Goal: Task Accomplishment & Management: Use online tool/utility

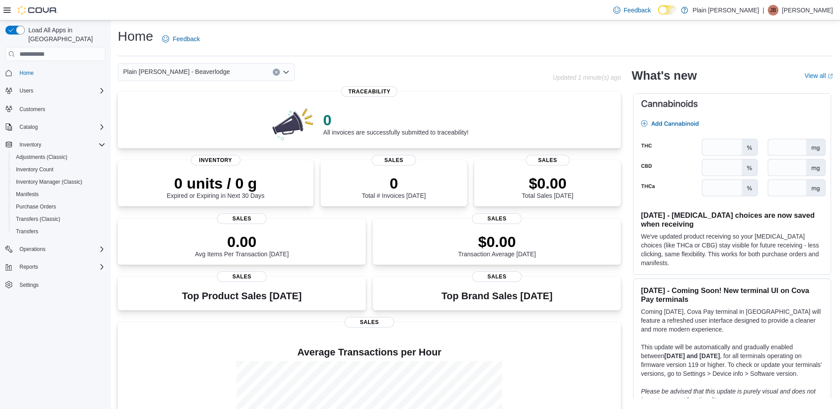
click at [285, 73] on icon "Open list of options" at bounding box center [285, 72] width 5 height 3
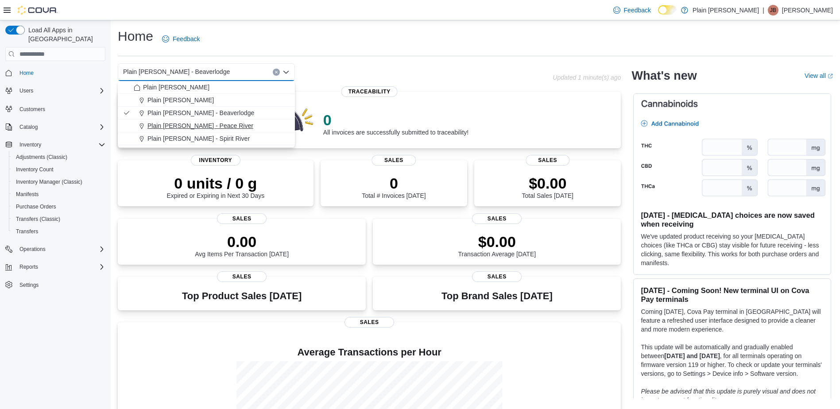
click at [201, 121] on button "Plain [PERSON_NAME] - Peace River" at bounding box center [206, 126] width 177 height 13
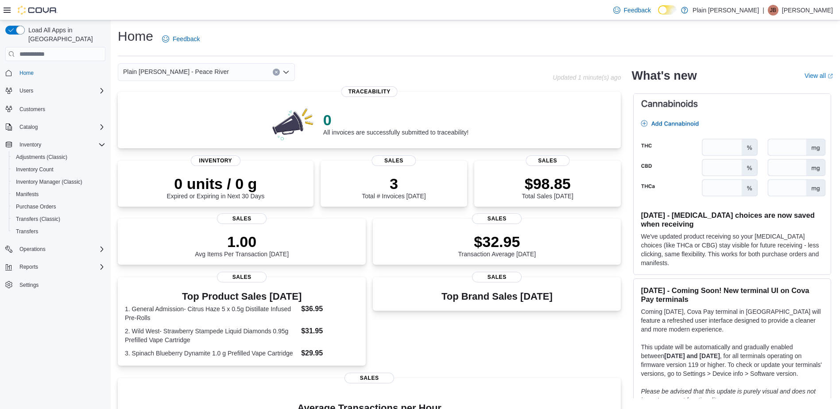
click at [286, 72] on icon "Open list of options" at bounding box center [286, 72] width 7 height 7
click at [29, 264] on span "Reports" at bounding box center [28, 267] width 19 height 7
click at [26, 301] on span "Reports" at bounding box center [25, 304] width 19 height 7
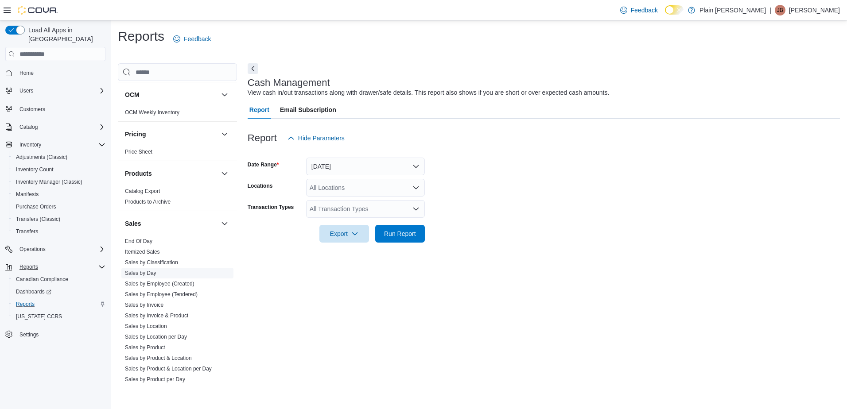
scroll to position [532, 0]
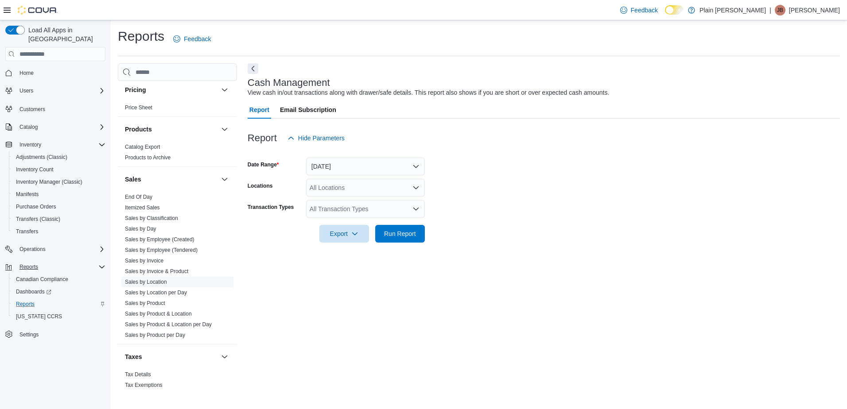
click at [158, 281] on link "Sales by Location" at bounding box center [146, 282] width 42 height 6
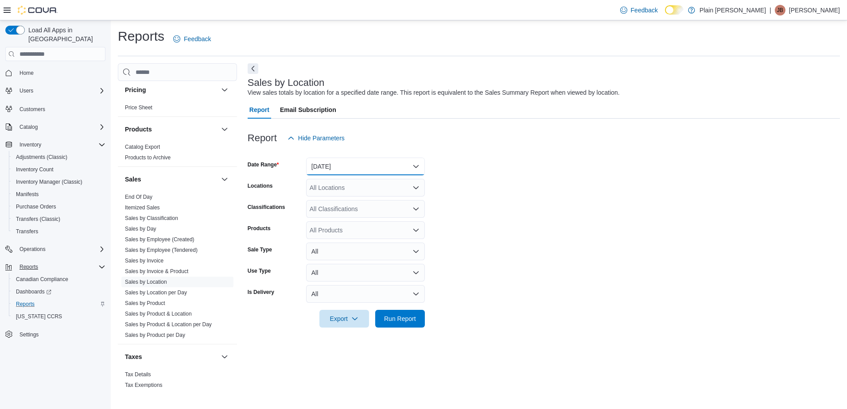
click at [383, 167] on button "[DATE]" at bounding box center [365, 167] width 119 height 18
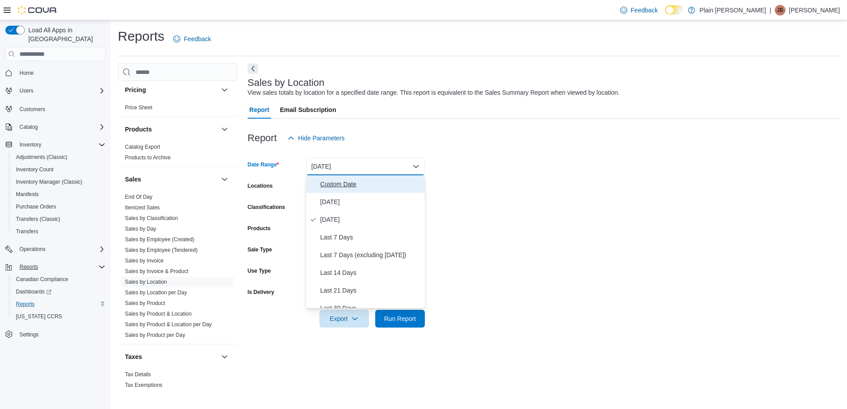
click at [355, 181] on span "Custom Date" at bounding box center [370, 184] width 101 height 11
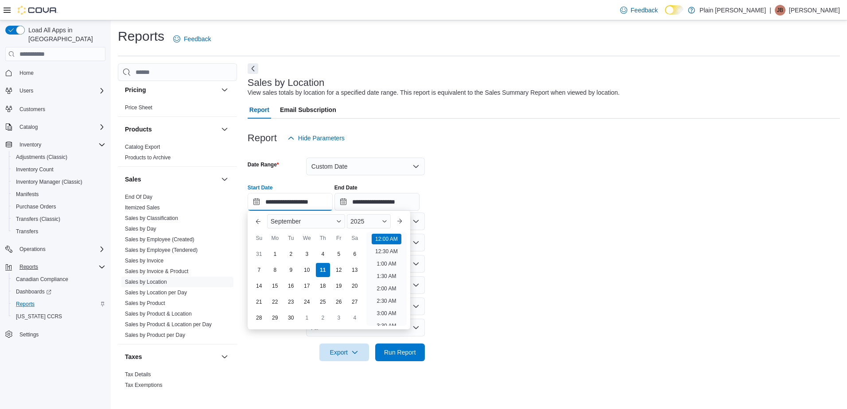
click at [297, 201] on input "**********" at bounding box center [290, 202] width 85 height 18
click at [322, 252] on div "4" at bounding box center [323, 255] width 16 height 16
type input "**********"
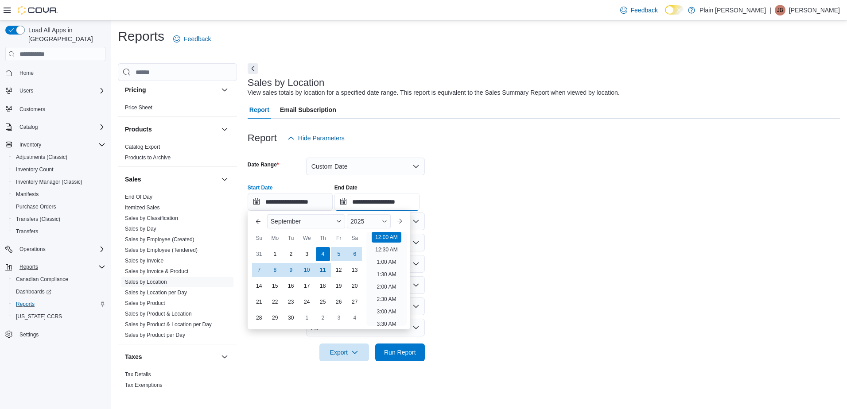
click at [386, 199] on input "**********" at bounding box center [376, 202] width 85 height 18
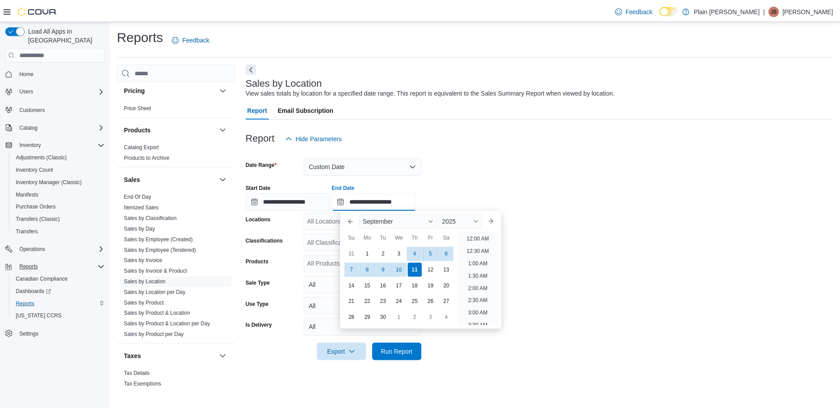
scroll to position [503, 0]
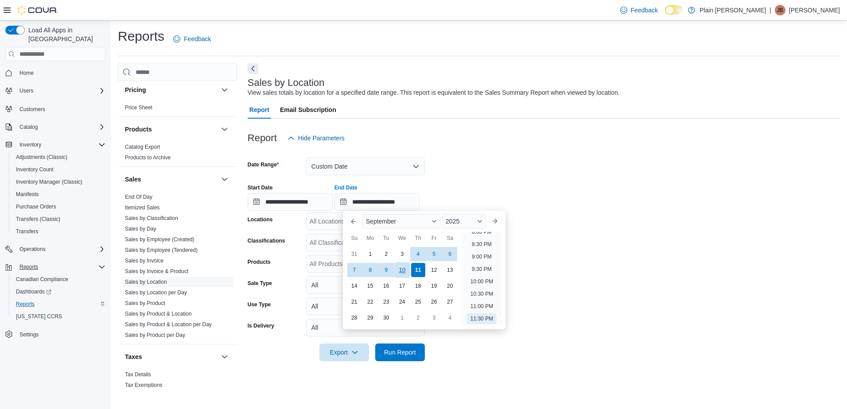
click at [400, 266] on div "10" at bounding box center [402, 271] width 16 height 16
type input "**********"
click at [402, 349] on span "Run Report" at bounding box center [400, 352] width 32 height 9
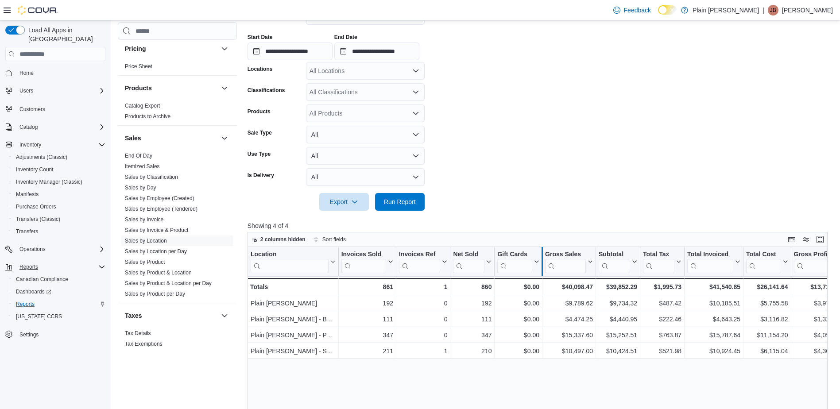
scroll to position [177, 0]
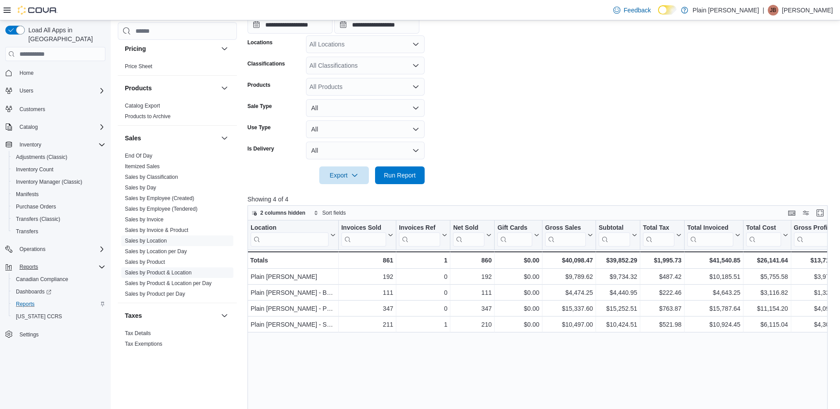
click at [159, 271] on link "Sales by Product & Location" at bounding box center [158, 273] width 67 height 6
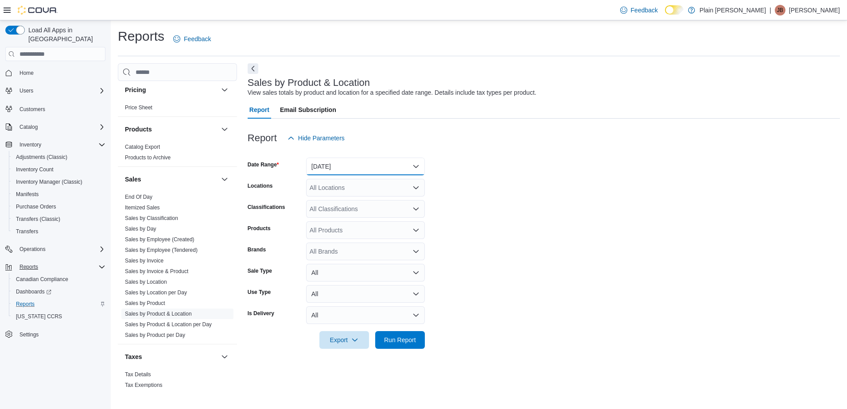
click at [359, 164] on button "[DATE]" at bounding box center [365, 167] width 119 height 18
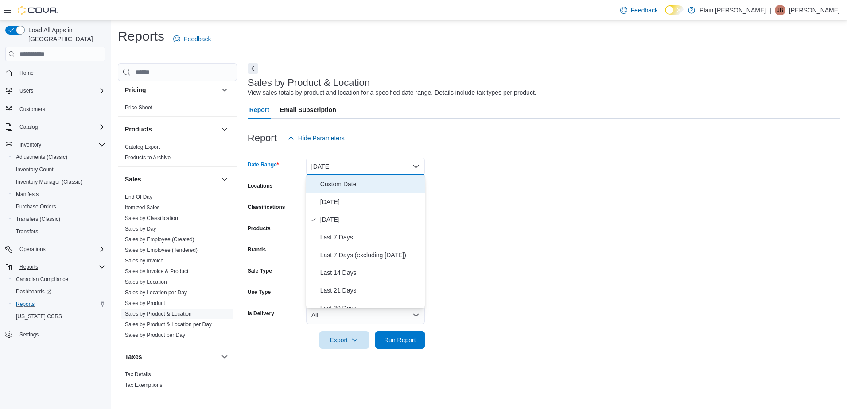
click at [348, 180] on span "Custom Date" at bounding box center [370, 184] width 101 height 11
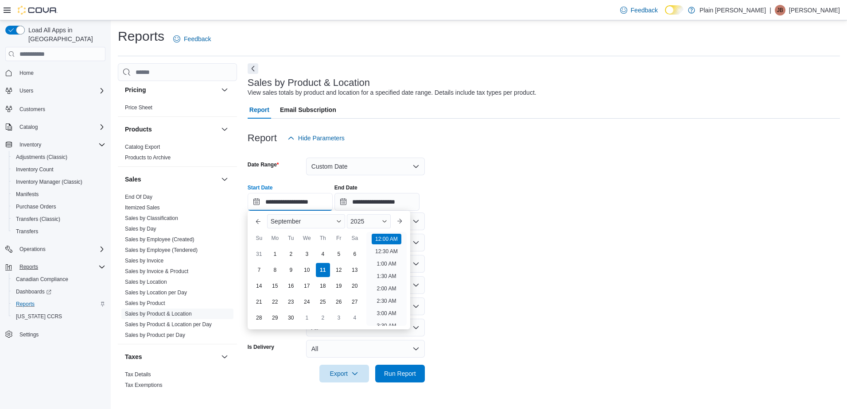
click at [301, 202] on input "**********" at bounding box center [290, 202] width 85 height 18
click at [322, 251] on div "4" at bounding box center [323, 255] width 16 height 16
type input "**********"
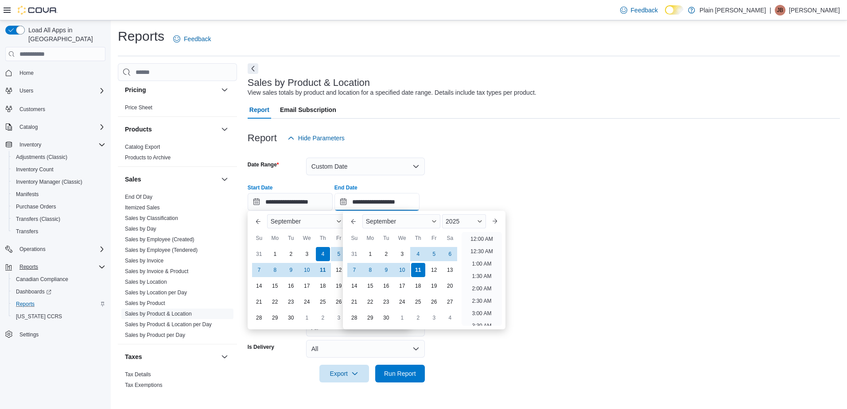
click at [382, 202] on input "**********" at bounding box center [376, 202] width 85 height 18
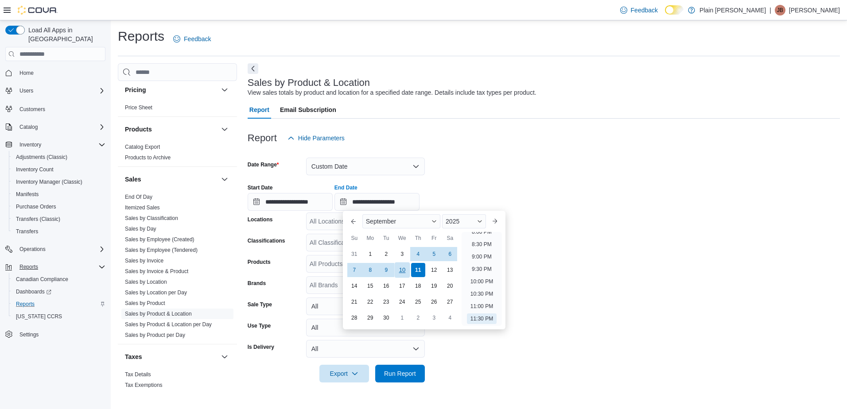
click at [404, 268] on div "10" at bounding box center [402, 271] width 16 height 16
type input "**********"
click at [562, 193] on div "**********" at bounding box center [544, 194] width 592 height 34
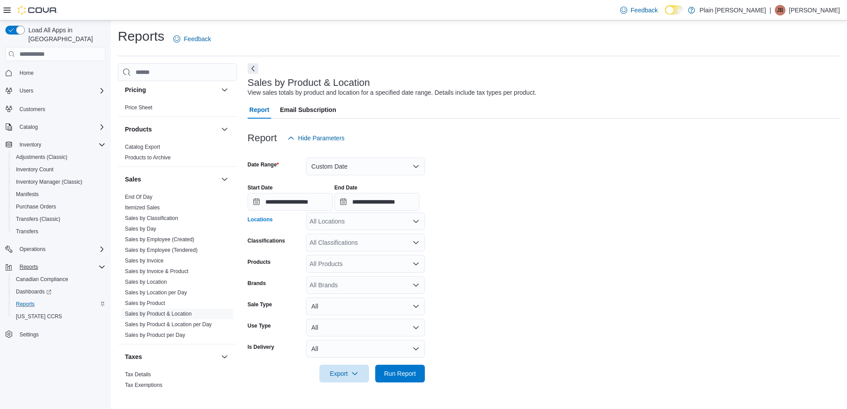
click at [341, 223] on div "All Locations" at bounding box center [365, 222] width 119 height 18
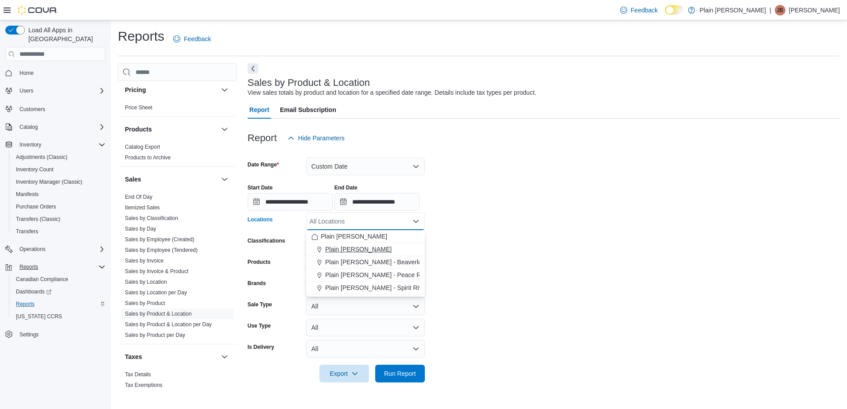
click at [369, 248] on span "Plain [PERSON_NAME]" at bounding box center [358, 249] width 66 height 9
click at [373, 221] on icon "Remove Plain Jane - Falher from selection in this group" at bounding box center [375, 221] width 4 height 4
click at [375, 261] on span "Plain [PERSON_NAME] - Beaverlodge" at bounding box center [378, 262] width 107 height 9
click at [502, 245] on form "**********" at bounding box center [544, 265] width 592 height 236
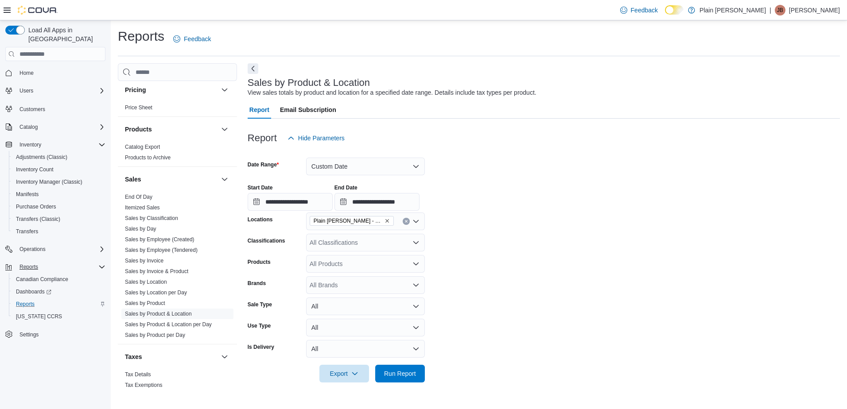
click at [416, 240] on icon "Open list of options" at bounding box center [415, 242] width 7 height 7
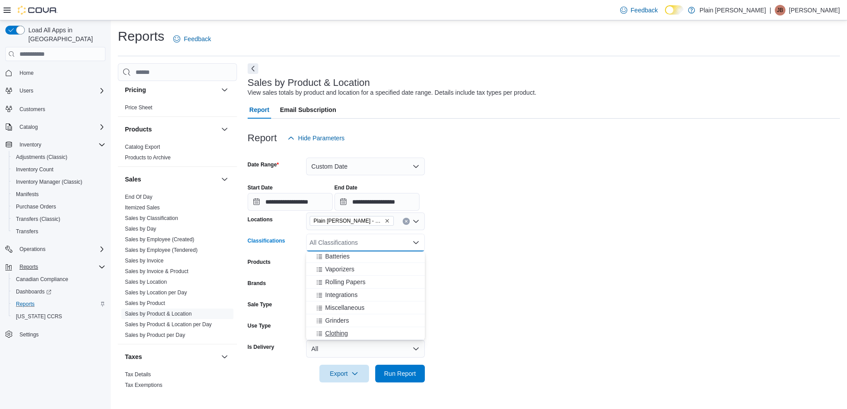
click at [338, 333] on span "Clothing" at bounding box center [336, 333] width 23 height 9
click at [338, 333] on span "Grinders" at bounding box center [337, 333] width 24 height 9
click at [338, 333] on span "Miscellaneous" at bounding box center [344, 333] width 39 height 9
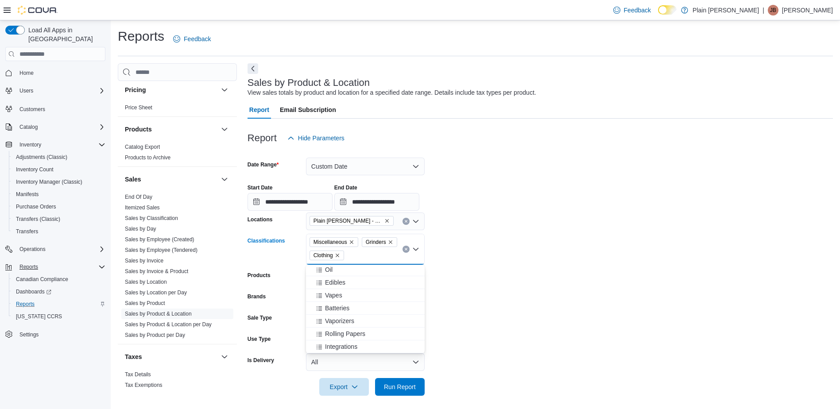
scroll to position [104, 0]
click at [336, 344] on span "Integrations" at bounding box center [341, 346] width 32 height 9
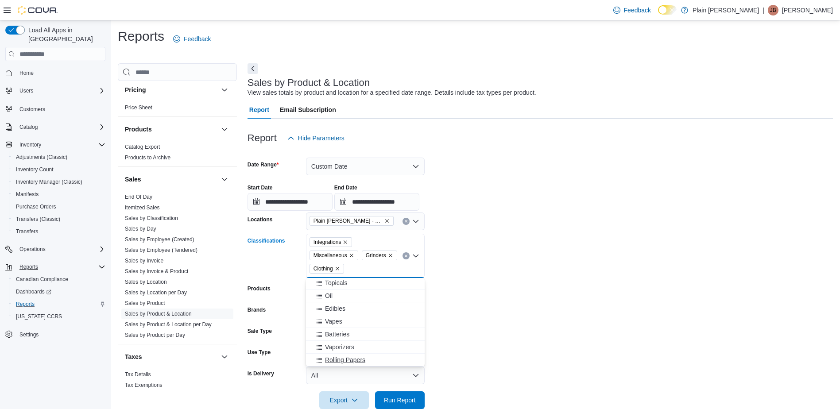
click at [337, 359] on span "Rolling Papers" at bounding box center [345, 360] width 40 height 9
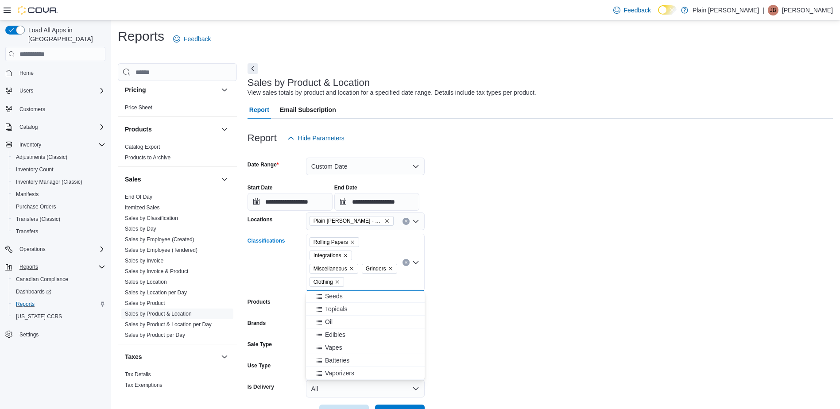
click at [343, 368] on button "Vaporizers" at bounding box center [365, 373] width 119 height 13
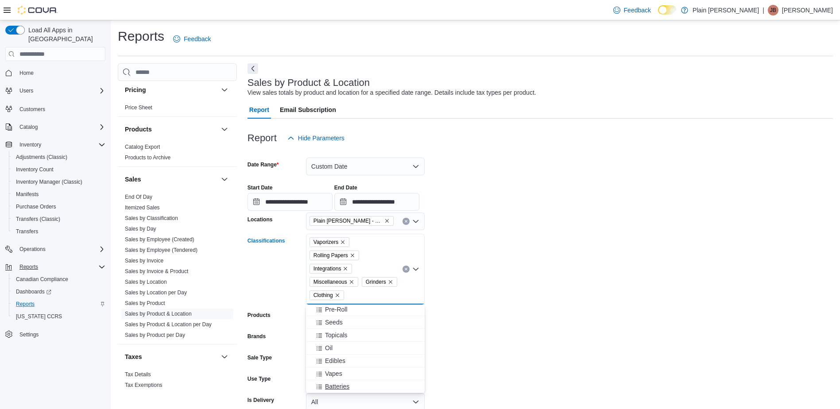
click at [337, 388] on span "Batteries" at bounding box center [337, 386] width 24 height 9
click at [530, 317] on form "**********" at bounding box center [541, 291] width 586 height 289
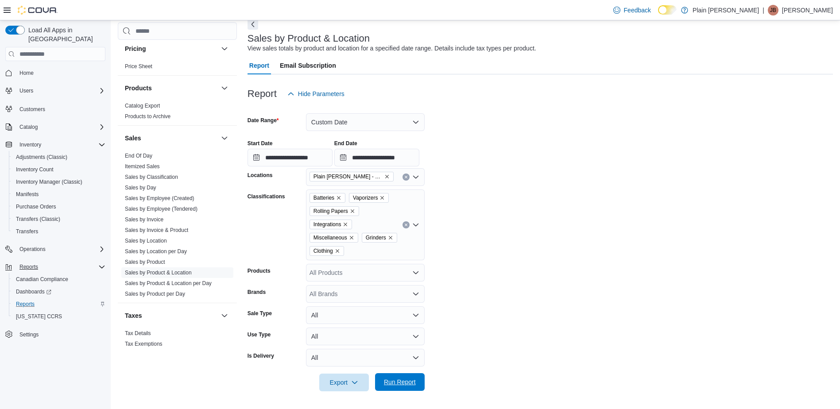
click at [408, 379] on span "Run Report" at bounding box center [400, 382] width 32 height 9
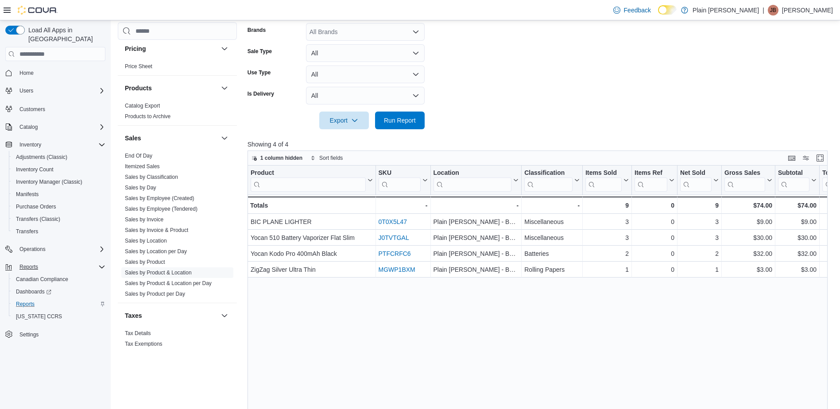
scroll to position [310, 0]
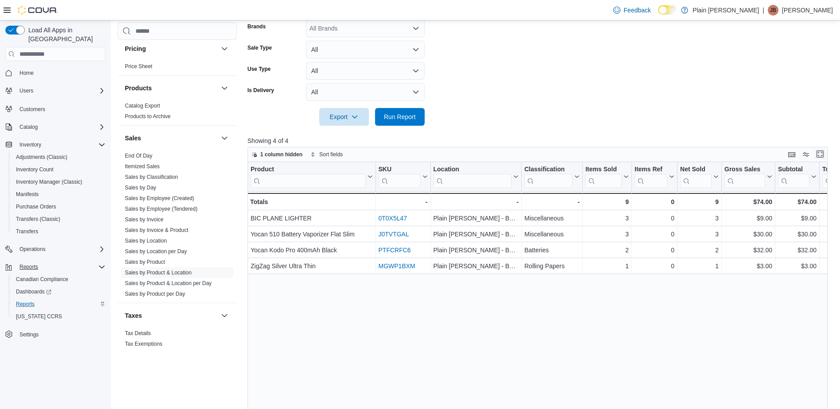
click at [826, 153] on button "Enter fullscreen" at bounding box center [820, 154] width 11 height 11
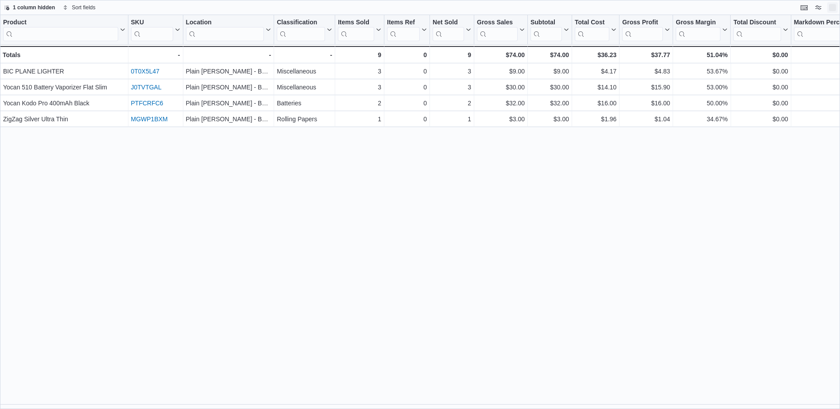
scroll to position [0, 0]
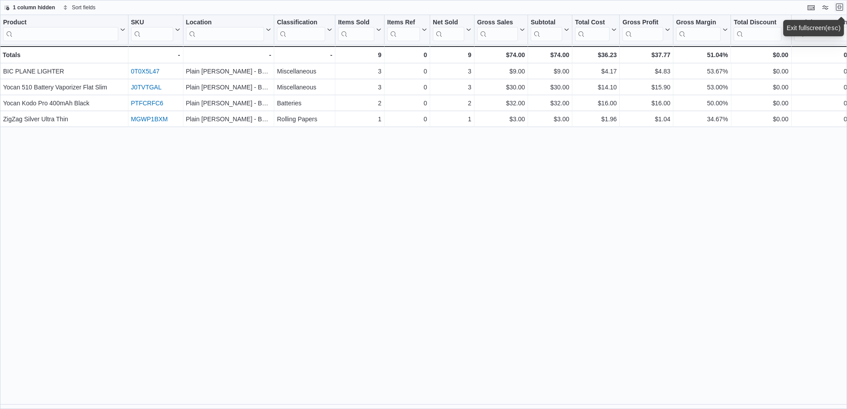
click at [842, 6] on button "Exit fullscreen" at bounding box center [839, 7] width 11 height 11
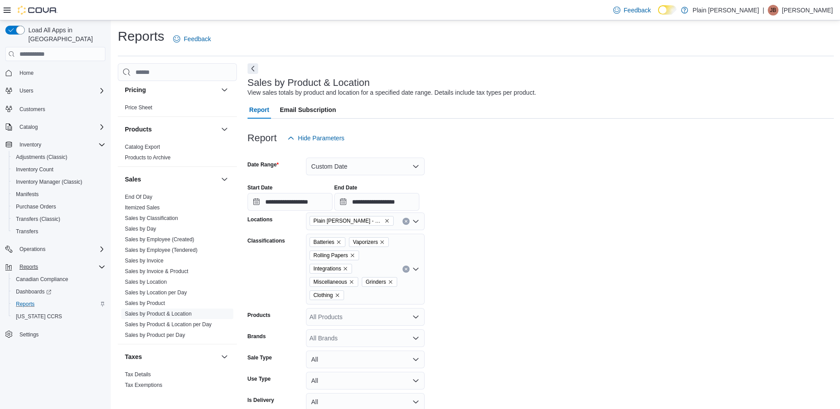
click at [385, 220] on icon "Remove Plain Jane - Beaverlodge from selection in this group" at bounding box center [387, 221] width 4 height 4
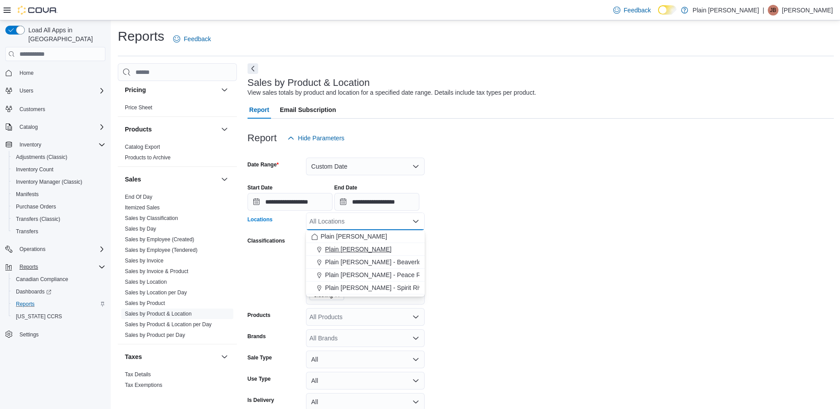
click at [370, 247] on span "Plain [PERSON_NAME]" at bounding box center [358, 249] width 66 height 9
click at [505, 322] on form "**********" at bounding box center [541, 291] width 586 height 289
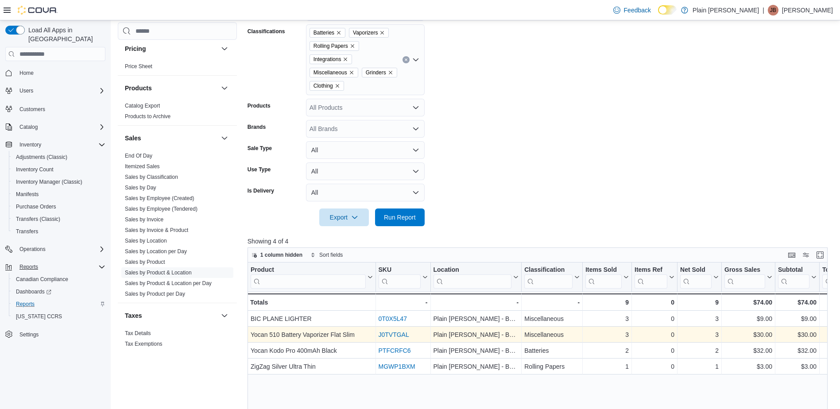
scroll to position [221, 0]
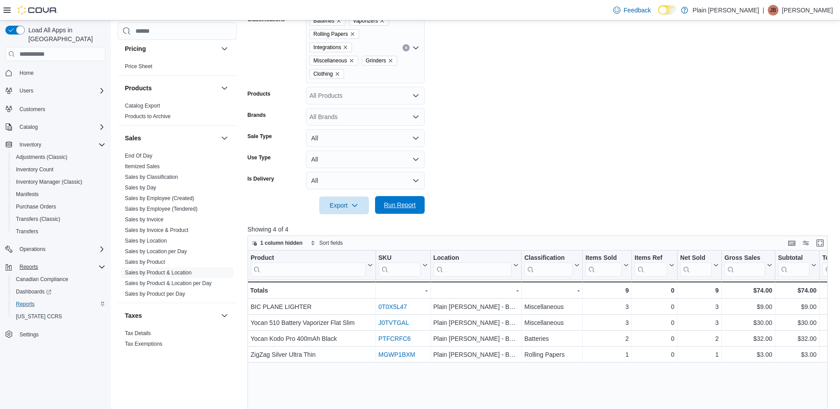
click at [405, 200] on span "Run Report" at bounding box center [400, 205] width 39 height 18
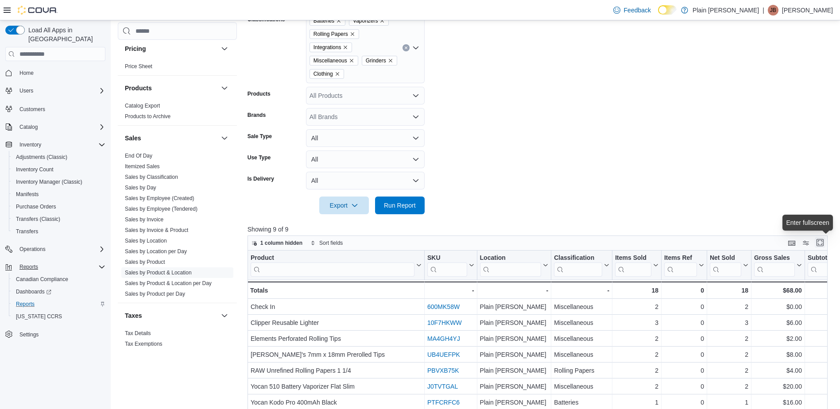
click at [826, 238] on button "Enter fullscreen" at bounding box center [820, 242] width 11 height 11
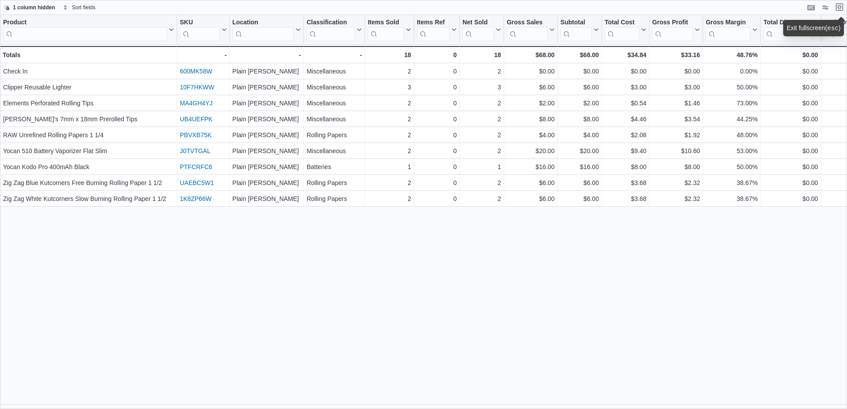
click at [840, 7] on button "Exit fullscreen" at bounding box center [839, 7] width 11 height 11
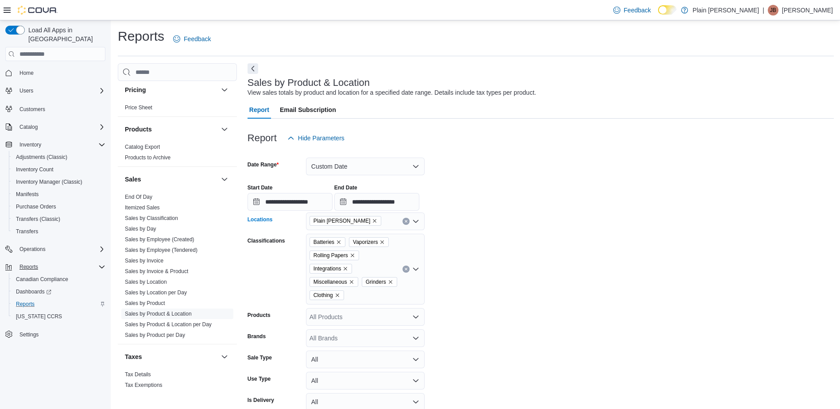
click at [372, 220] on icon "Remove Plain Jane - Falher from selection in this group" at bounding box center [374, 220] width 5 height 5
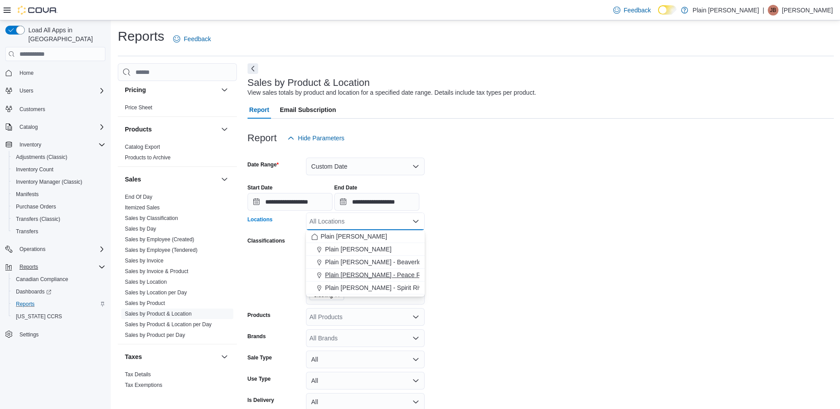
click at [372, 275] on span "Plain [PERSON_NAME] - Peace River" at bounding box center [378, 275] width 106 height 9
click at [467, 299] on form "**********" at bounding box center [541, 291] width 586 height 289
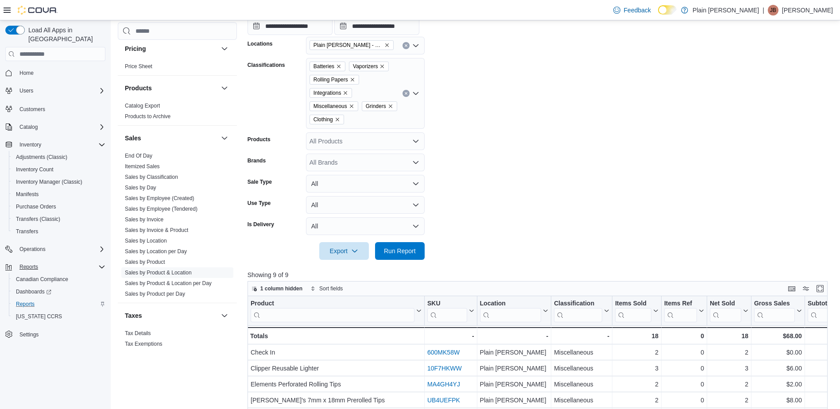
scroll to position [177, 0]
click at [411, 246] on span "Run Report" at bounding box center [400, 249] width 32 height 9
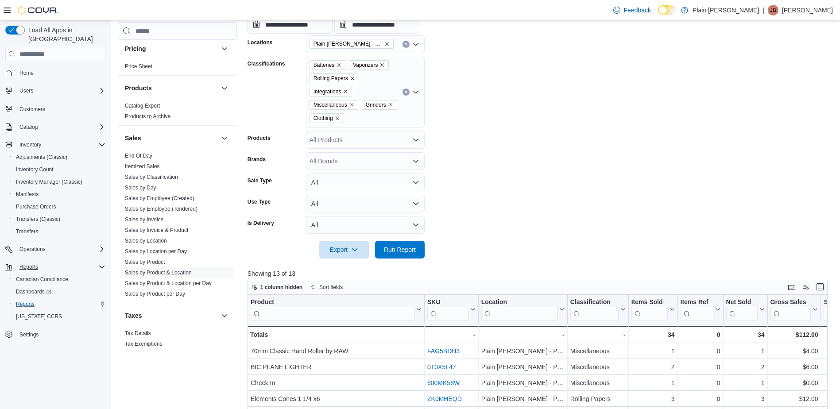
click at [825, 290] on button "Enter fullscreen" at bounding box center [820, 287] width 11 height 11
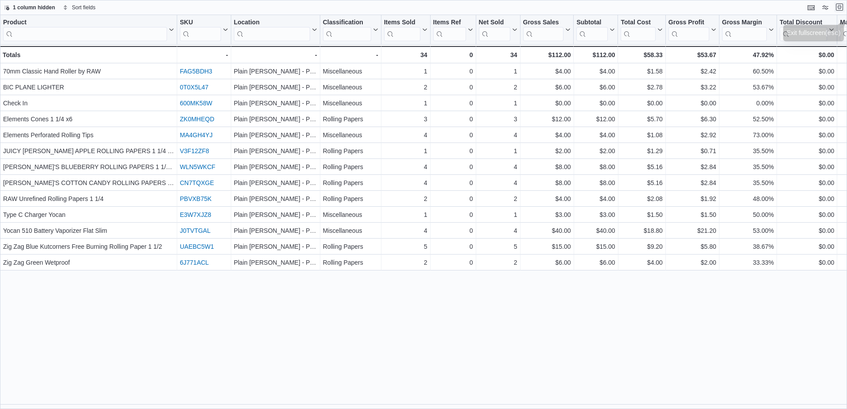
click at [837, 3] on button "Exit fullscreen" at bounding box center [839, 7] width 11 height 11
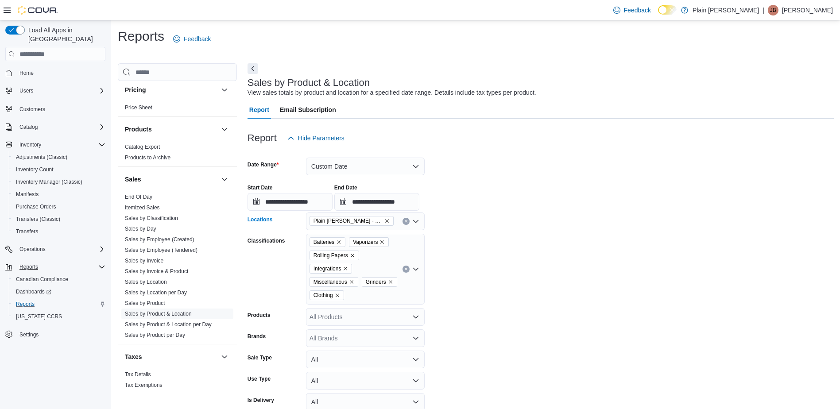
click at [385, 221] on icon "Remove Plain Jane - Peace River from selection in this group" at bounding box center [387, 221] width 4 height 4
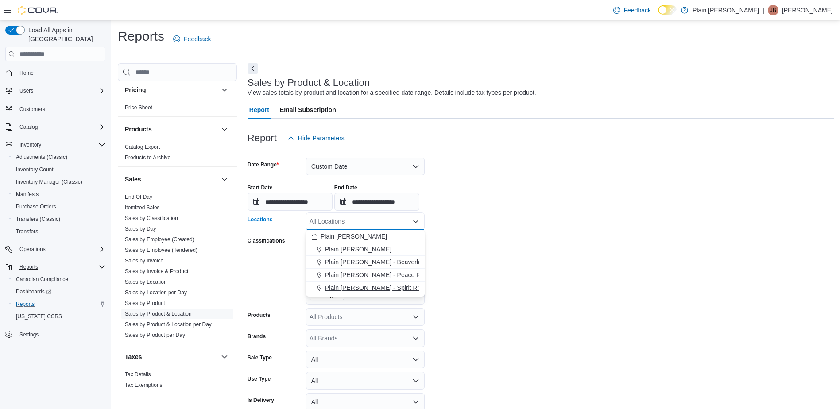
click at [379, 287] on span "Plain [PERSON_NAME] - Spirit River" at bounding box center [376, 287] width 102 height 9
click at [505, 268] on form "**********" at bounding box center [541, 291] width 586 height 289
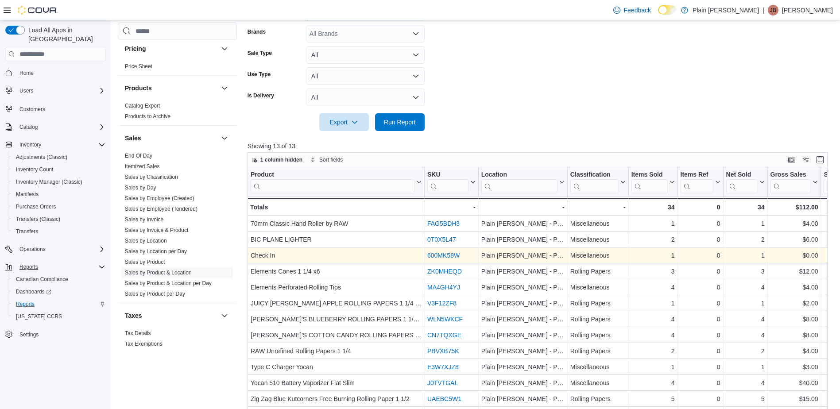
scroll to position [310, 0]
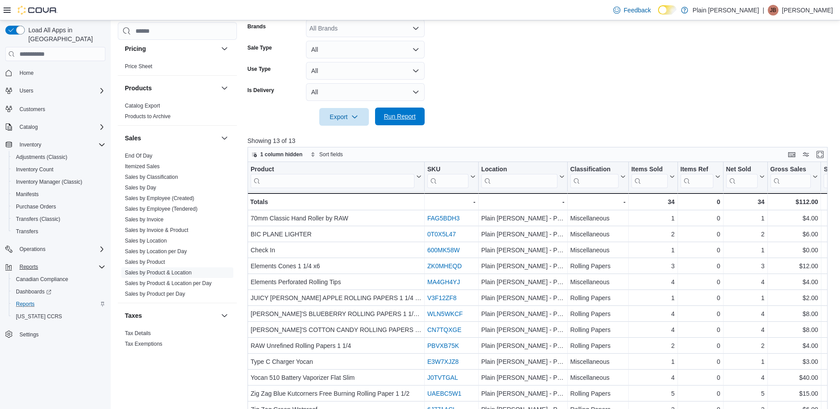
click at [396, 116] on span "Run Report" at bounding box center [400, 116] width 32 height 9
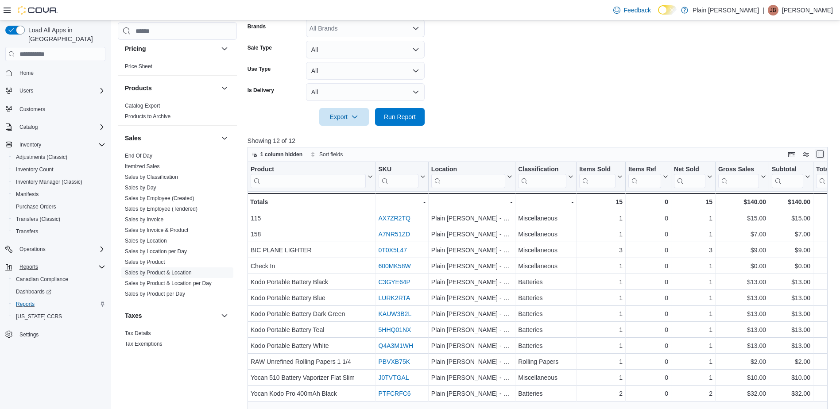
click at [826, 152] on button "Enter fullscreen" at bounding box center [820, 154] width 11 height 11
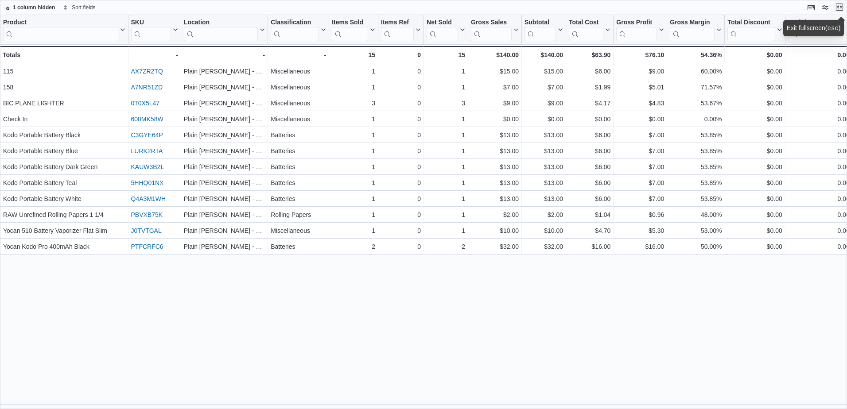
click at [836, 7] on button "Exit fullscreen" at bounding box center [839, 7] width 11 height 11
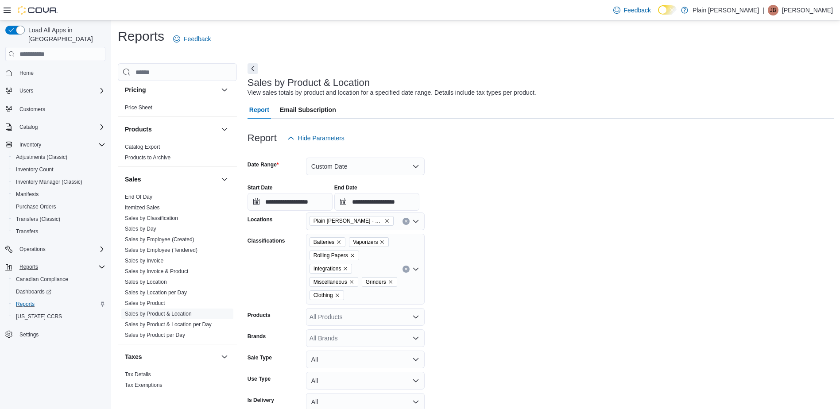
click at [406, 271] on icon "Clear input" at bounding box center [406, 270] width 4 height 4
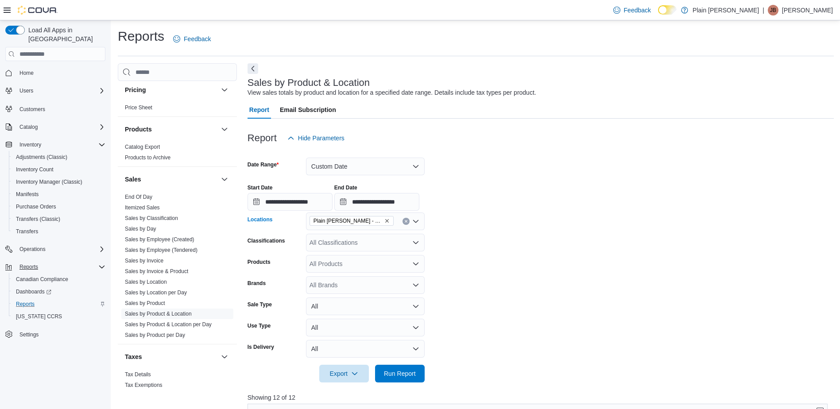
click at [384, 219] on icon "Remove Plain Jane - Spirit River from selection in this group" at bounding box center [386, 220] width 5 height 5
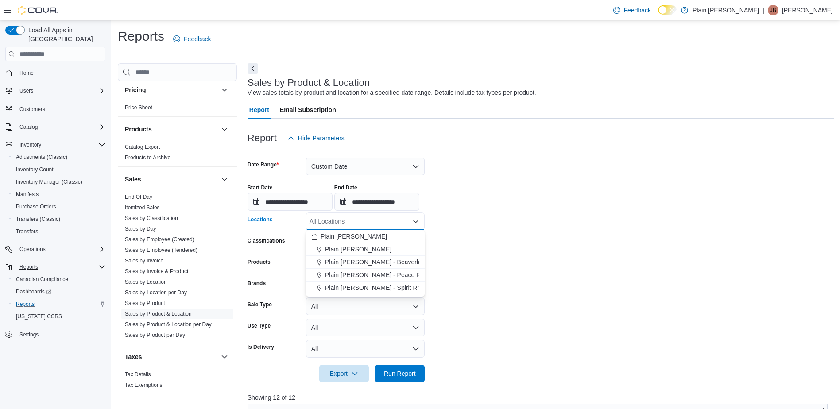
click at [375, 260] on span "Plain [PERSON_NAME] - Beaverlodge" at bounding box center [378, 262] width 107 height 9
click at [559, 212] on div at bounding box center [541, 212] width 586 height 2
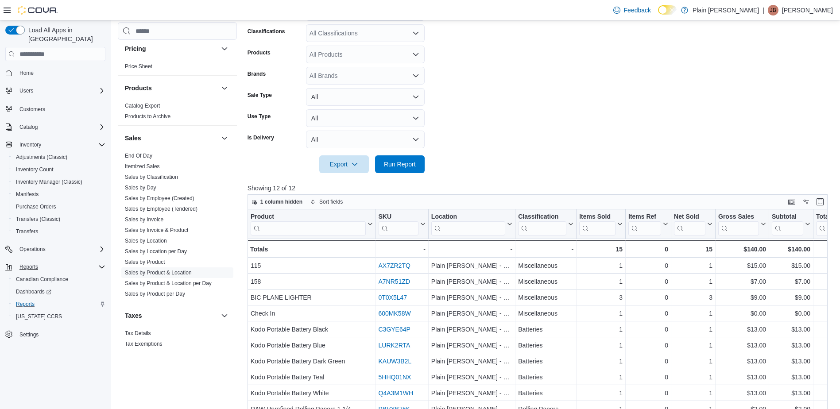
scroll to position [221, 0]
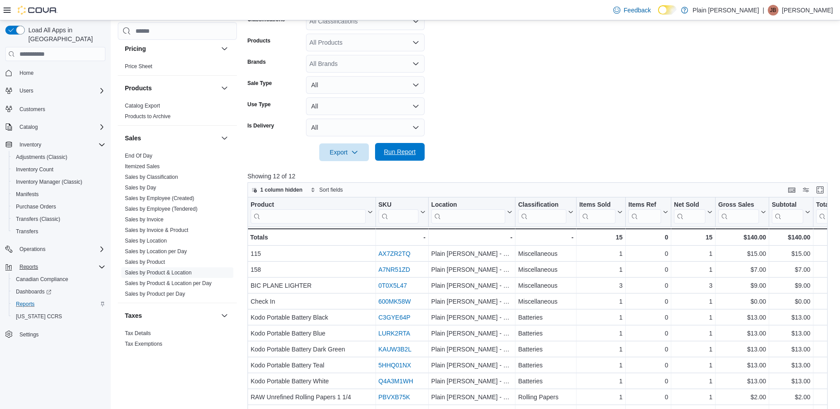
click at [406, 149] on span "Run Report" at bounding box center [400, 152] width 32 height 9
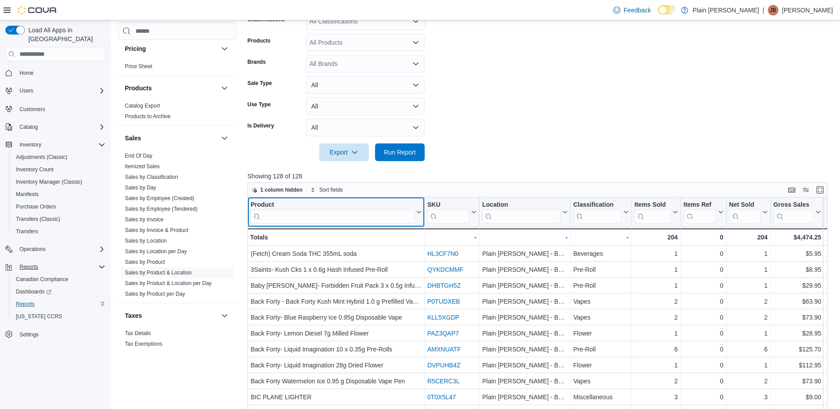
click at [275, 214] on input "search" at bounding box center [333, 217] width 164 height 14
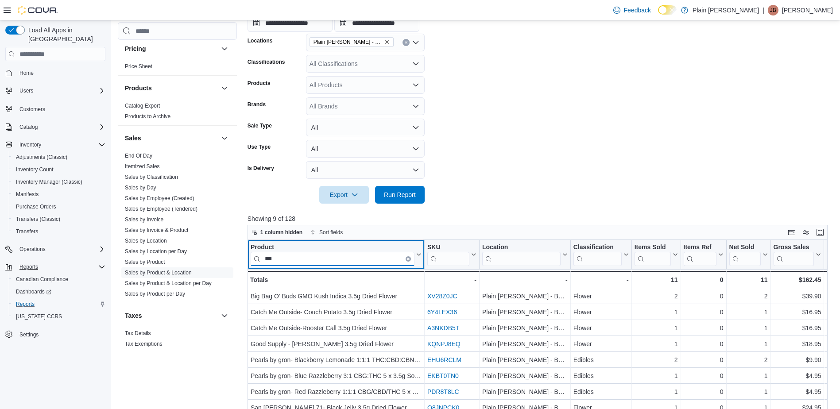
scroll to position [221, 0]
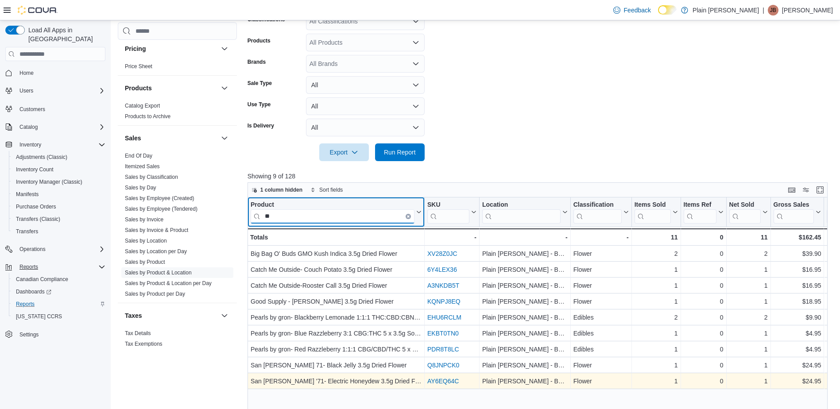
type input "*"
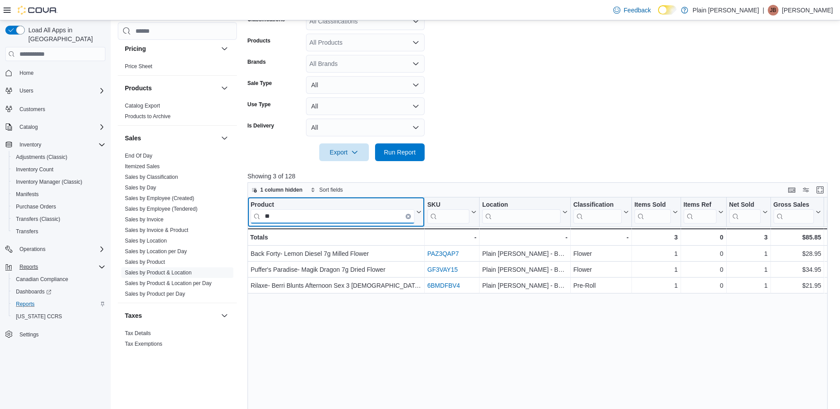
type input "*"
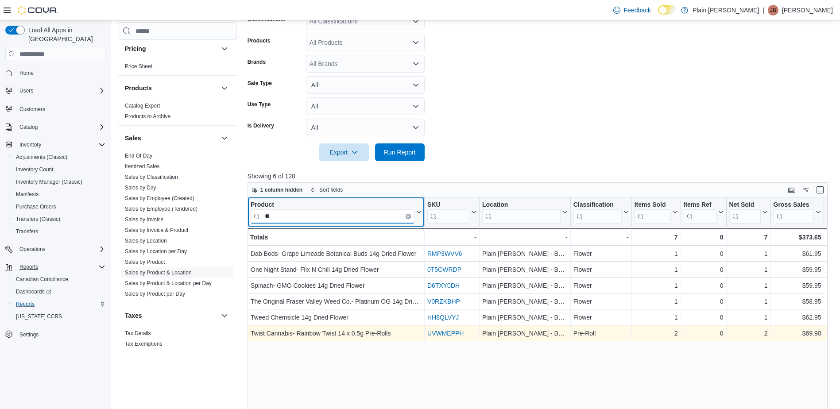
type input "*"
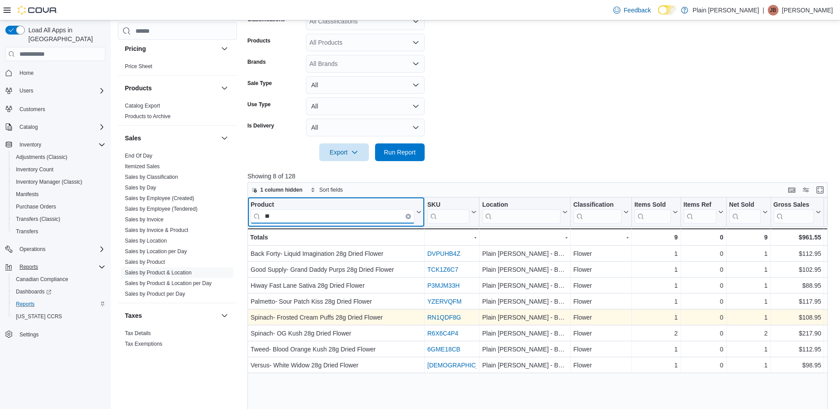
type input "*"
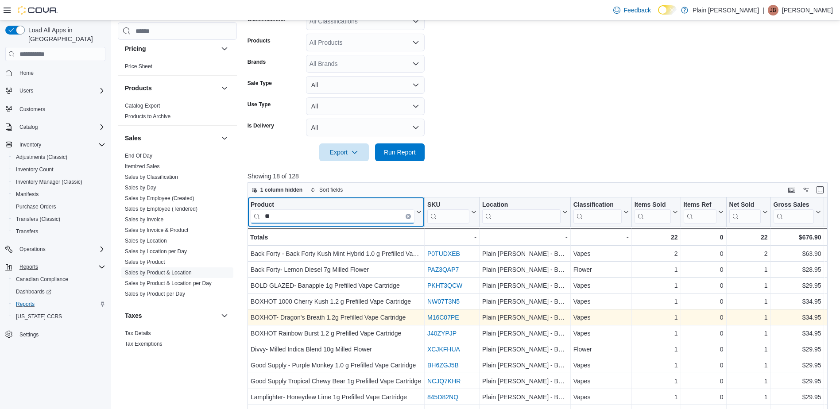
type input "*"
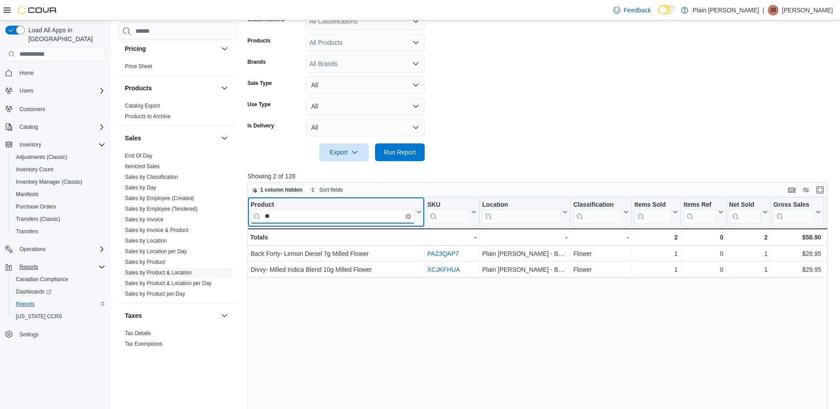
type input "*"
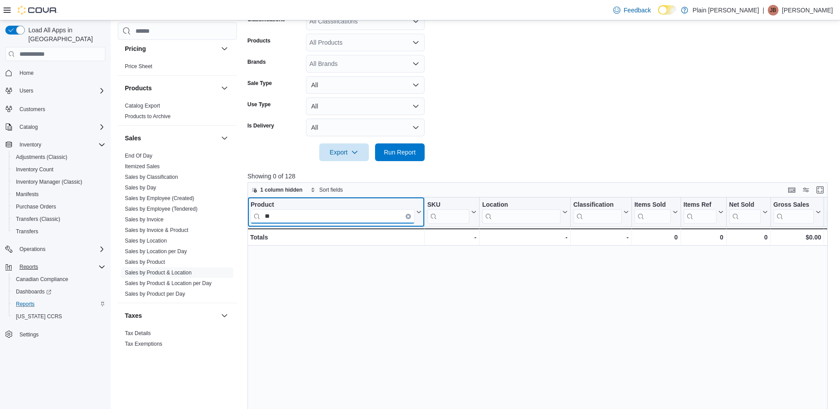
type input "*"
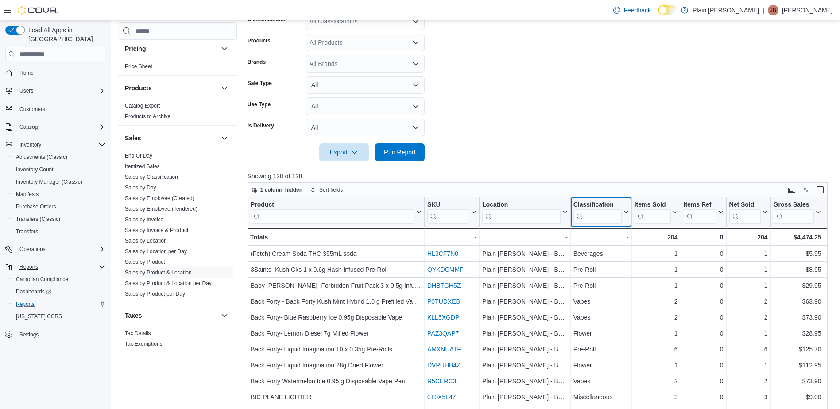
click at [593, 217] on input "search" at bounding box center [598, 217] width 48 height 14
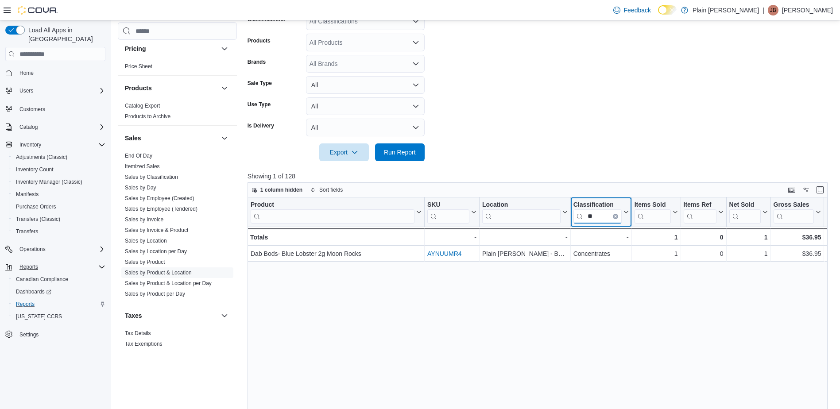
type input "*"
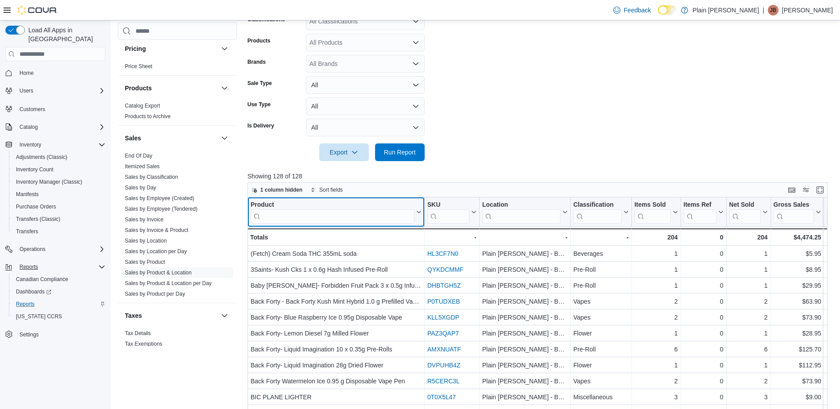
click at [312, 219] on input "search" at bounding box center [333, 217] width 164 height 14
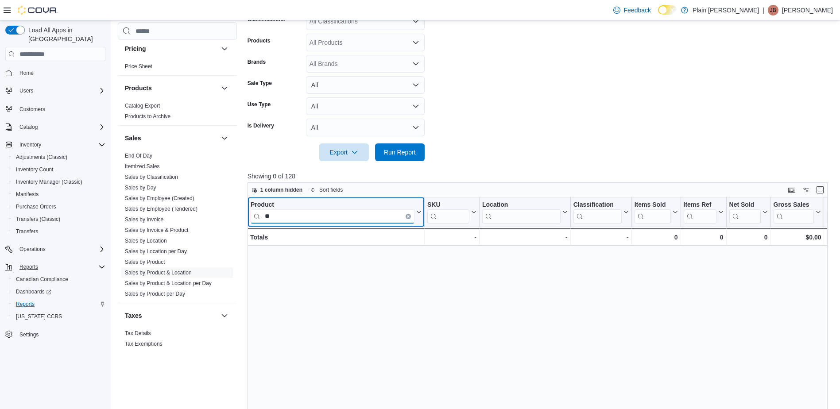
type input "*"
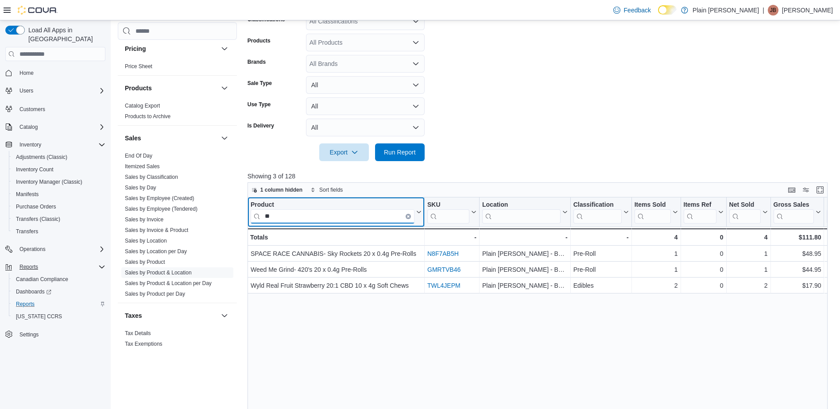
type input "*"
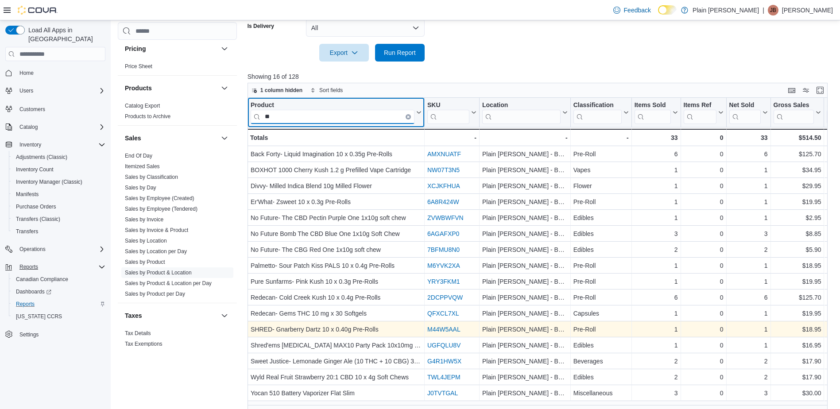
scroll to position [329, 0]
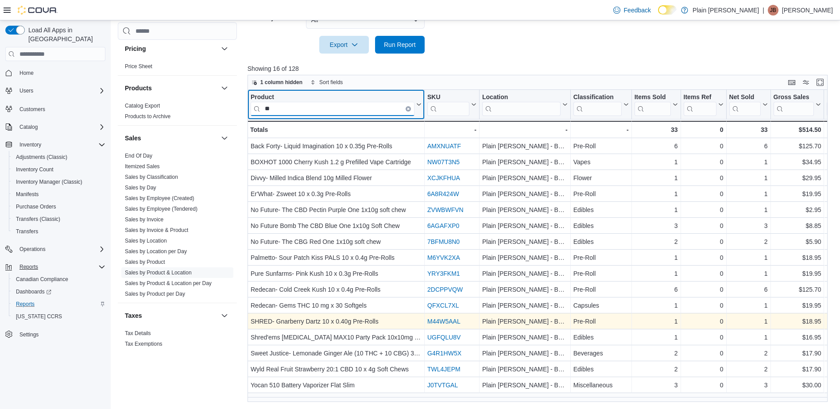
type input "*"
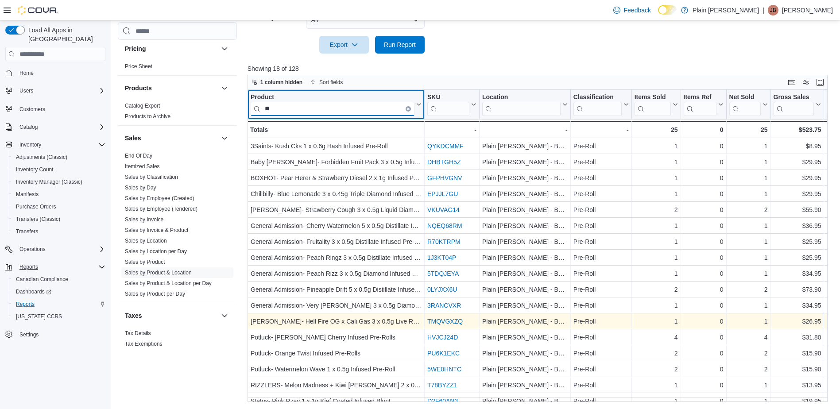
type input "*"
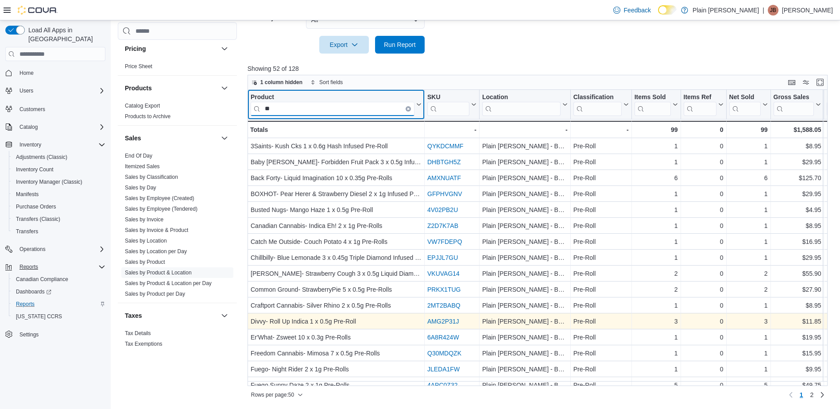
type input "*"
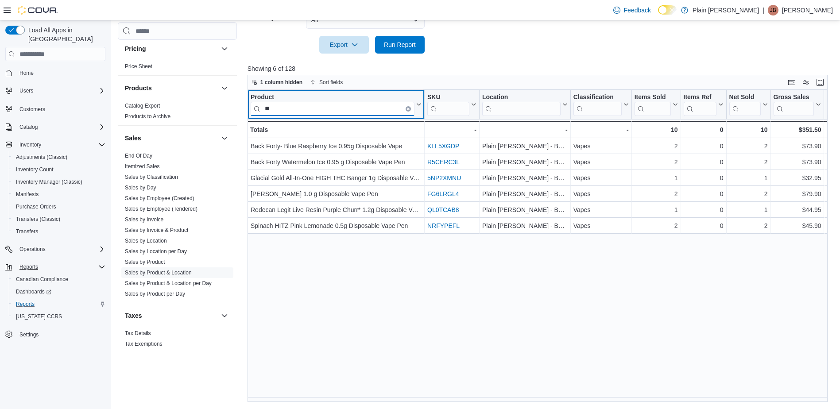
type input "*"
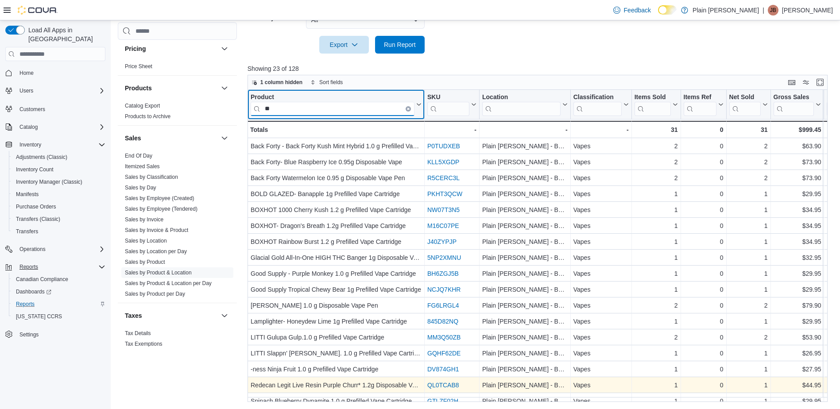
type input "*"
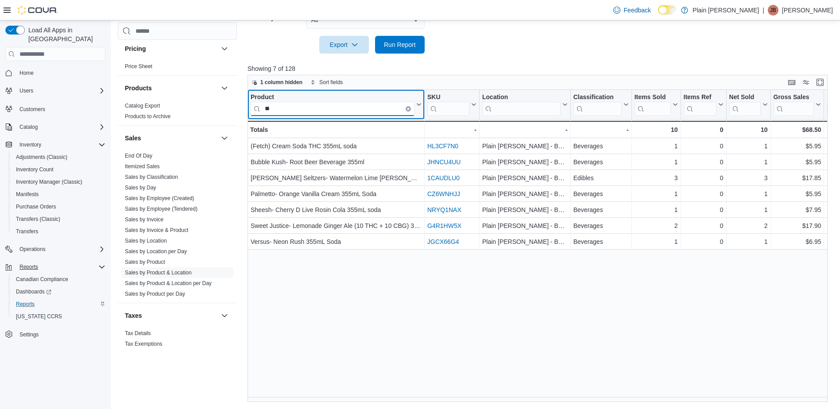
type input "*"
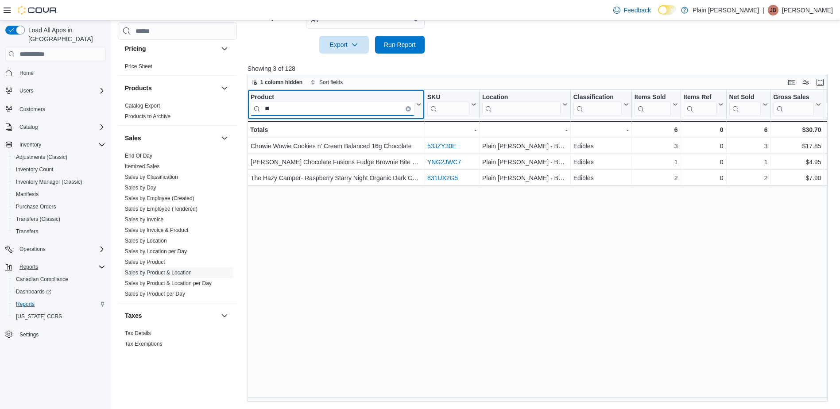
type input "*"
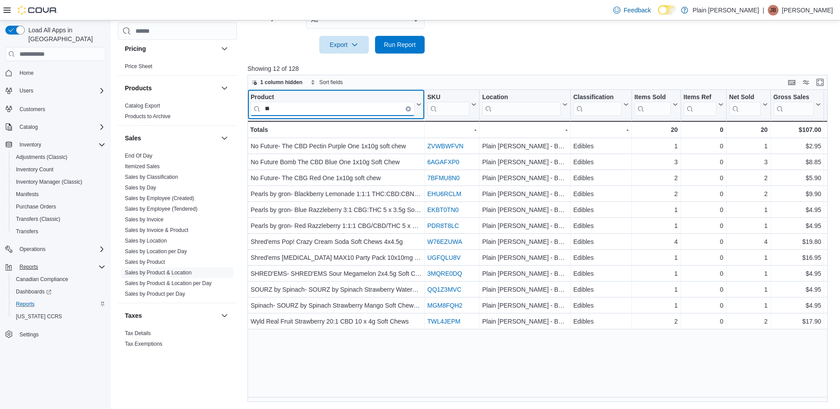
type input "*"
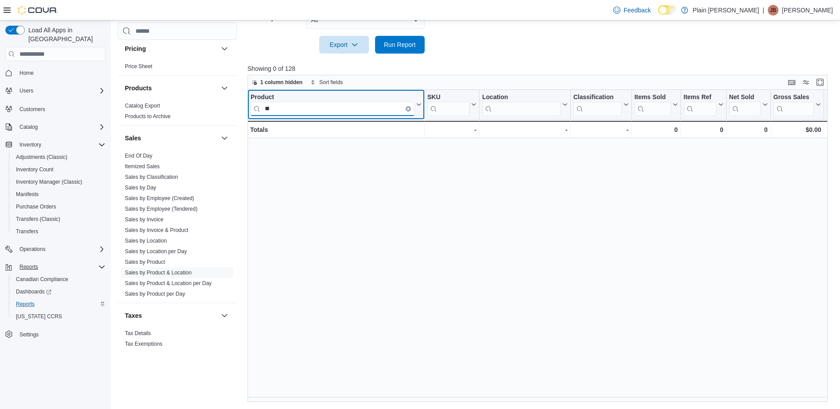
type input "*"
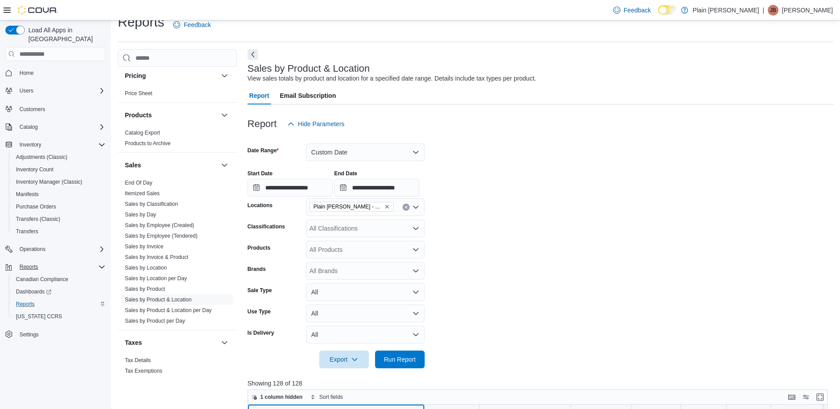
scroll to position [0, 0]
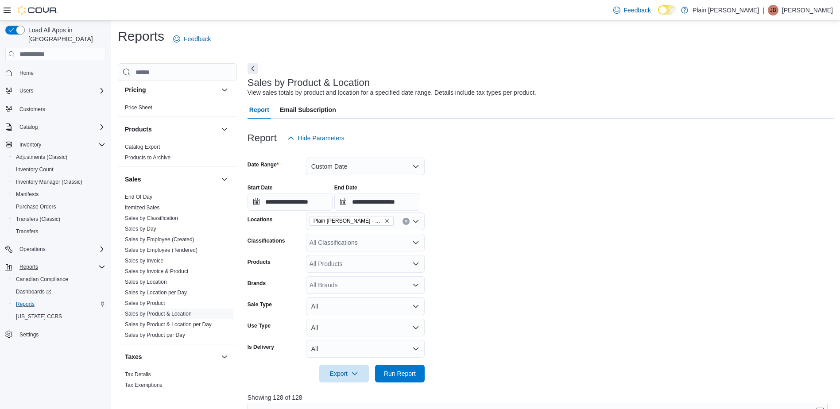
click at [384, 221] on icon "Remove Plain Jane - Beaverlodge from selection in this group" at bounding box center [386, 220] width 5 height 5
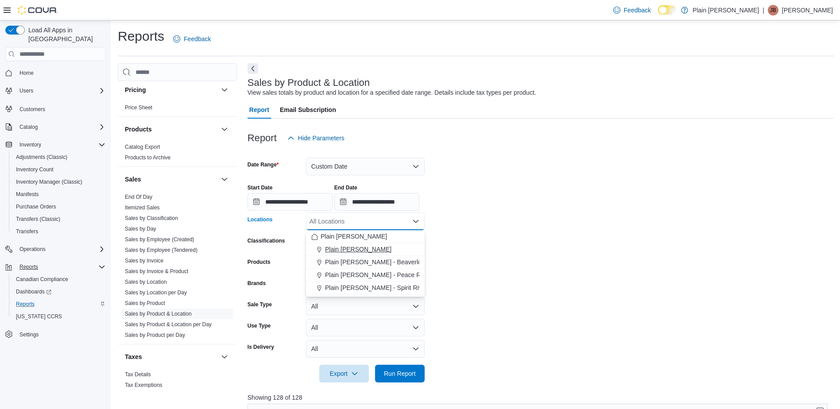
click at [374, 247] on span "Plain [PERSON_NAME]" at bounding box center [358, 249] width 66 height 9
click at [398, 373] on span "Run Report" at bounding box center [400, 373] width 32 height 9
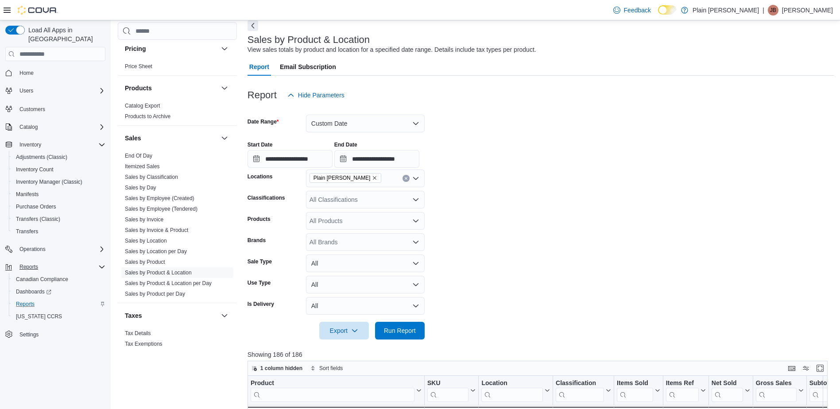
scroll to position [44, 0]
click at [404, 323] on span "Run Report" at bounding box center [400, 329] width 39 height 18
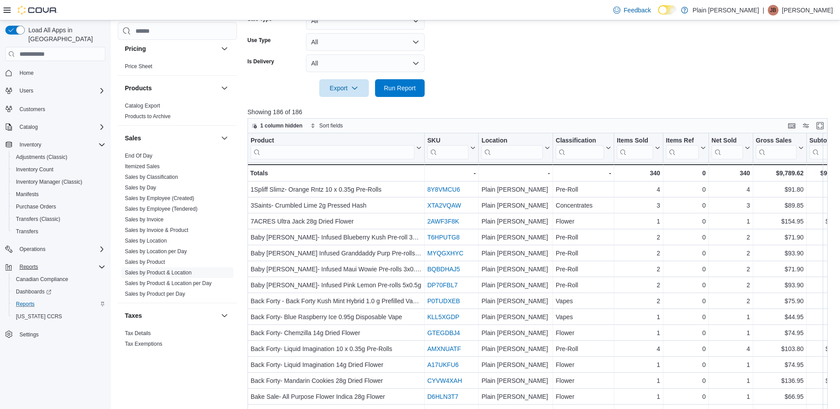
scroll to position [310, 0]
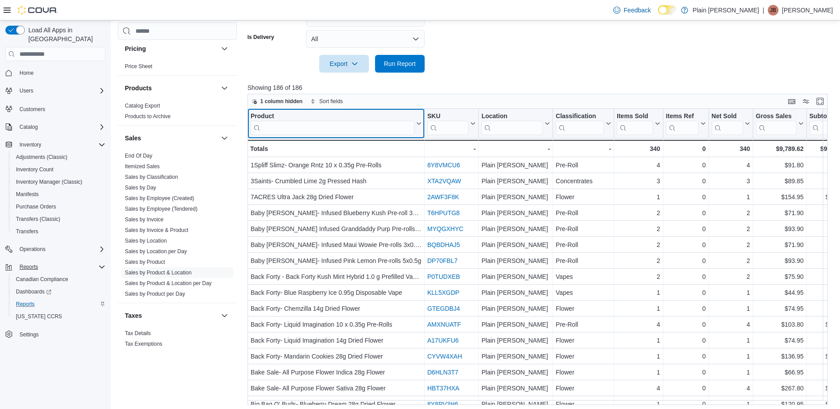
click at [319, 130] on input "search" at bounding box center [333, 128] width 164 height 14
type input "*"
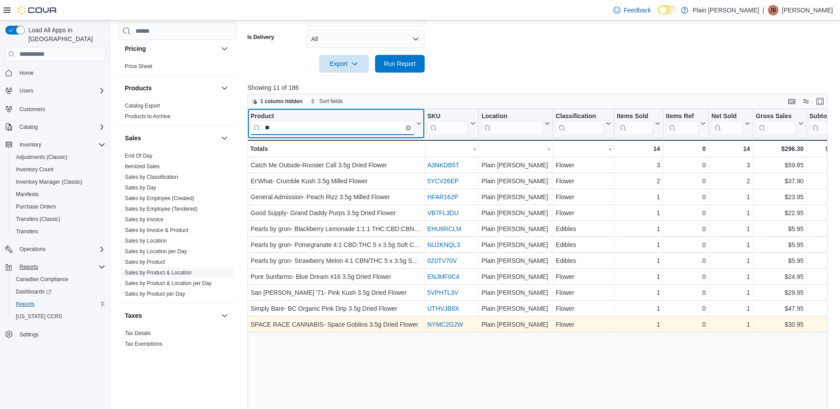
type input "*"
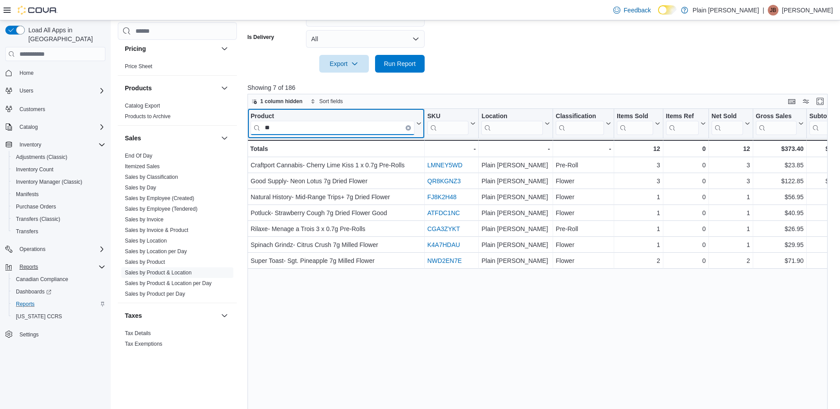
type input "*"
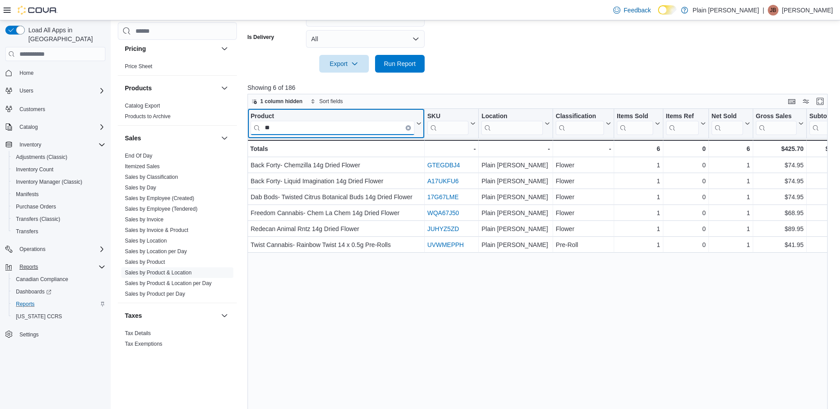
type input "*"
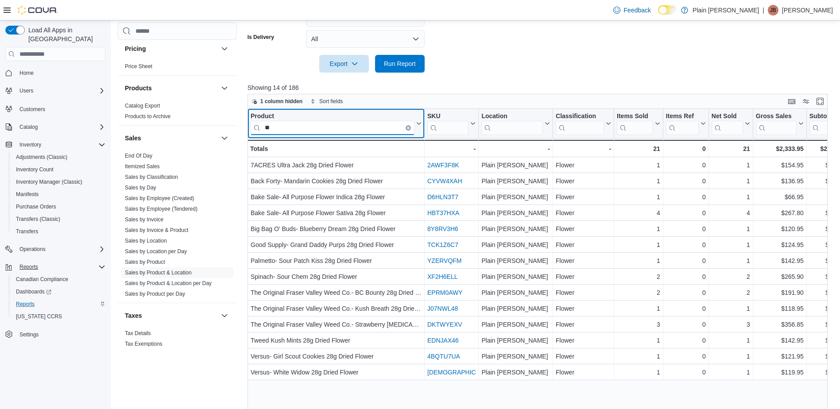
type input "*"
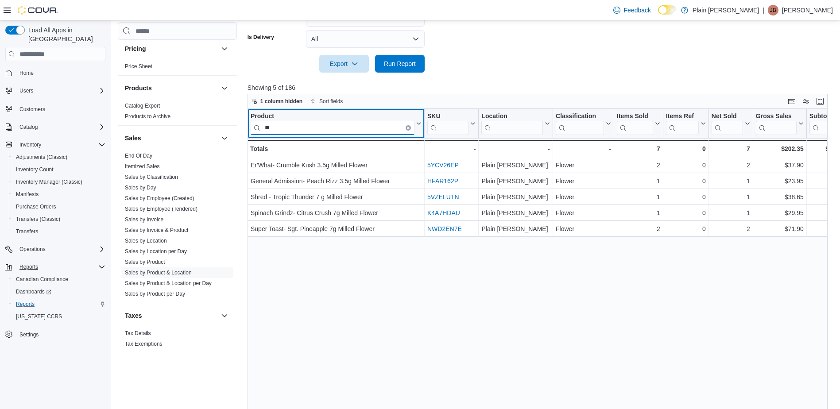
type input "*"
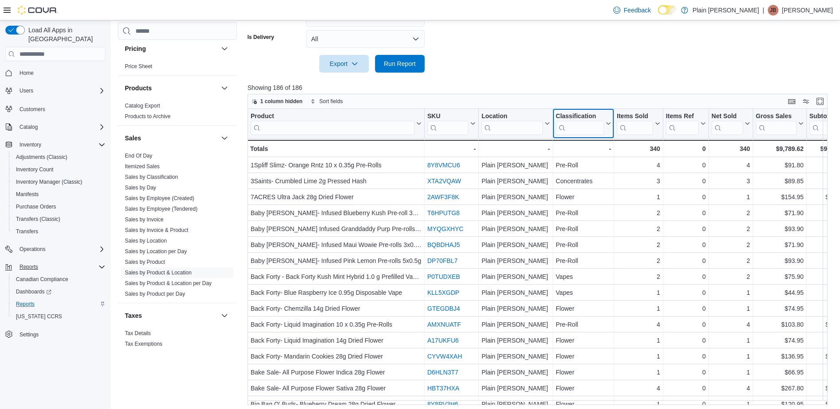
click at [587, 128] on input "search" at bounding box center [580, 128] width 48 height 14
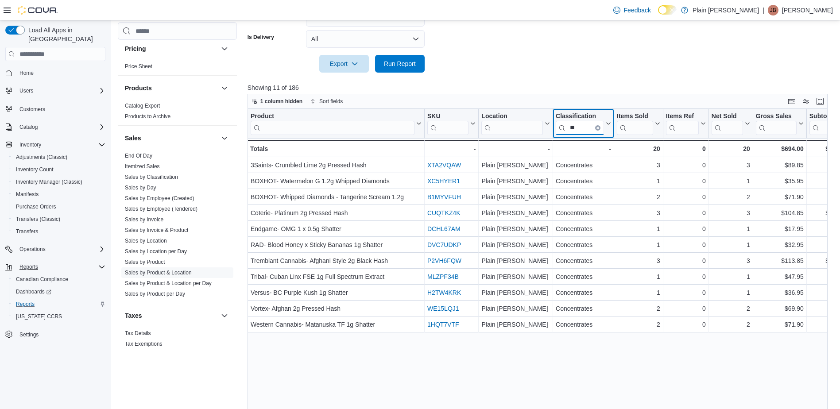
type input "*"
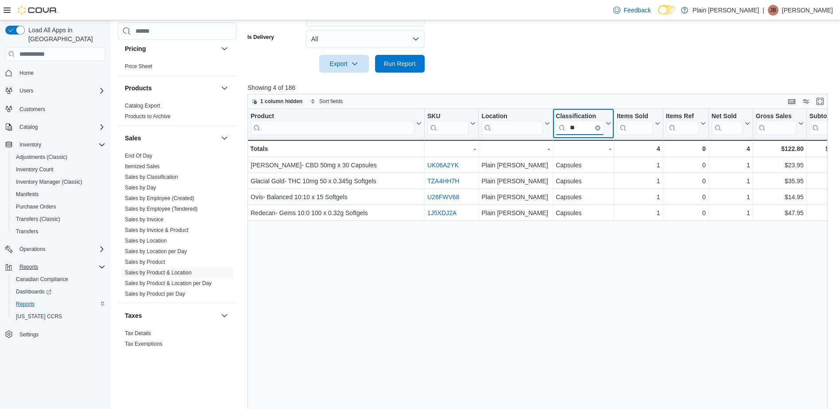
type input "*"
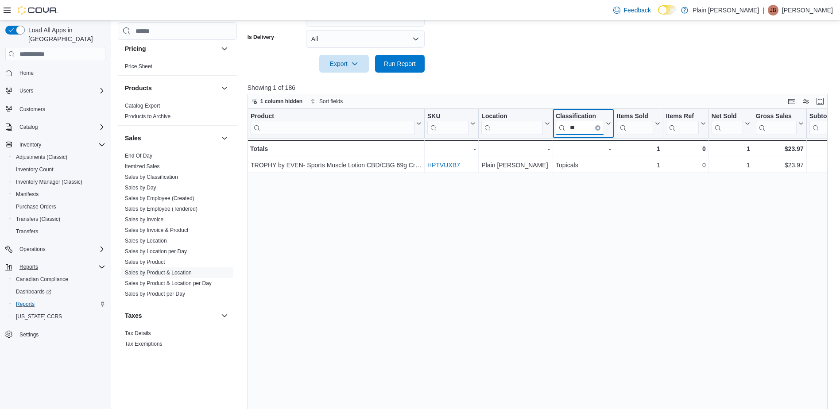
type input "*"
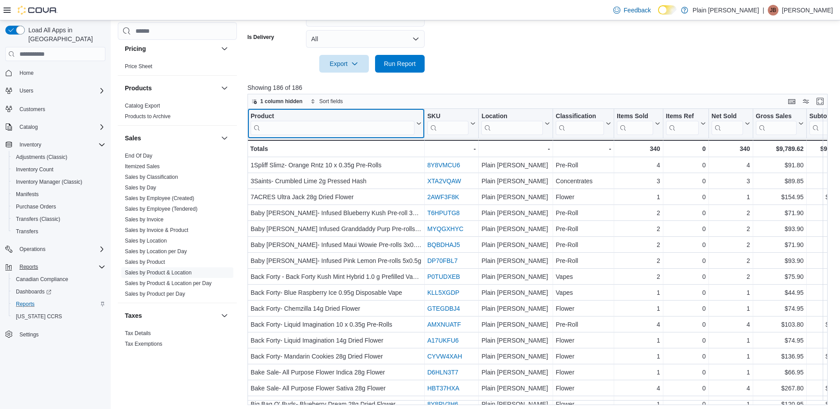
click at [292, 129] on input "search" at bounding box center [333, 128] width 164 height 14
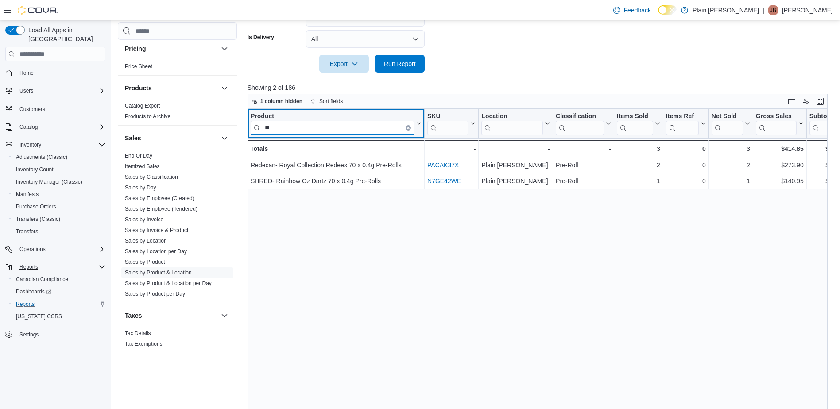
type input "*"
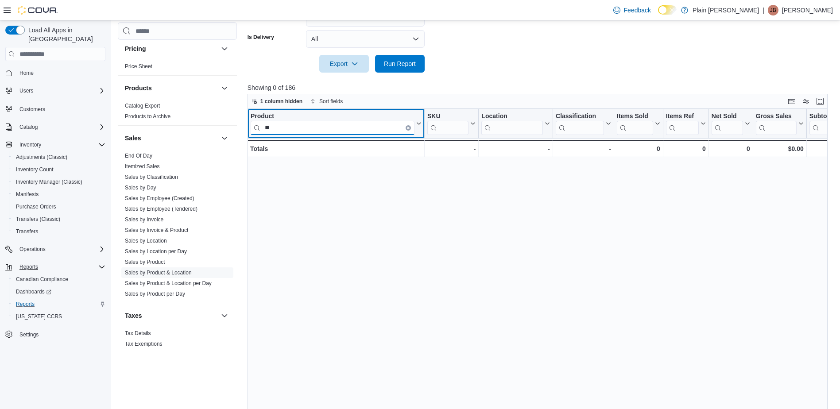
type input "*"
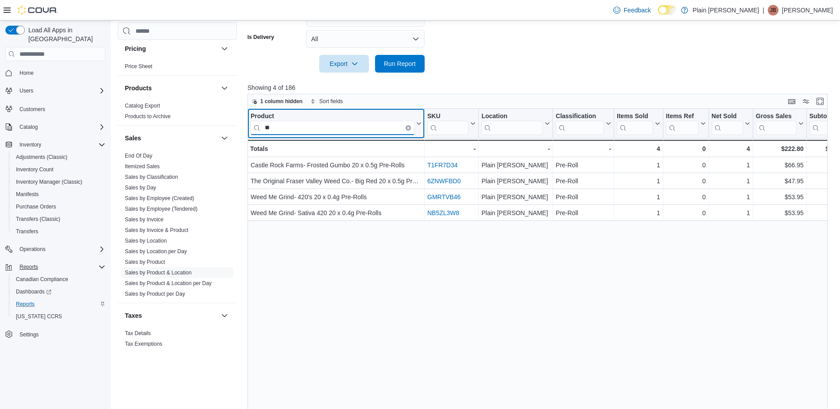
type input "*"
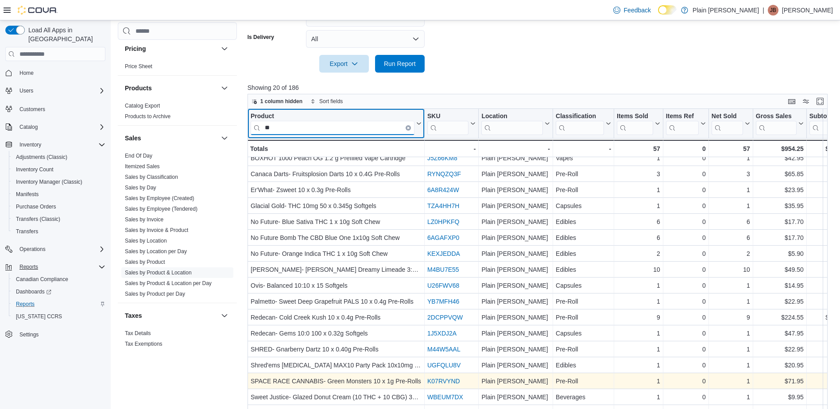
scroll to position [329, 0]
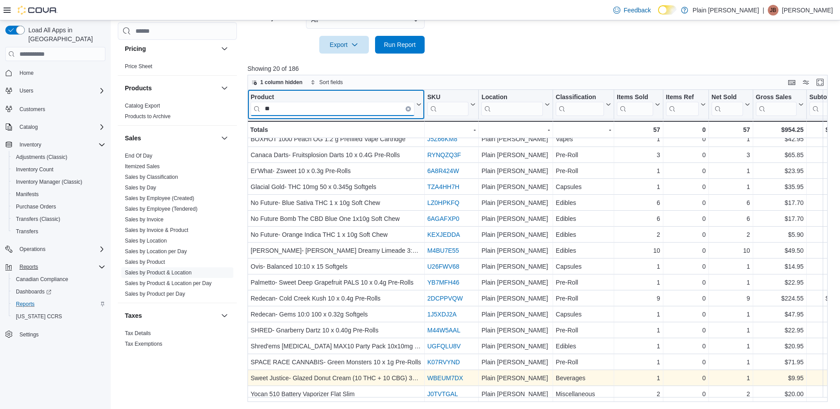
type input "*"
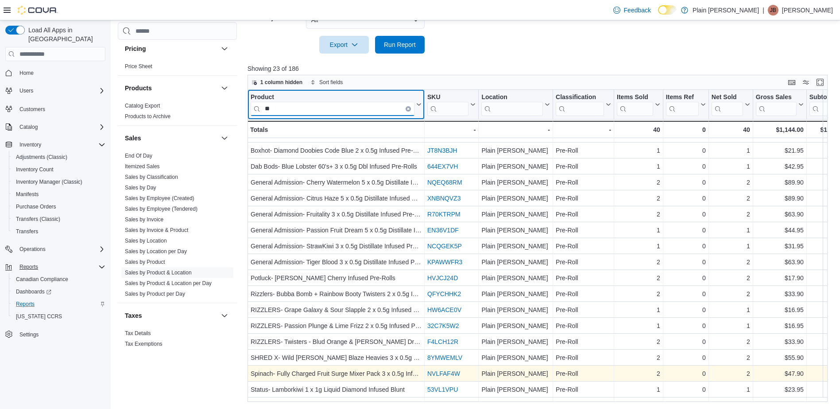
type input "*"
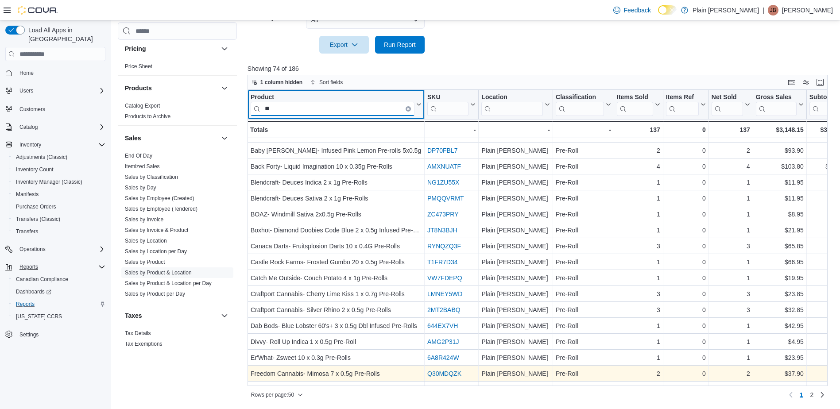
type input "*"
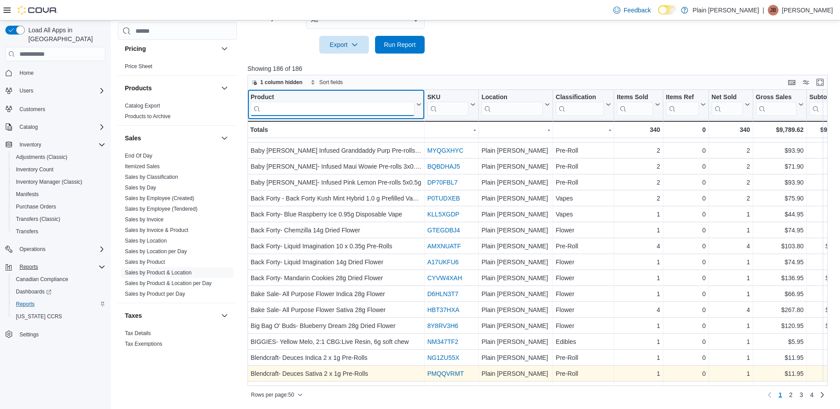
type input "*"
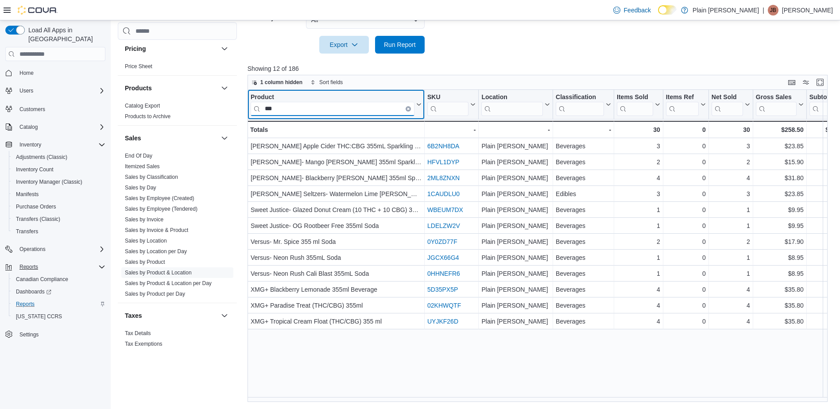
scroll to position [0, 0]
type input "*"
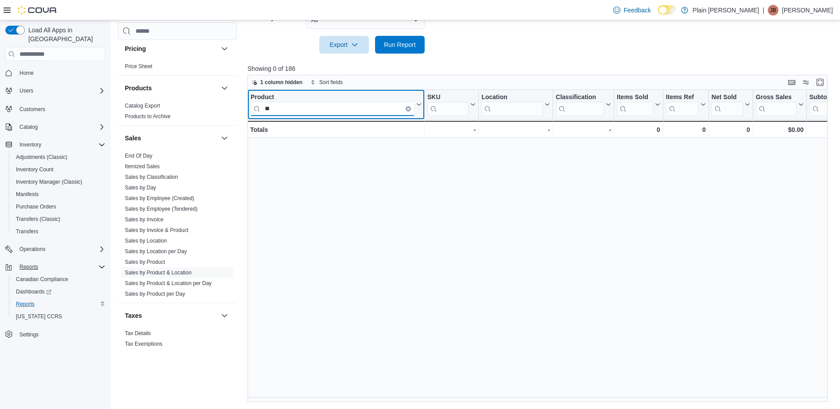
type input "*"
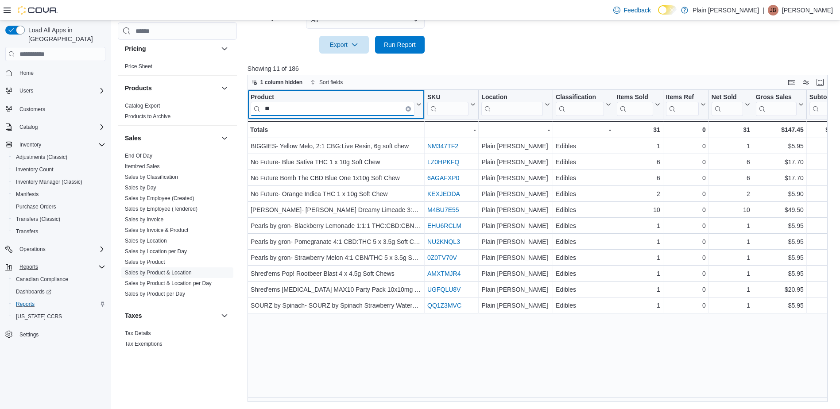
type input "*"
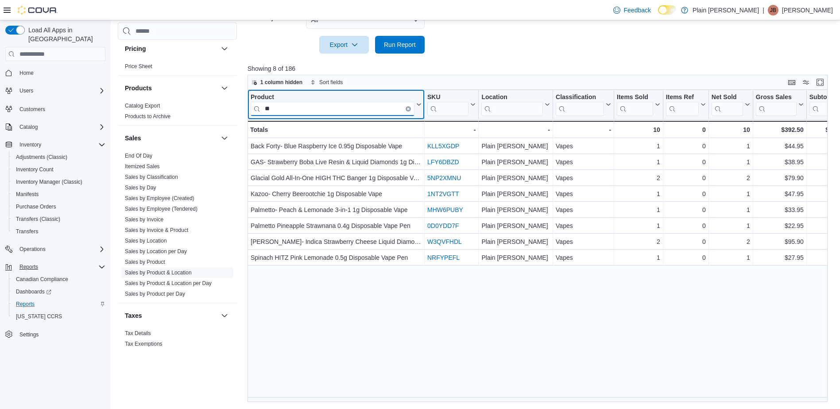
type input "*"
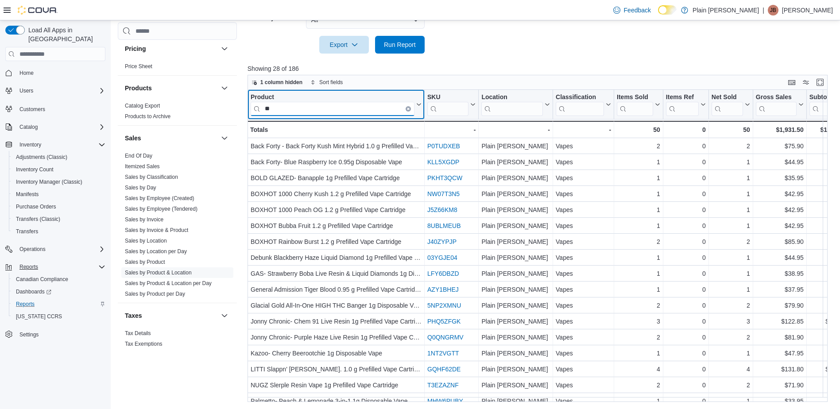
type input "*"
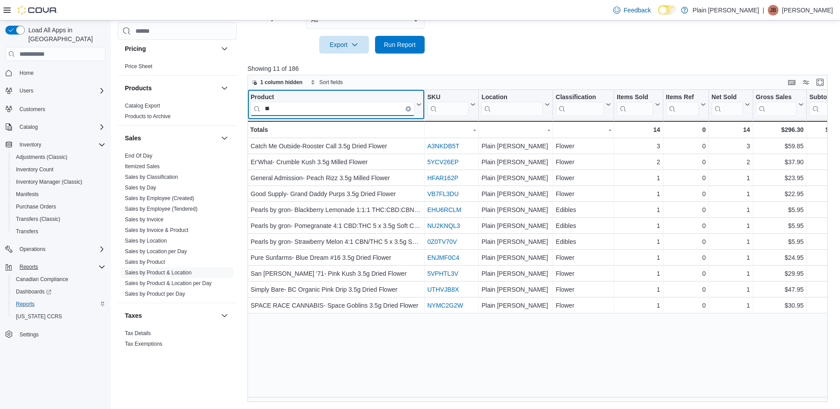
type input "*"
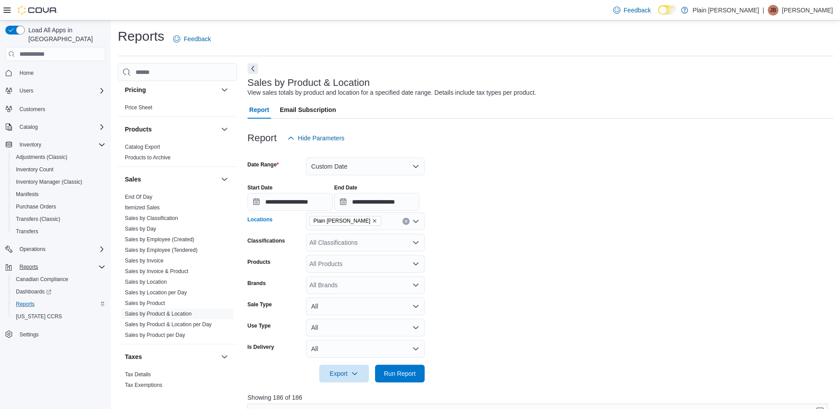
click at [373, 220] on icon "Remove Plain Jane - Falher from selection in this group" at bounding box center [375, 221] width 4 height 4
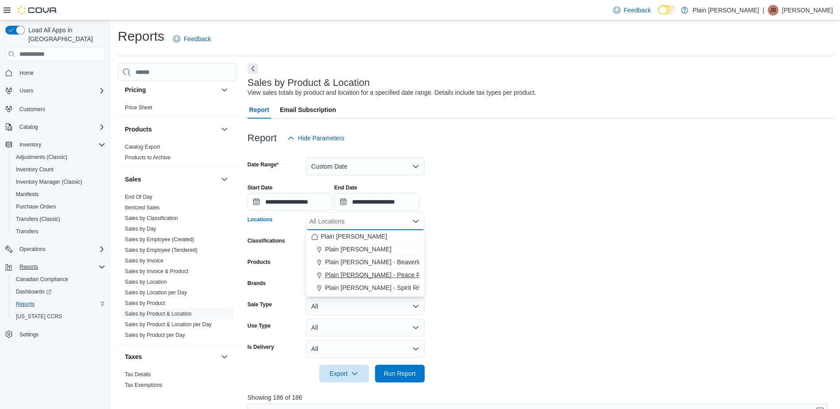
click at [387, 276] on span "Plain [PERSON_NAME] - Peace River" at bounding box center [378, 275] width 106 height 9
click at [485, 297] on form "**********" at bounding box center [541, 265] width 586 height 236
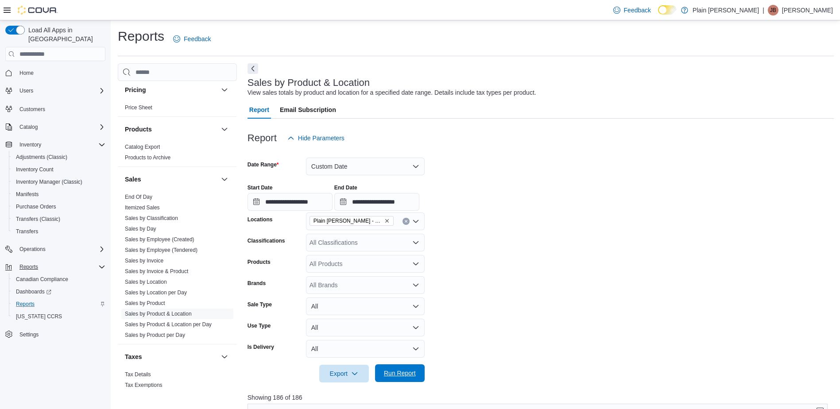
click at [405, 371] on span "Run Report" at bounding box center [400, 373] width 32 height 9
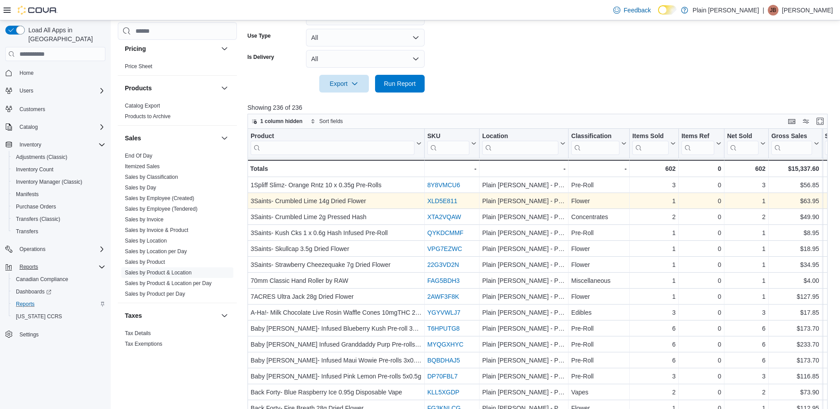
scroll to position [310, 0]
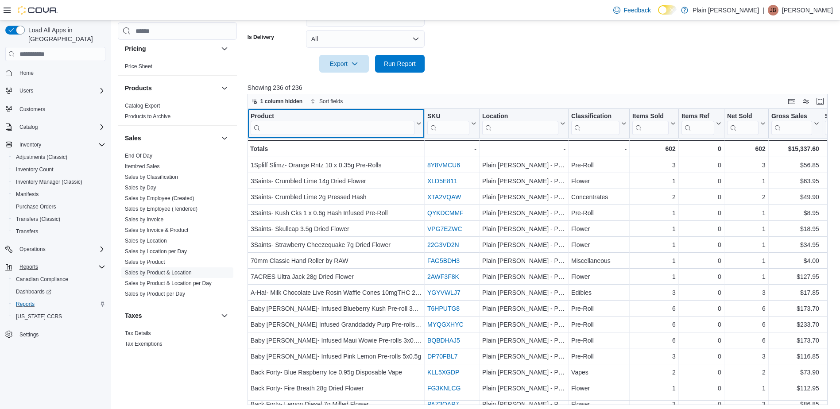
click at [294, 126] on input "search" at bounding box center [333, 128] width 164 height 14
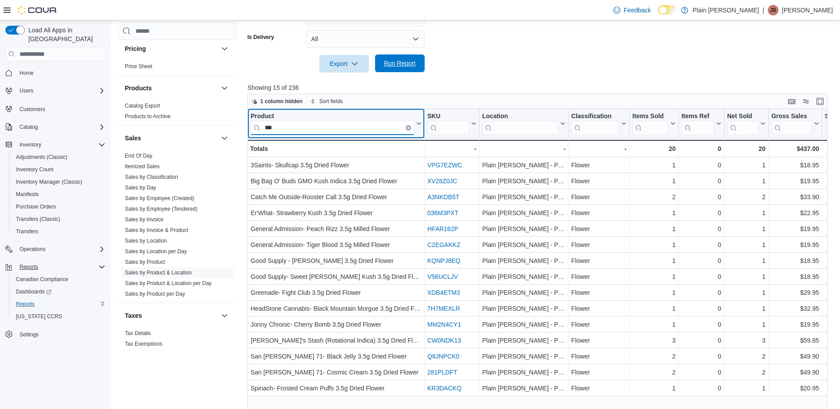
type input "***"
click at [404, 62] on span "Run Report" at bounding box center [400, 63] width 32 height 9
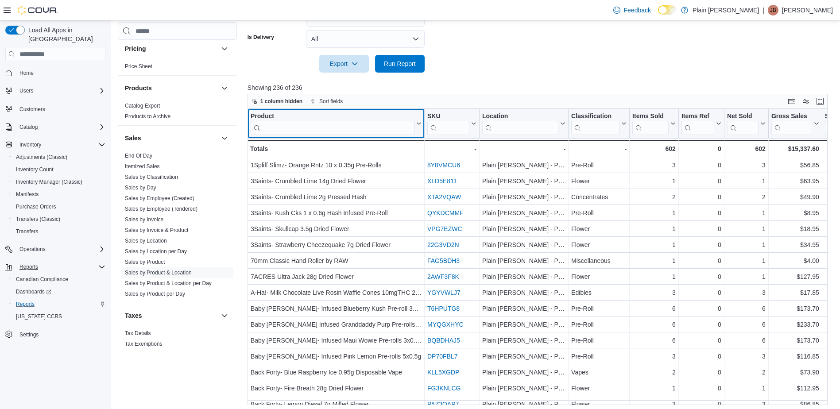
click at [301, 123] on input "search" at bounding box center [333, 128] width 164 height 14
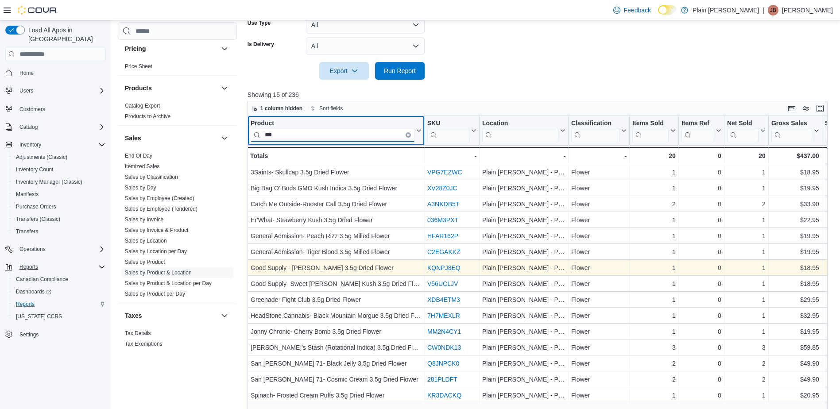
scroll to position [285, 0]
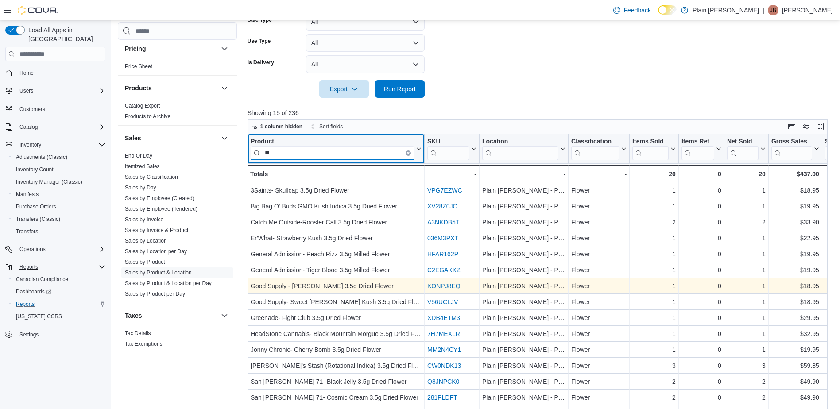
type input "*"
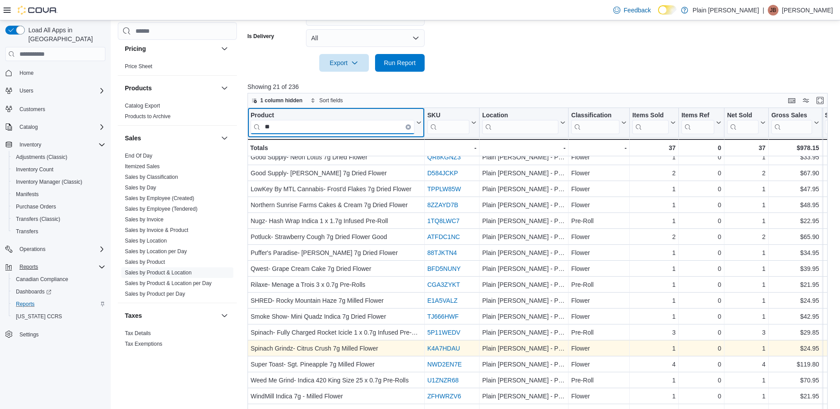
scroll to position [329, 0]
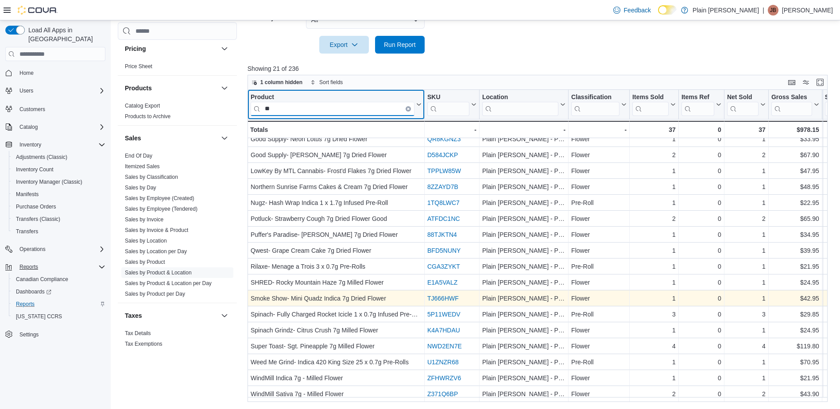
type input "*"
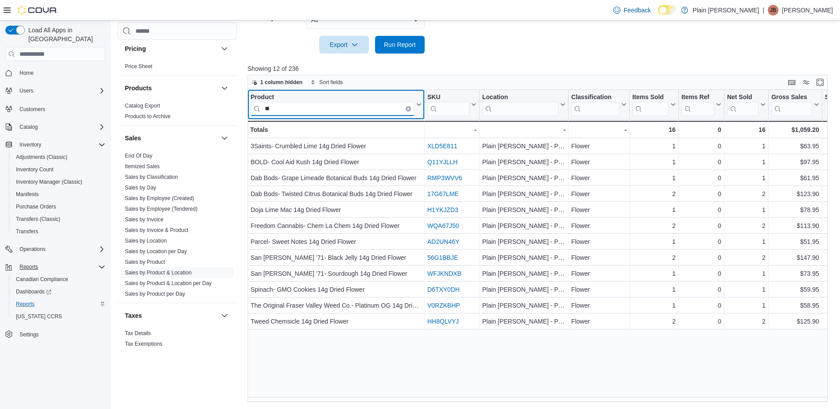
scroll to position [0, 0]
type input "*"
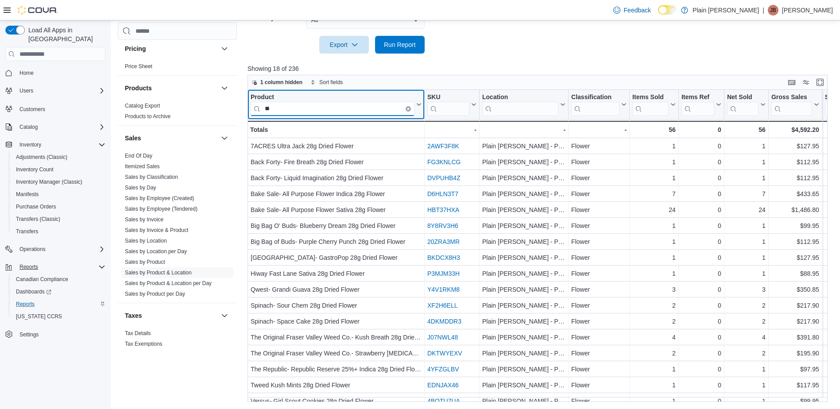
type input "*"
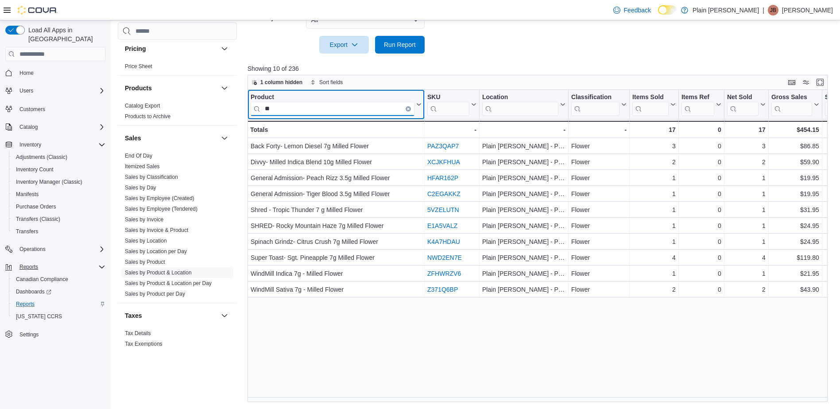
type input "*"
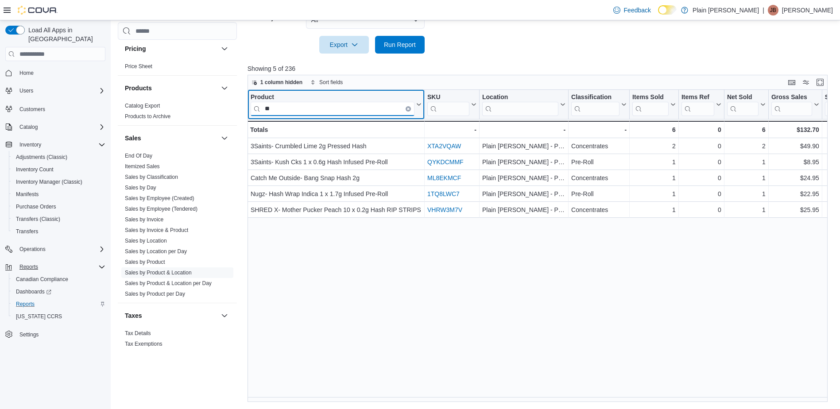
type input "*"
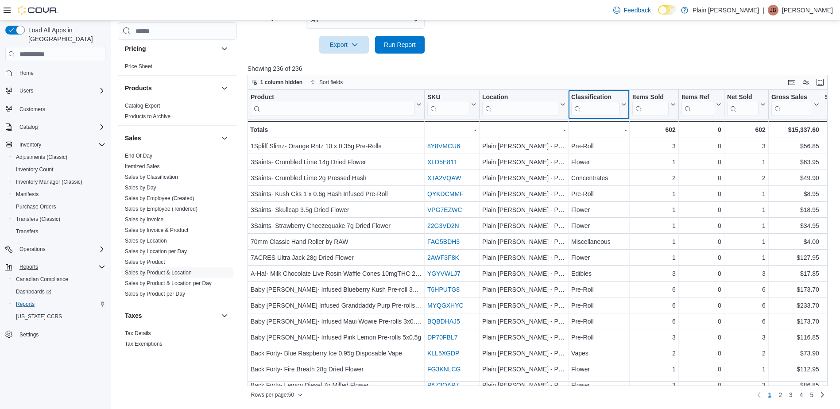
click at [590, 109] on input "search" at bounding box center [595, 109] width 48 height 14
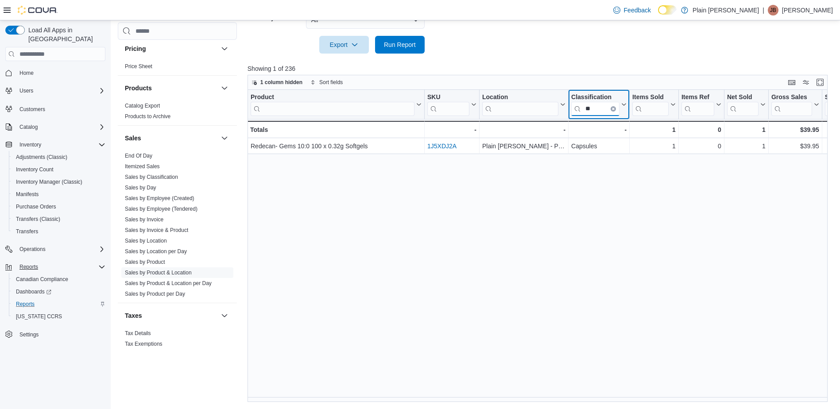
type input "*"
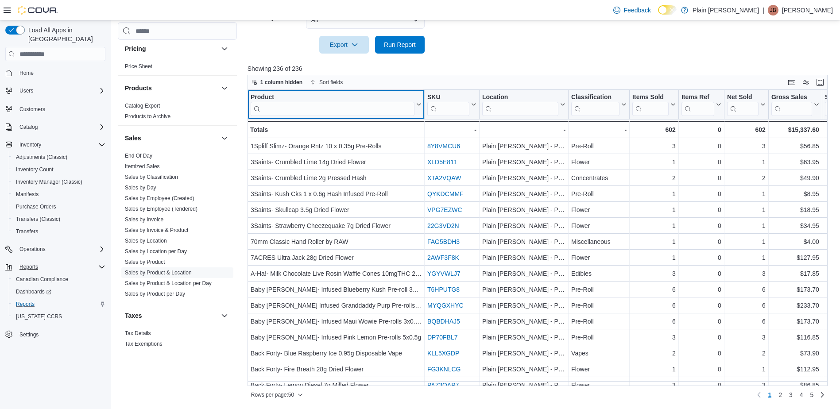
click at [287, 106] on input "search" at bounding box center [333, 109] width 164 height 14
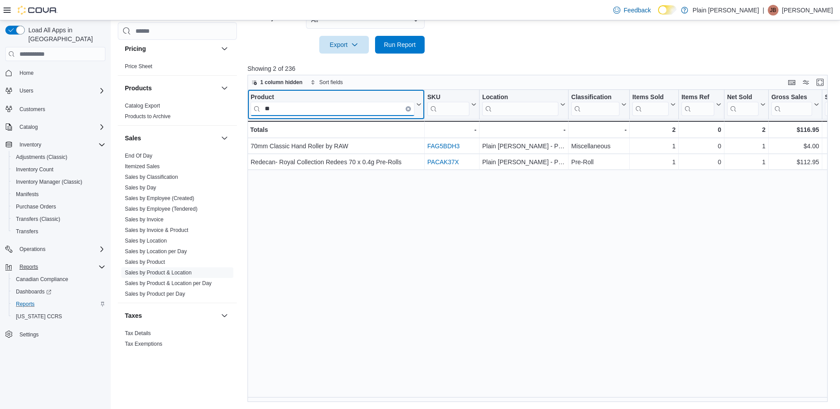
type input "*"
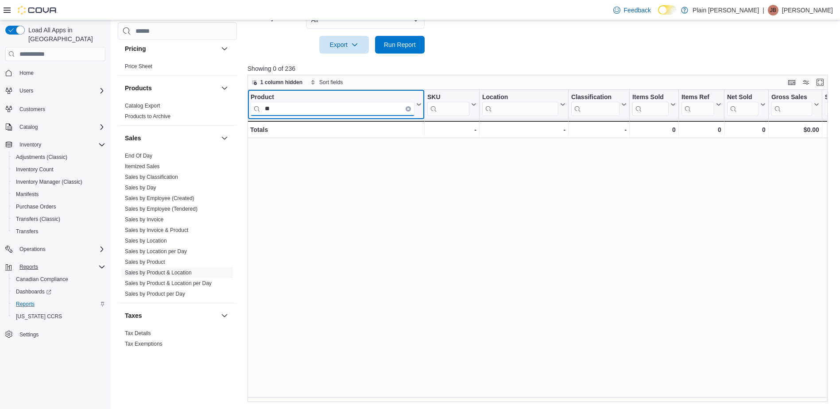
type input "*"
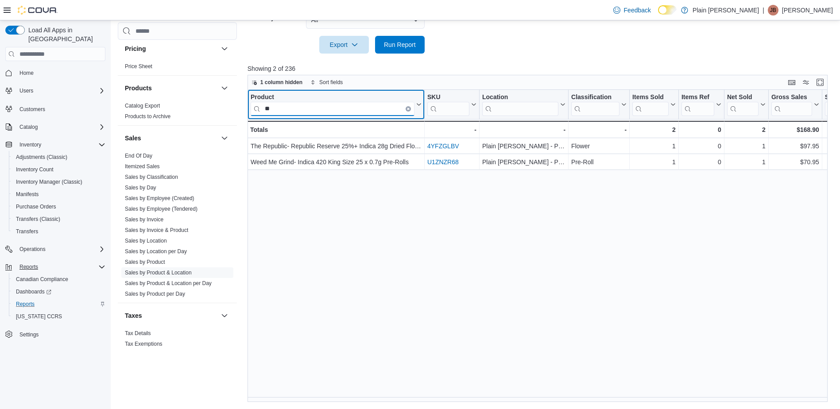
type input "*"
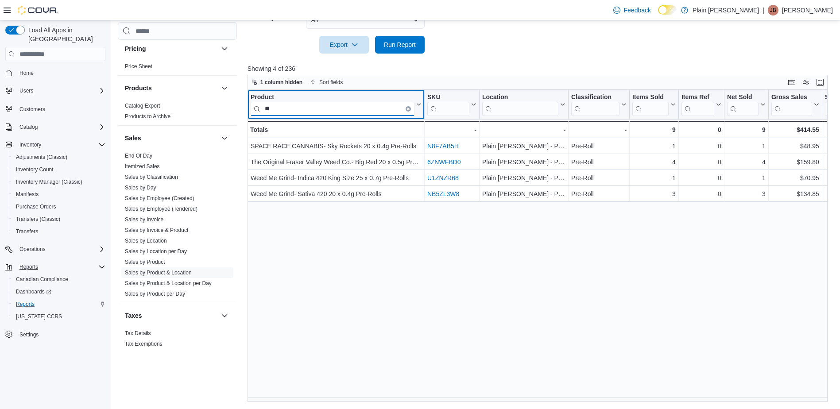
type input "*"
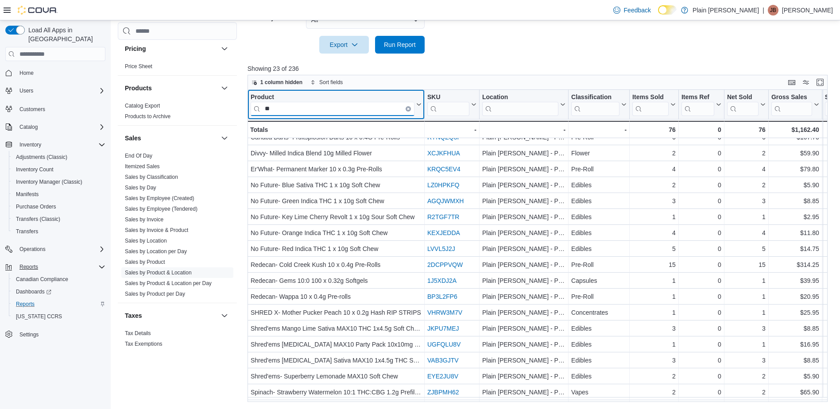
scroll to position [107, 0]
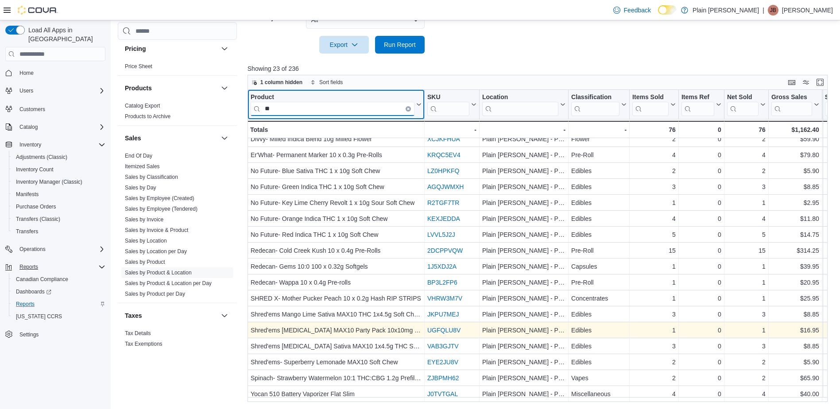
type input "*"
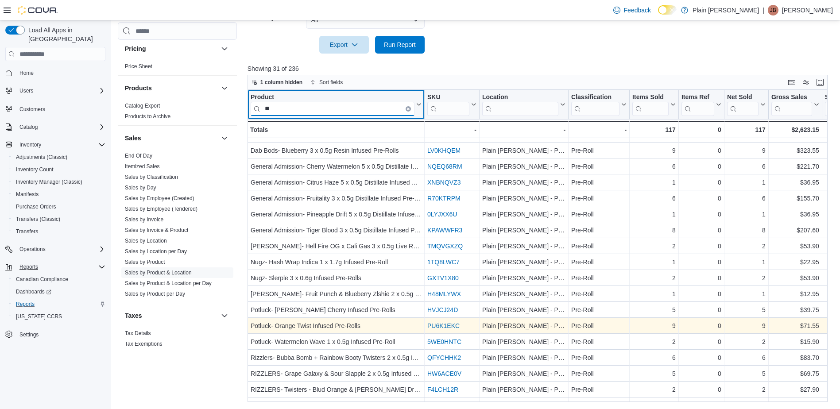
type input "*"
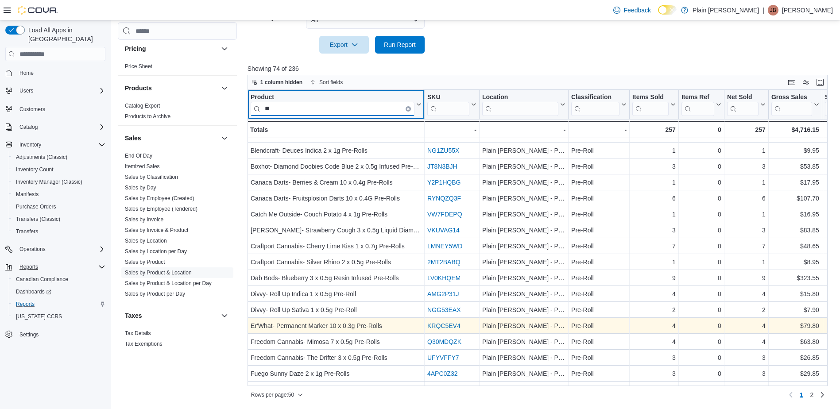
type input "*"
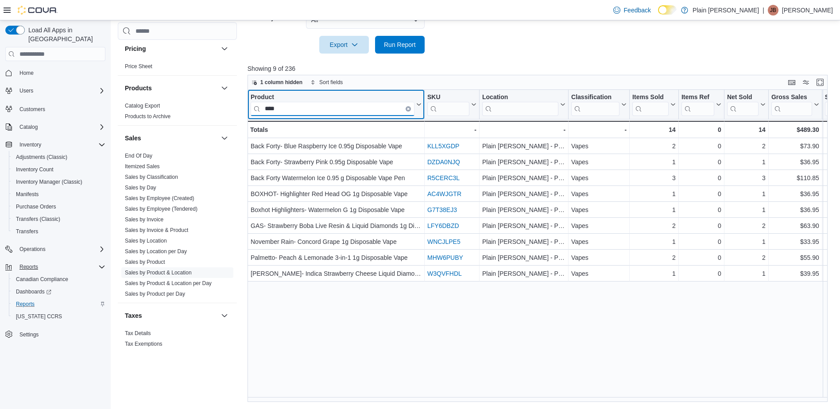
scroll to position [0, 0]
type input "*"
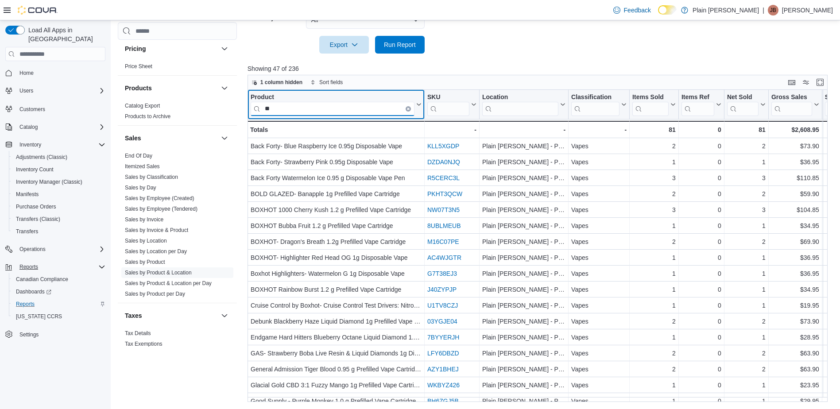
type input "*"
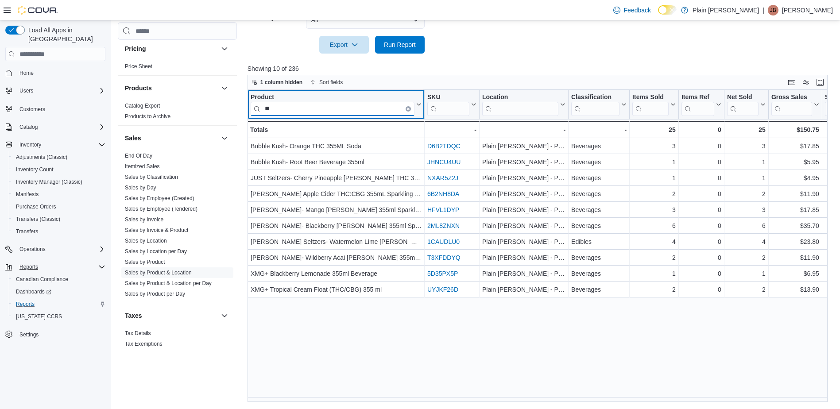
type input "*"
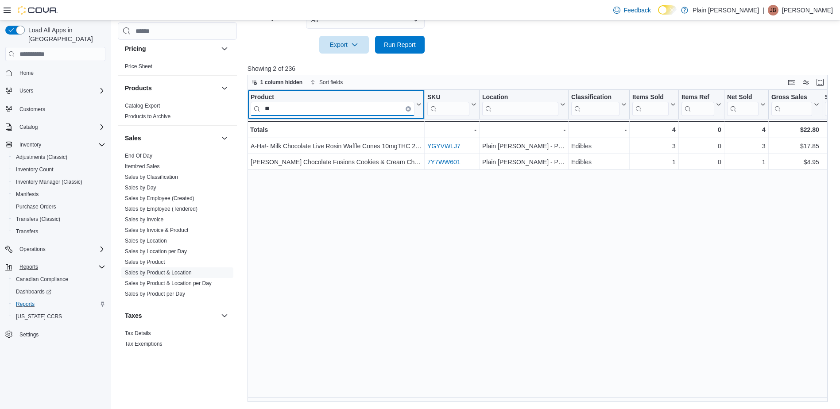
type input "*"
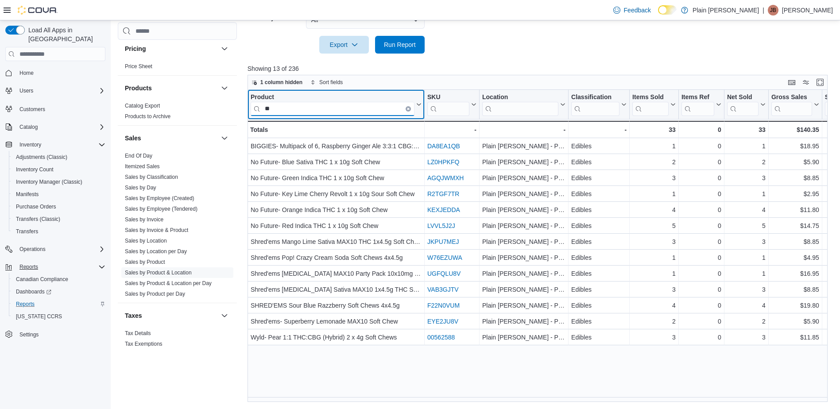
type input "*"
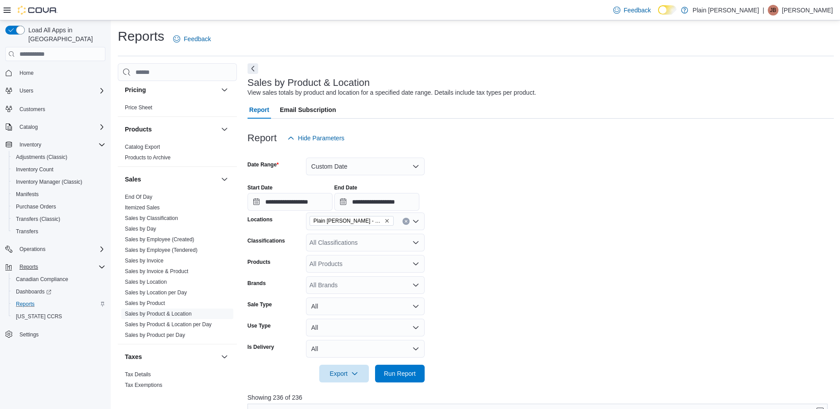
click at [384, 221] on icon "Remove Plain Jane - Peace River from selection in this group" at bounding box center [386, 220] width 5 height 5
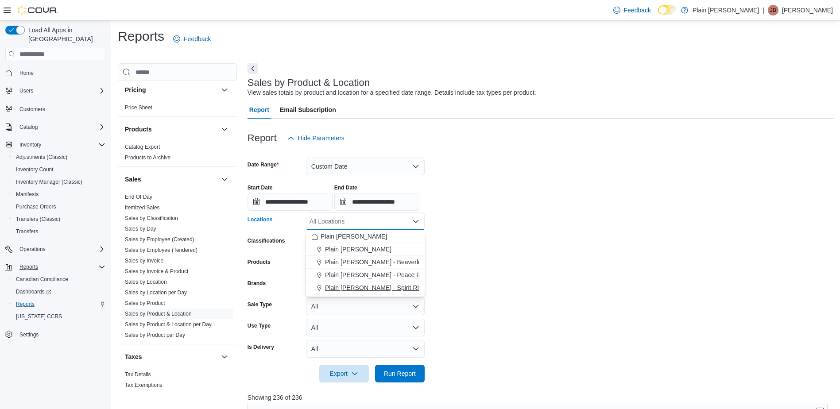
click at [370, 285] on span "Plain [PERSON_NAME] - Spirit River" at bounding box center [376, 287] width 102 height 9
click at [397, 373] on span "Run Report" at bounding box center [400, 373] width 32 height 9
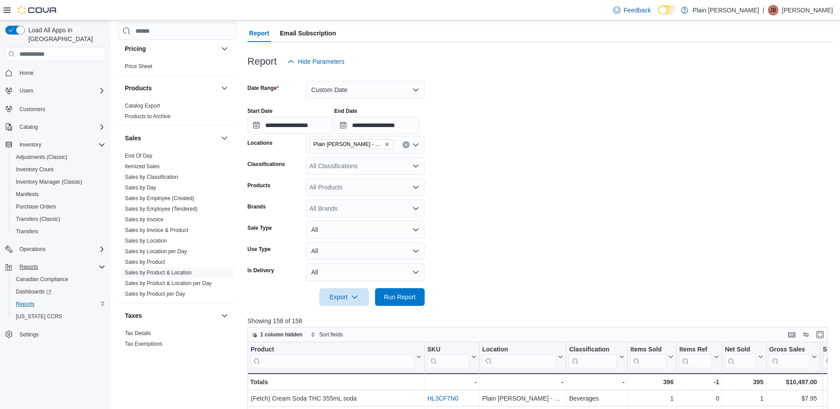
scroll to position [89, 0]
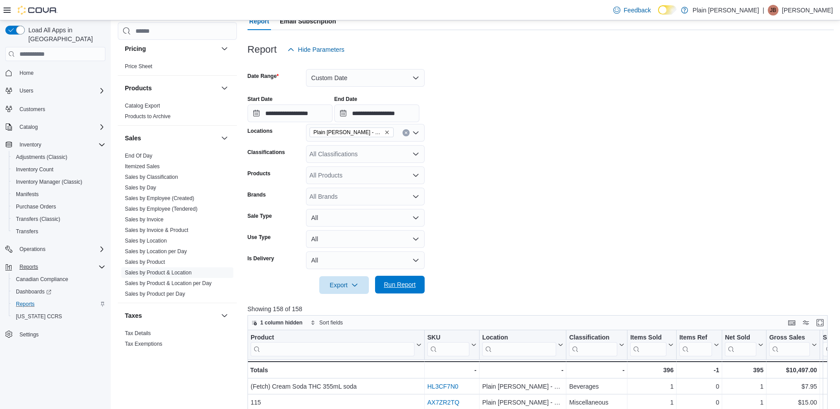
click at [403, 281] on span "Run Report" at bounding box center [400, 284] width 32 height 9
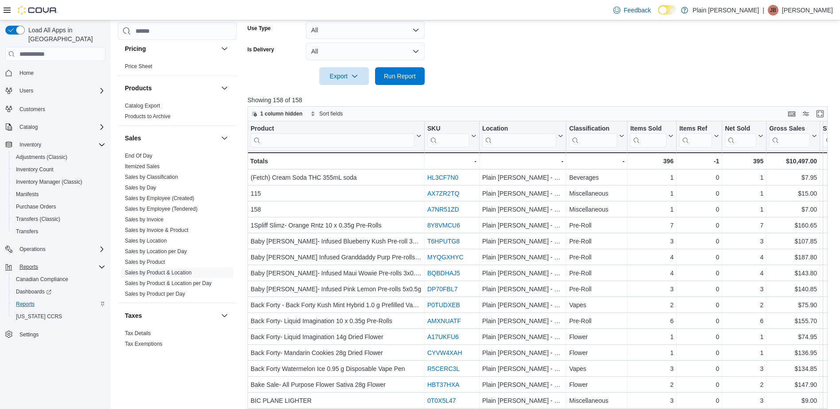
scroll to position [310, 0]
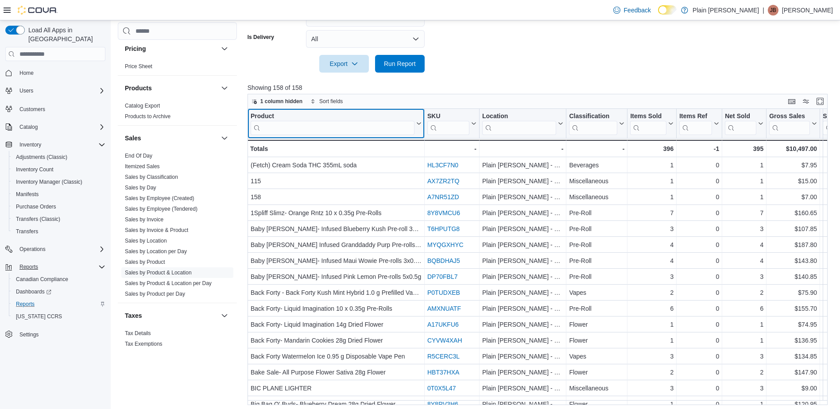
click at [294, 120] on div "Product" at bounding box center [333, 117] width 164 height 8
click at [286, 129] on input "search" at bounding box center [333, 128] width 164 height 14
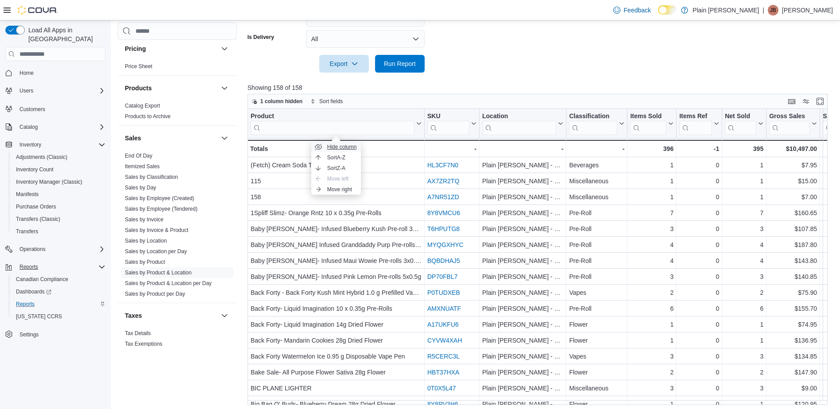
click at [342, 146] on span "Hide column" at bounding box center [342, 147] width 30 height 7
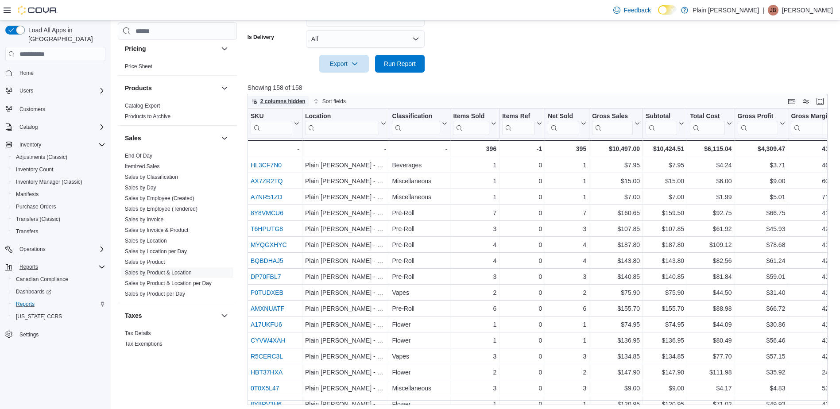
click at [285, 96] on span "2 columns hidden" at bounding box center [279, 101] width 54 height 11
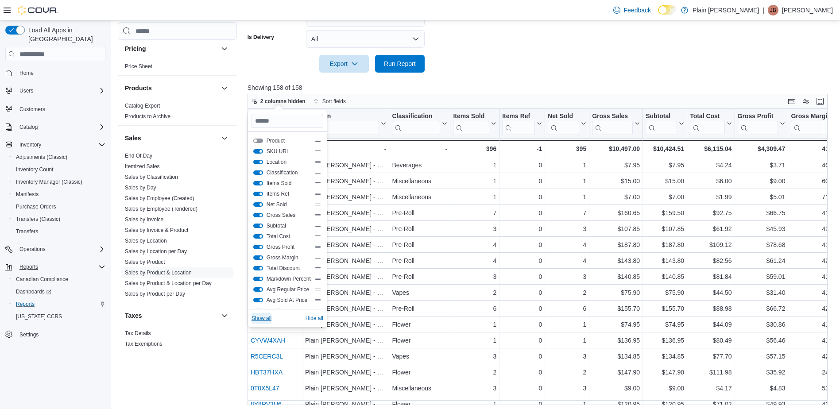
click at [265, 319] on span "Show all" at bounding box center [262, 318] width 20 height 7
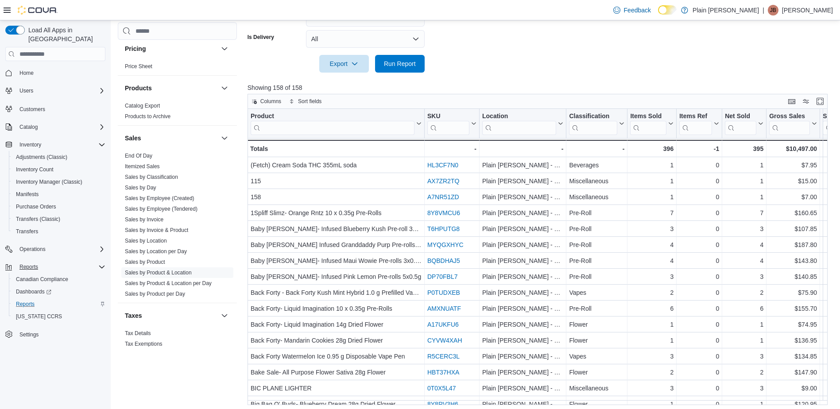
click at [286, 128] on input "search" at bounding box center [333, 128] width 164 height 14
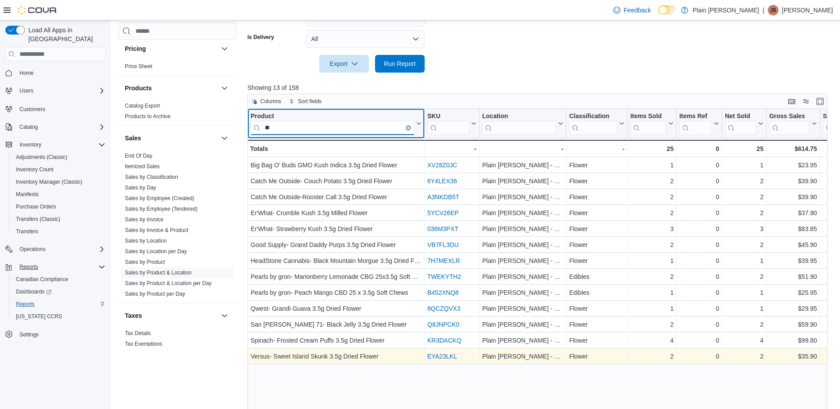
type input "*"
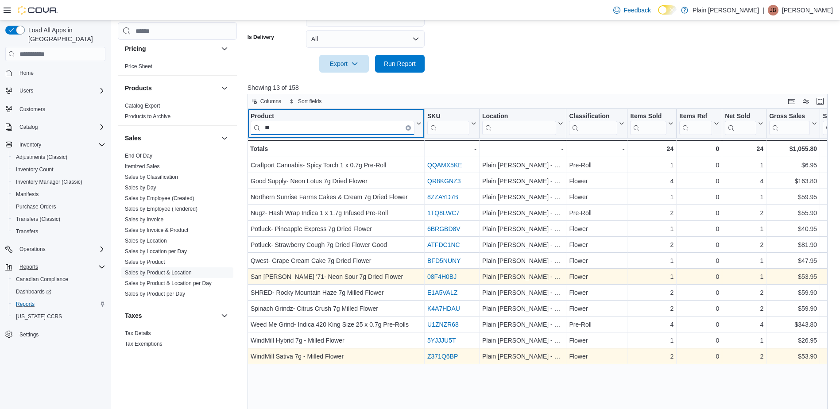
type input "*"
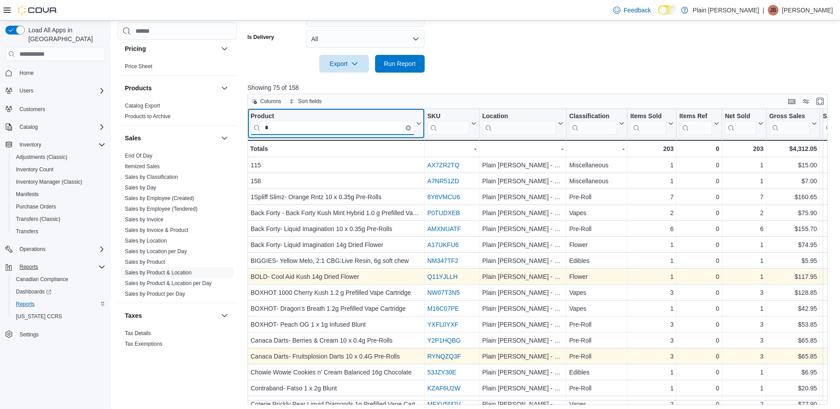
type input "**"
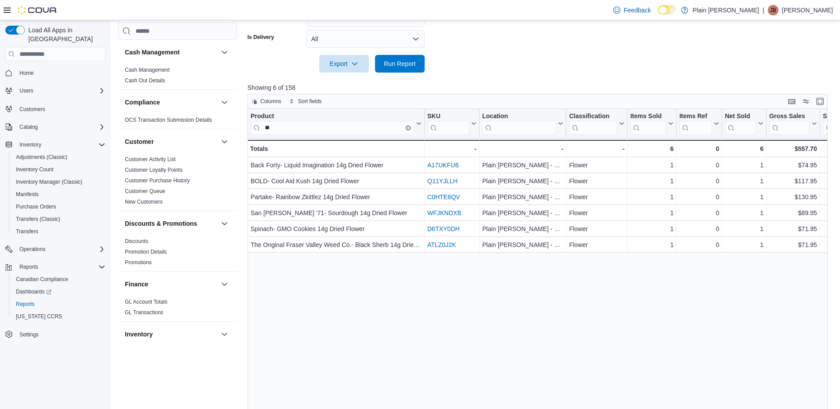
scroll to position [532, 0]
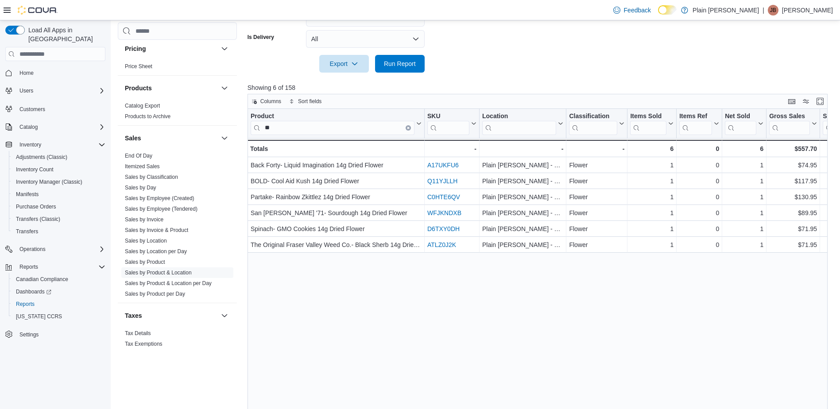
type input "*"
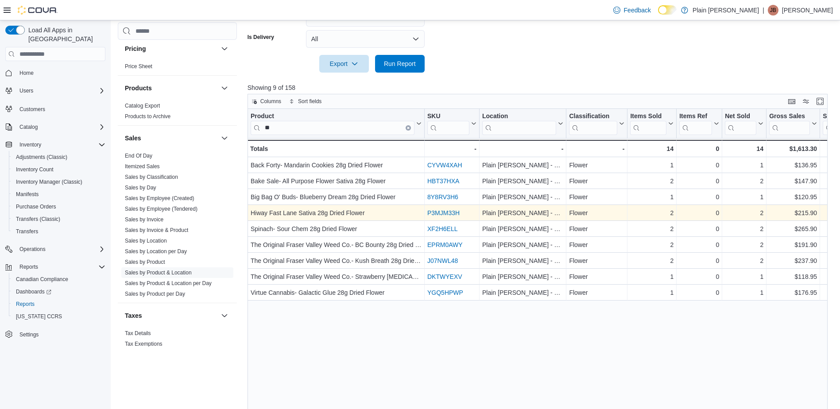
type input "*"
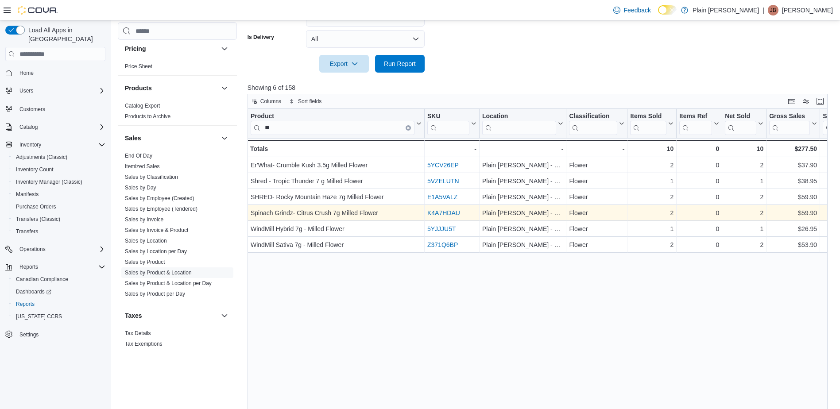
type input "*"
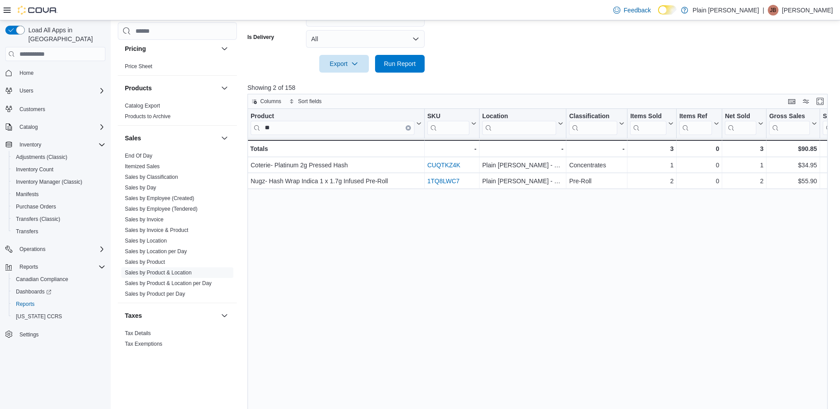
type input "*"
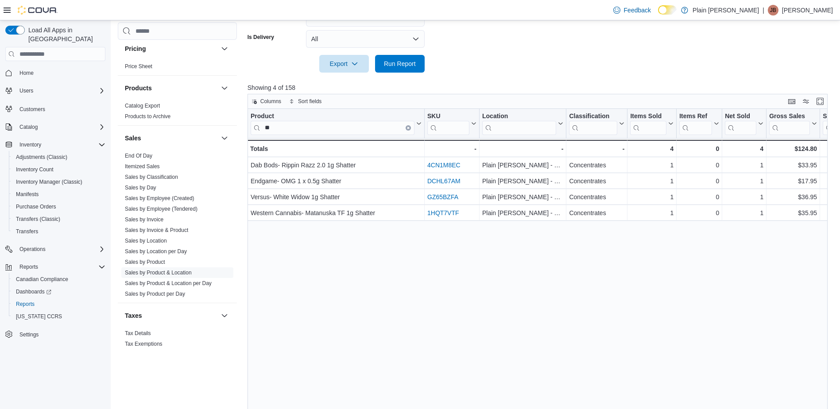
type input "*"
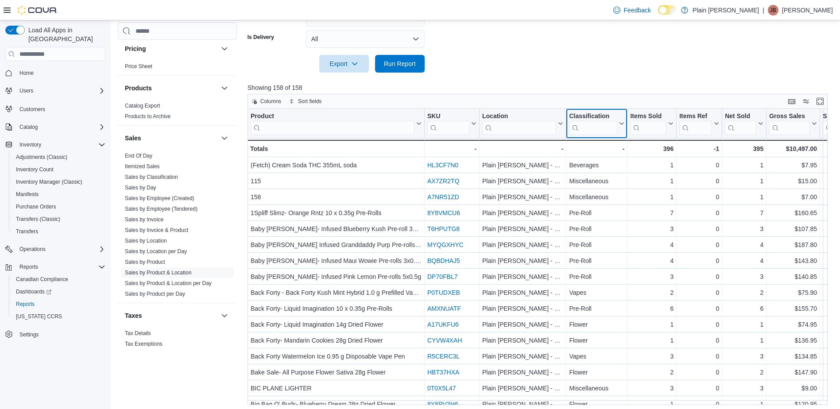
click at [585, 126] on input "search" at bounding box center [593, 128] width 48 height 14
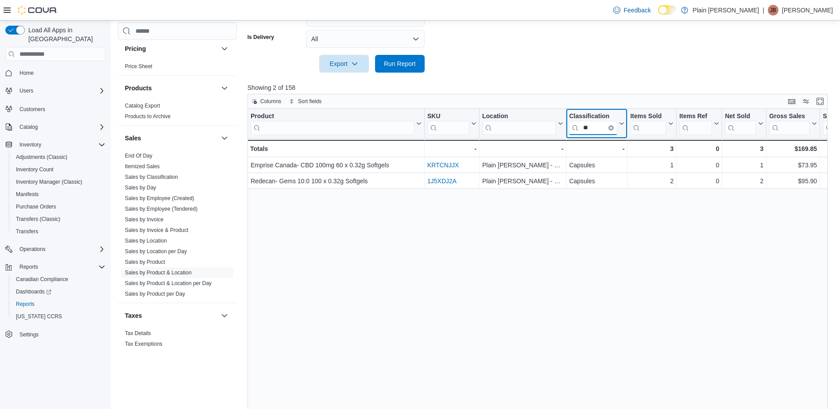
type input "*"
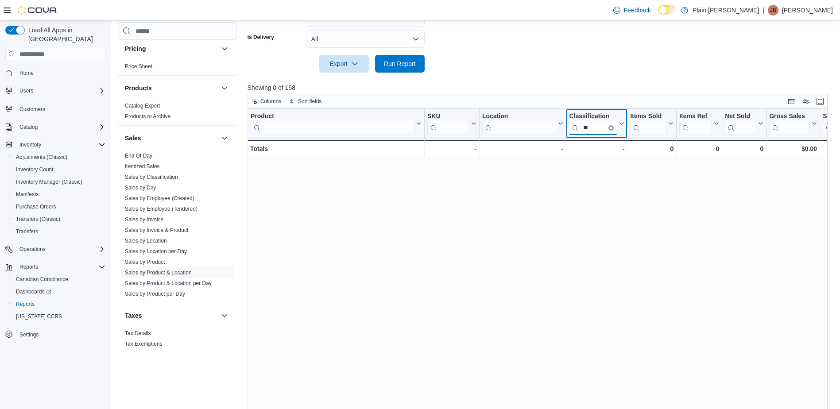
type input "*"
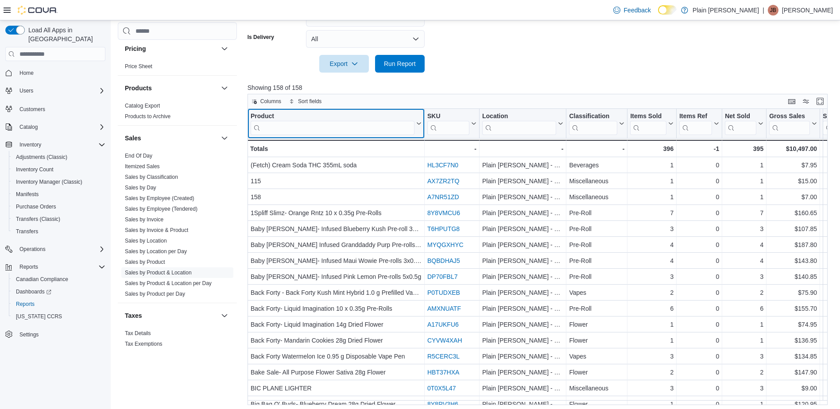
click at [276, 130] on input "search" at bounding box center [333, 128] width 164 height 14
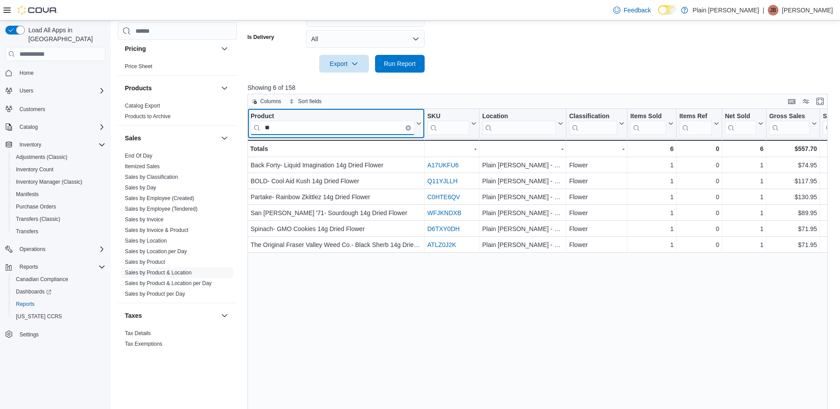
type input "*"
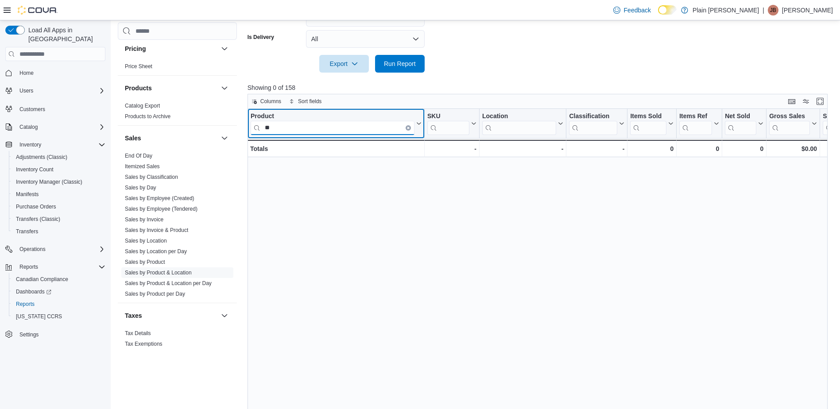
type input "*"
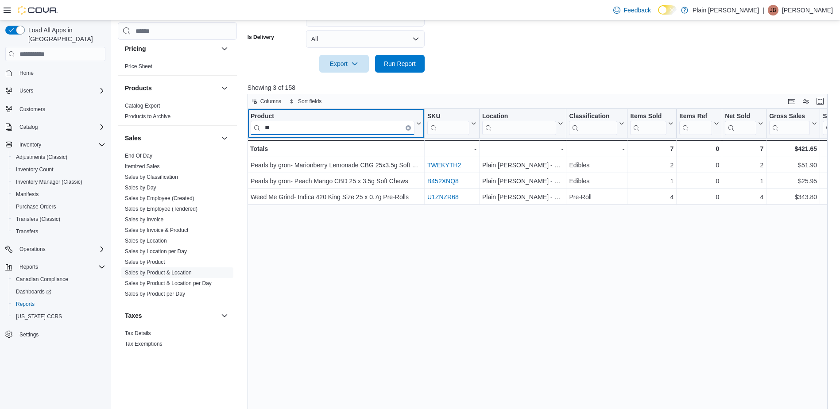
type input "*"
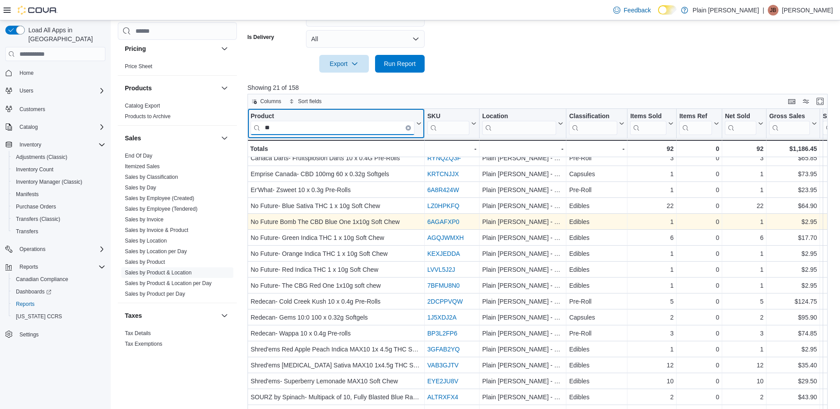
scroll to position [329, 0]
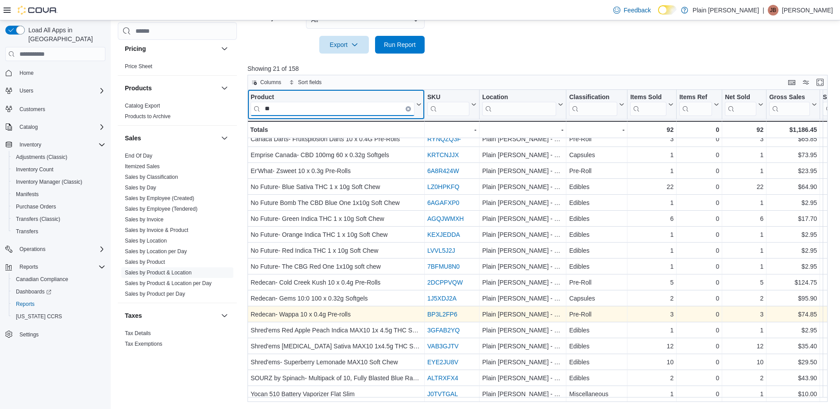
type input "*"
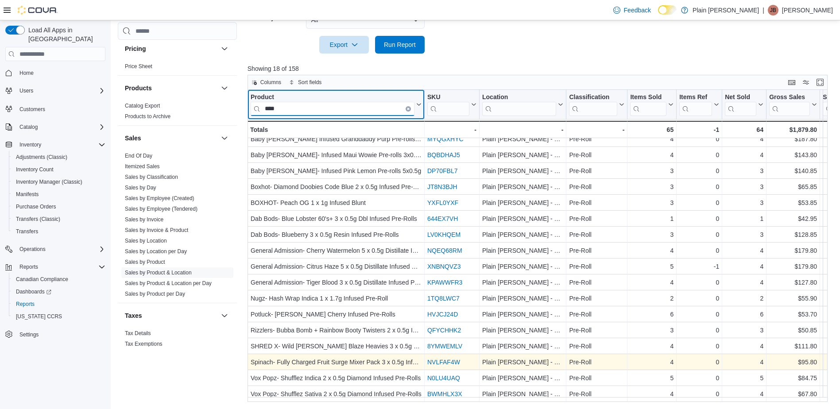
scroll to position [27, 0]
type input "*"
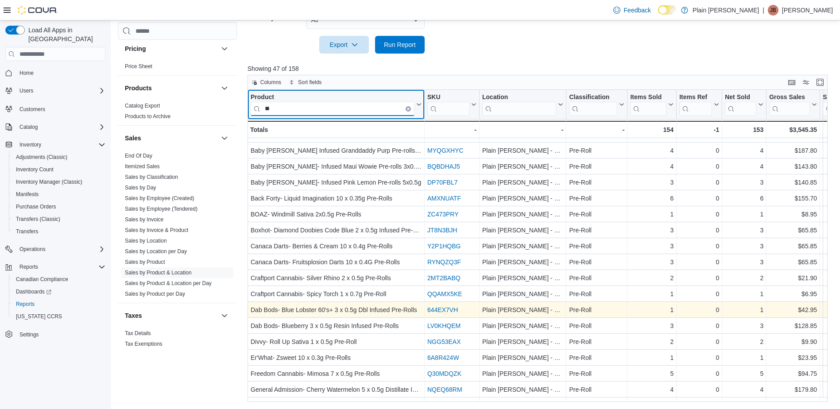
type input "*"
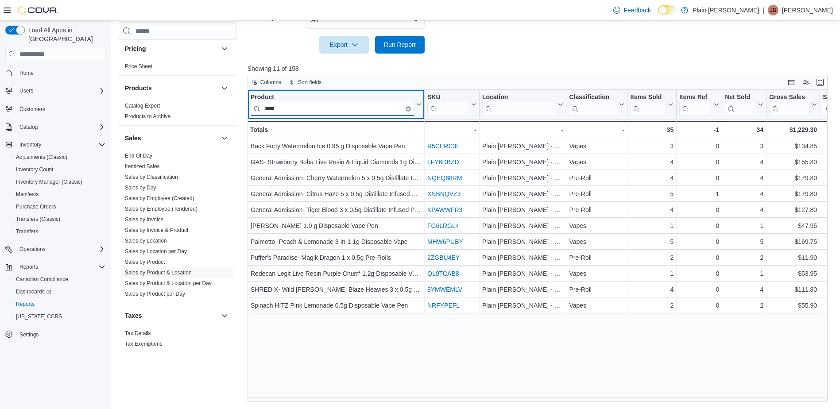
scroll to position [0, 0]
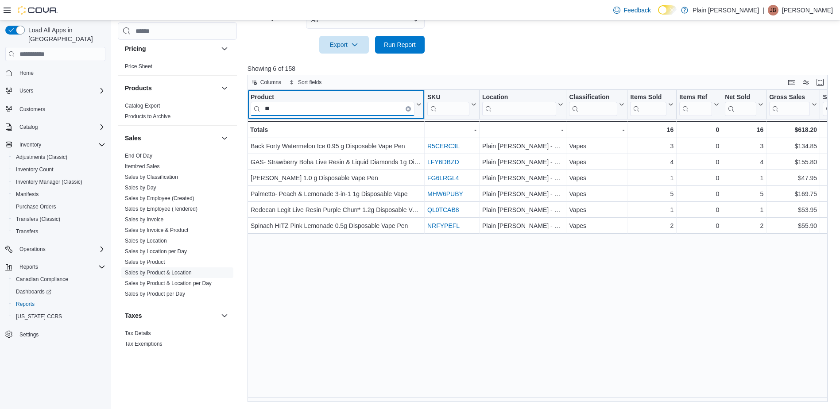
type input "*"
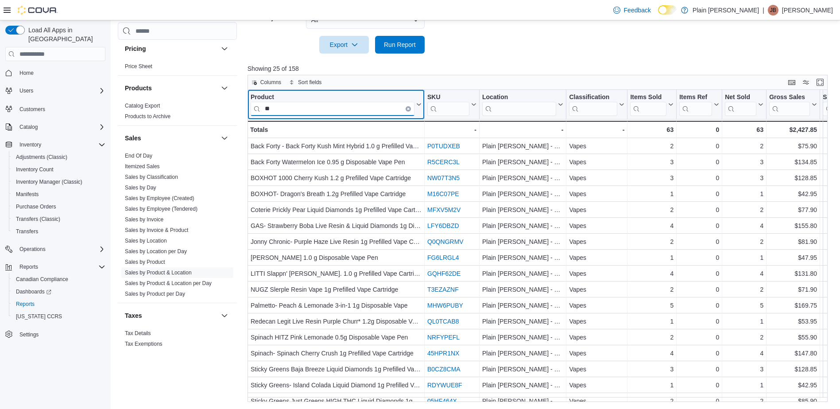
type input "*"
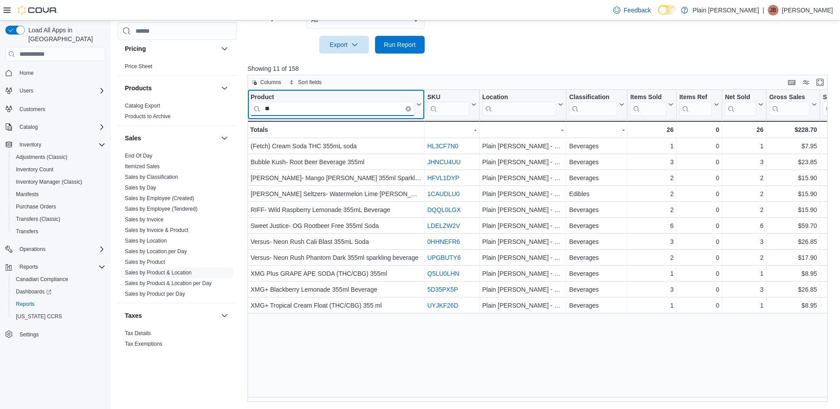
type input "*"
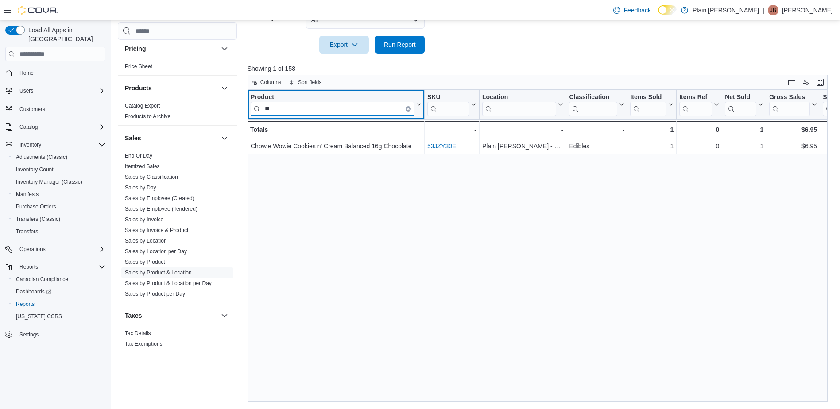
type input "*"
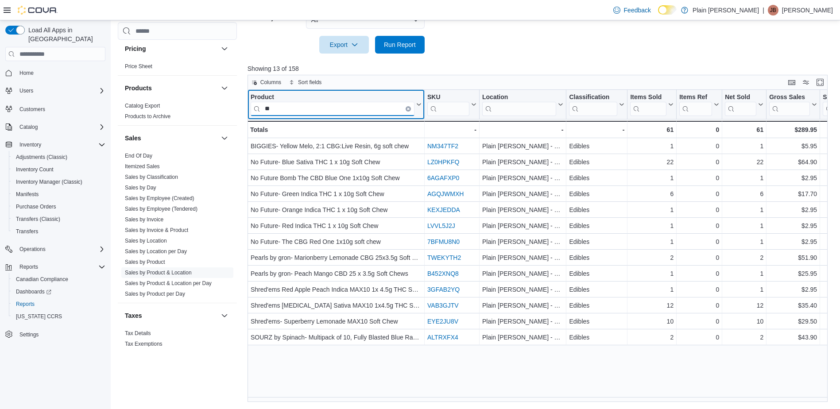
type input "*"
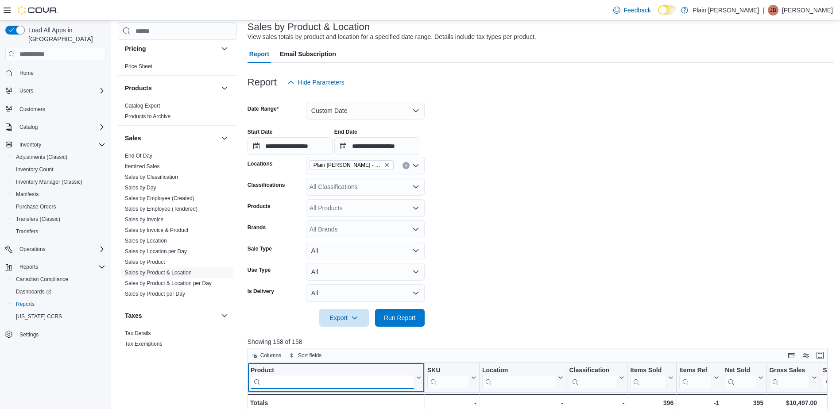
scroll to position [19, 0]
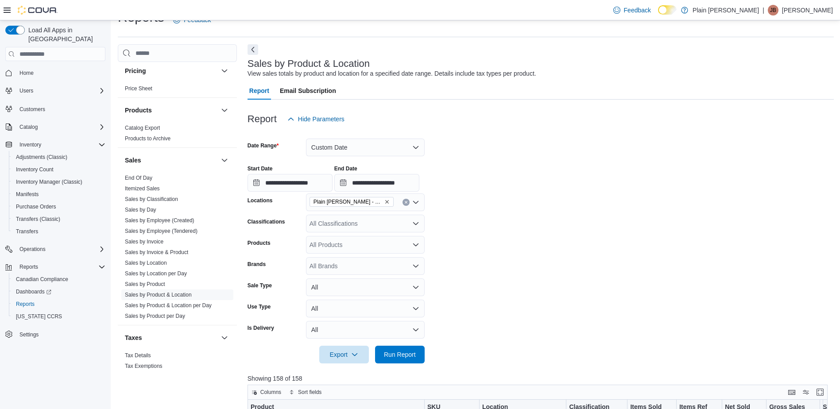
click at [385, 202] on icon "Remove Plain Jane - Spirit River from selection in this group" at bounding box center [387, 202] width 4 height 4
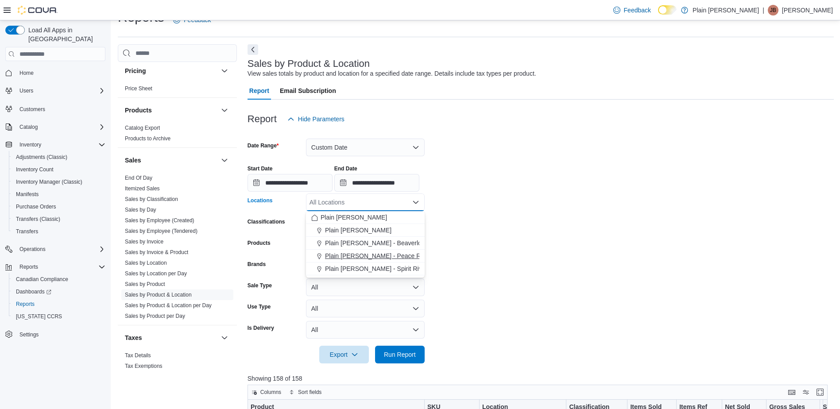
click at [373, 253] on span "Plain [PERSON_NAME] - Peace River" at bounding box center [378, 256] width 106 height 9
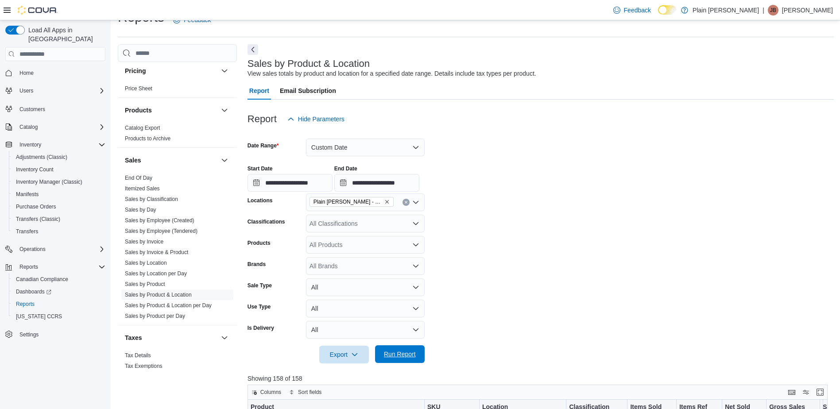
click at [396, 357] on span "Run Report" at bounding box center [400, 354] width 32 height 9
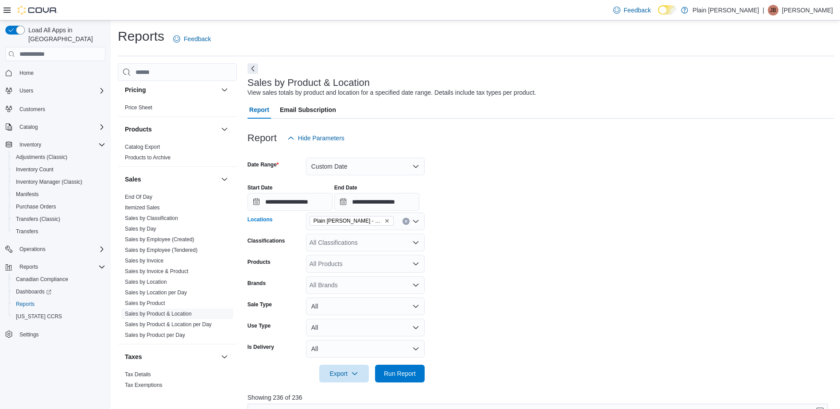
click at [385, 221] on icon "Remove Plain Jane - Peace River from selection in this group" at bounding box center [387, 221] width 4 height 4
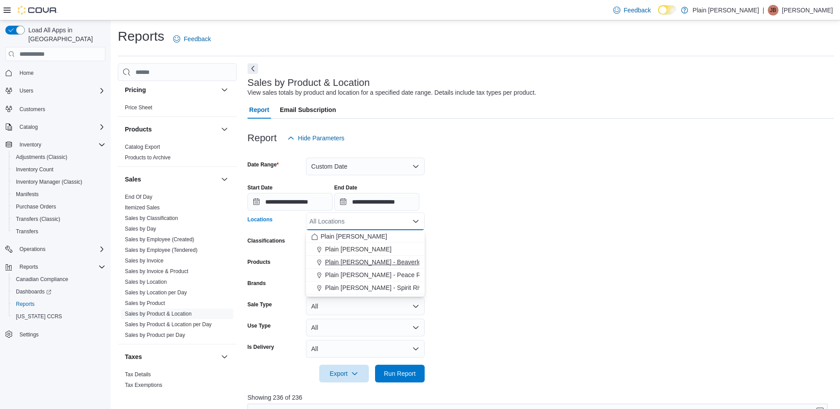
click at [381, 260] on span "Plain [PERSON_NAME] - Beaverlodge" at bounding box center [378, 262] width 107 height 9
drag, startPoint x: 408, startPoint y: 373, endPoint x: 551, endPoint y: 272, distance: 174.6
click at [407, 373] on span "Run Report" at bounding box center [400, 373] width 32 height 9
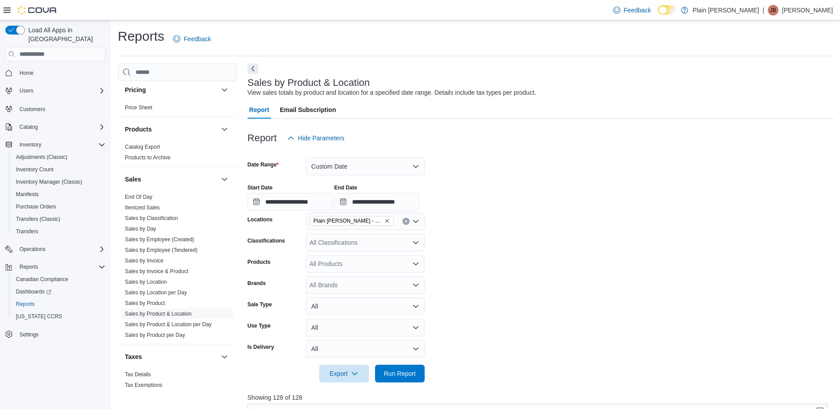
click at [385, 221] on icon "Remove Plain Jane - Beaverlodge from selection in this group" at bounding box center [387, 221] width 4 height 4
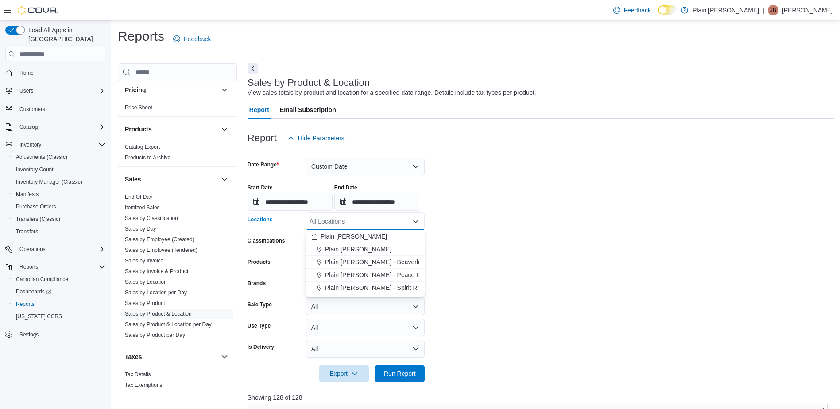
click at [374, 247] on span "Plain [PERSON_NAME]" at bounding box center [358, 249] width 66 height 9
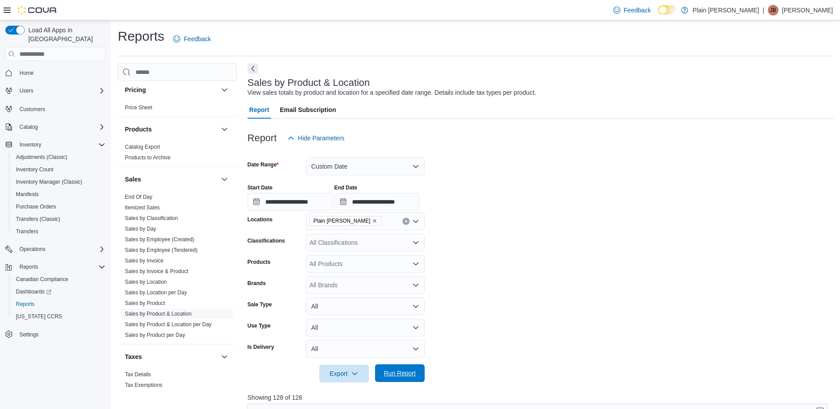
click at [404, 373] on span "Run Report" at bounding box center [400, 373] width 32 height 9
click at [35, 179] on span "Inventory Manager (Classic)" at bounding box center [49, 182] width 66 height 7
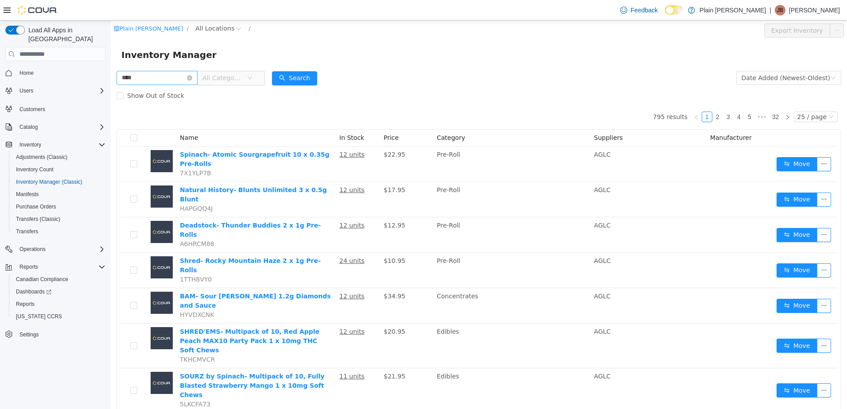
type input "****"
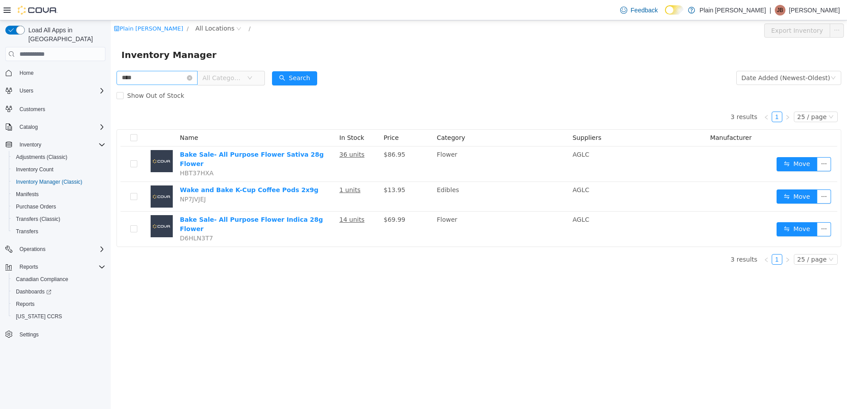
click at [192, 79] on icon "icon: close-circle" at bounding box center [189, 77] width 5 height 5
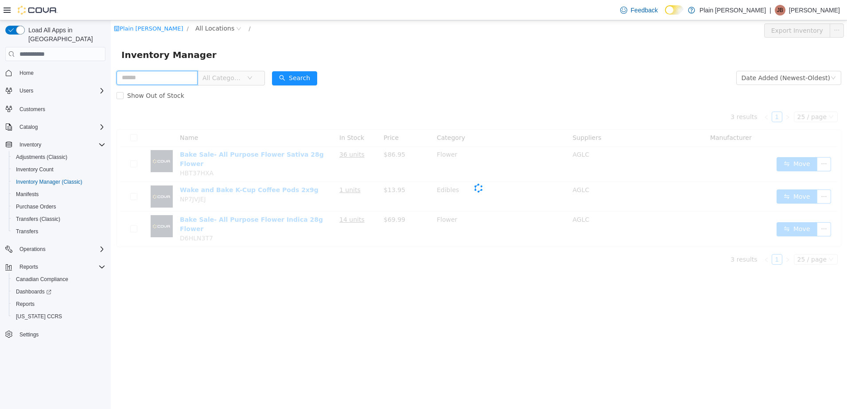
click at [181, 73] on input "text" at bounding box center [156, 78] width 81 height 14
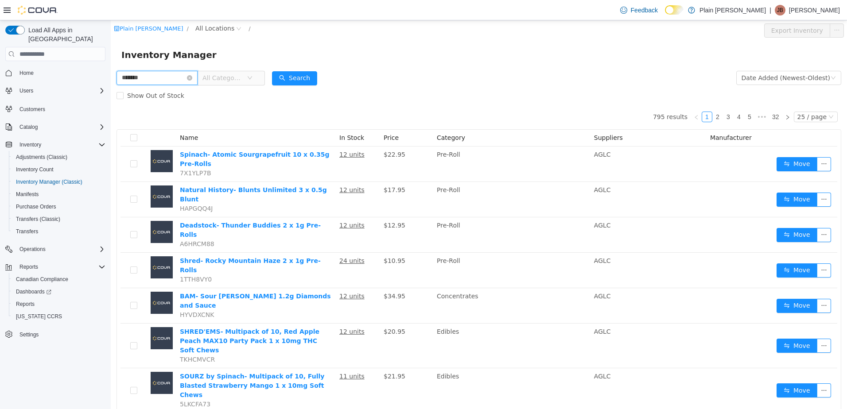
type input "*******"
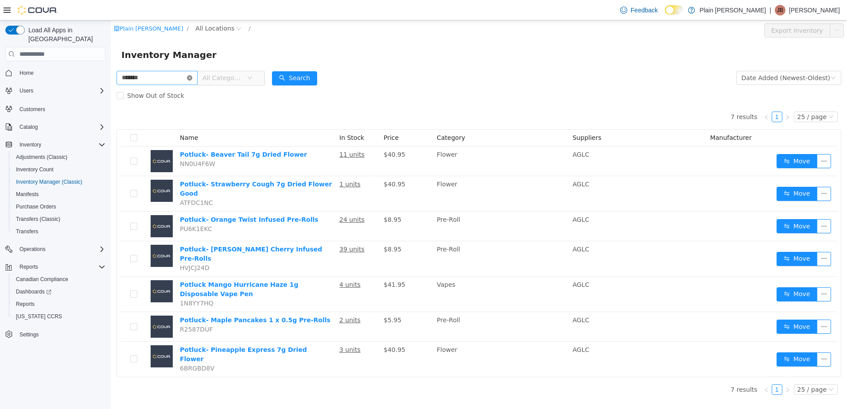
click at [192, 77] on icon "icon: close-circle" at bounding box center [189, 77] width 5 height 5
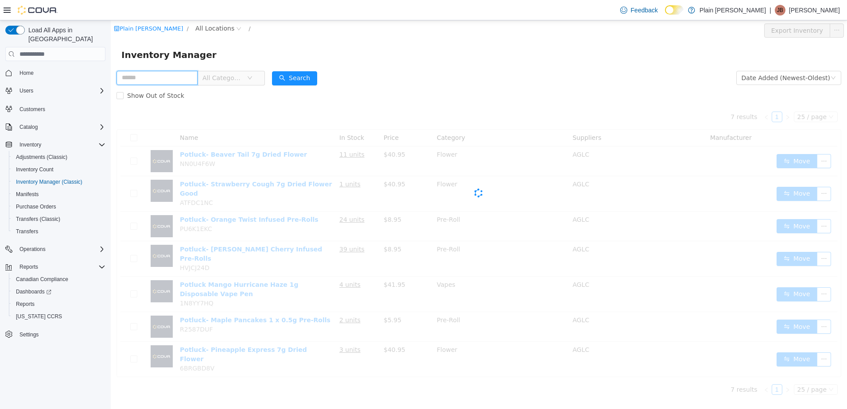
click at [188, 77] on input "text" at bounding box center [156, 78] width 81 height 14
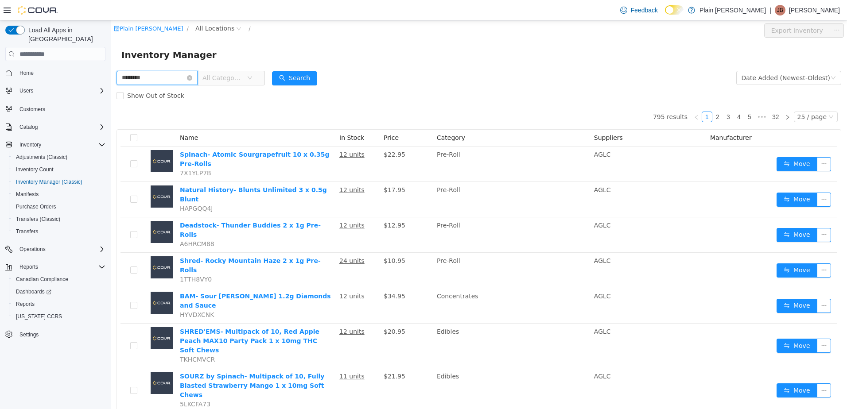
type input "********"
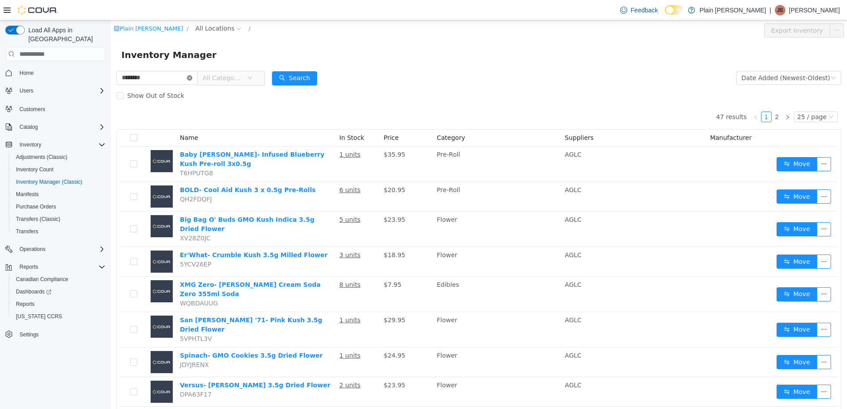
click at [192, 77] on icon "icon: close-circle" at bounding box center [189, 77] width 5 height 5
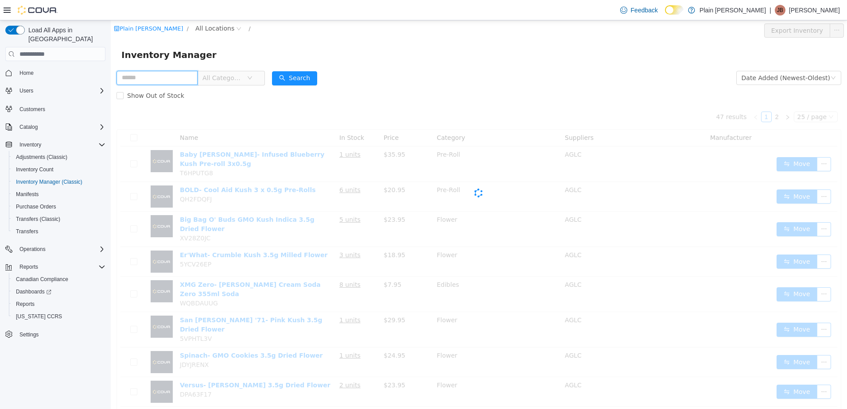
click at [188, 77] on input "text" at bounding box center [156, 78] width 81 height 14
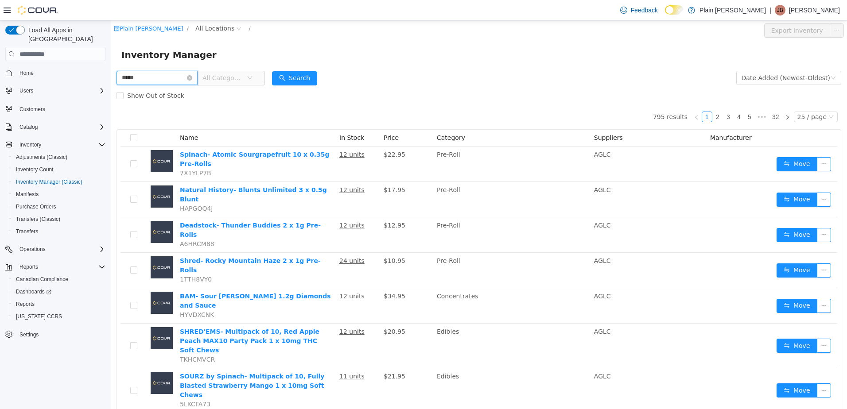
type input "*****"
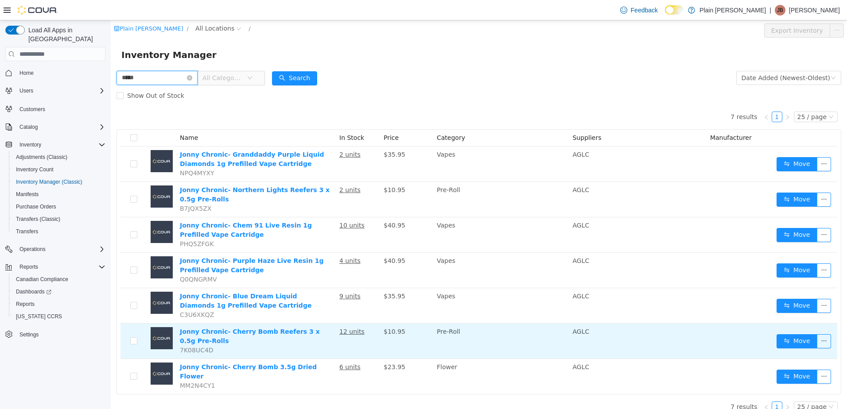
scroll to position [5, 0]
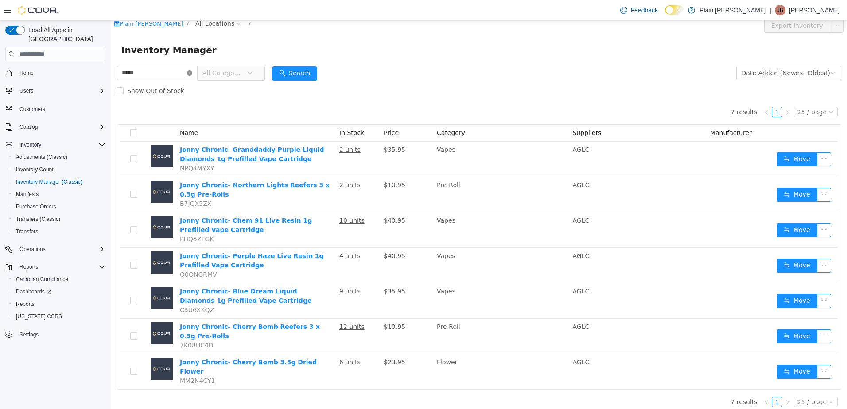
click at [192, 74] on icon "icon: close-circle" at bounding box center [189, 72] width 5 height 5
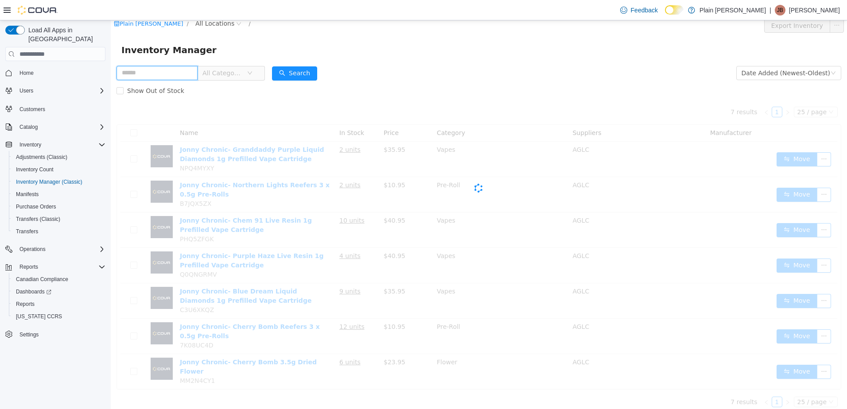
click at [182, 75] on input "text" at bounding box center [156, 73] width 81 height 14
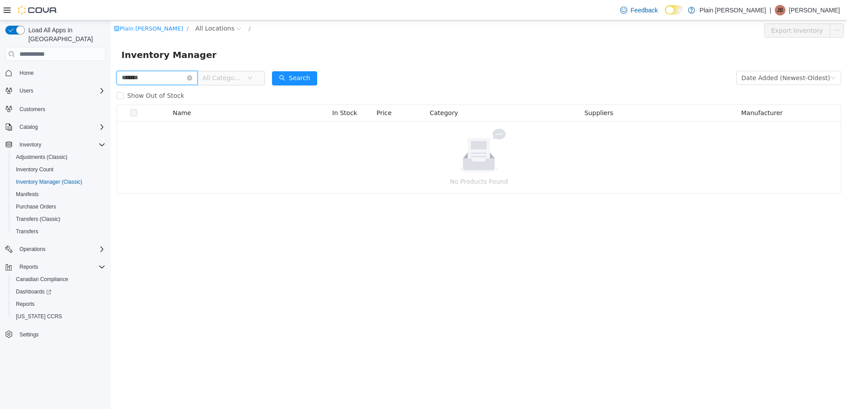
type input "*******"
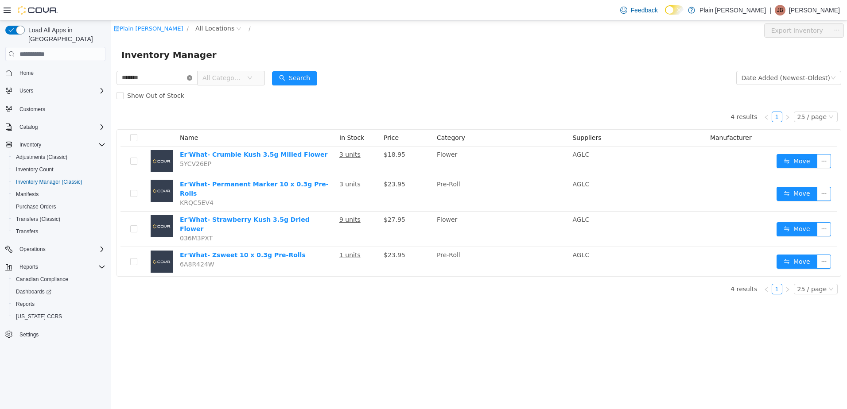
click at [192, 78] on icon "icon: close-circle" at bounding box center [189, 77] width 5 height 5
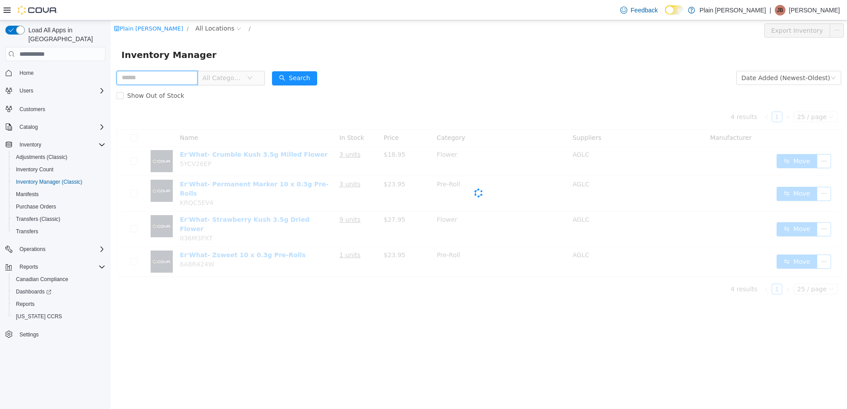
click at [194, 78] on input "text" at bounding box center [156, 78] width 81 height 14
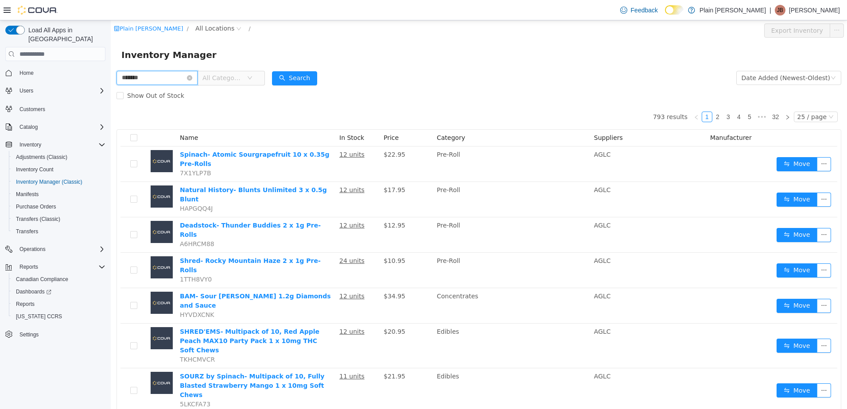
type input "*******"
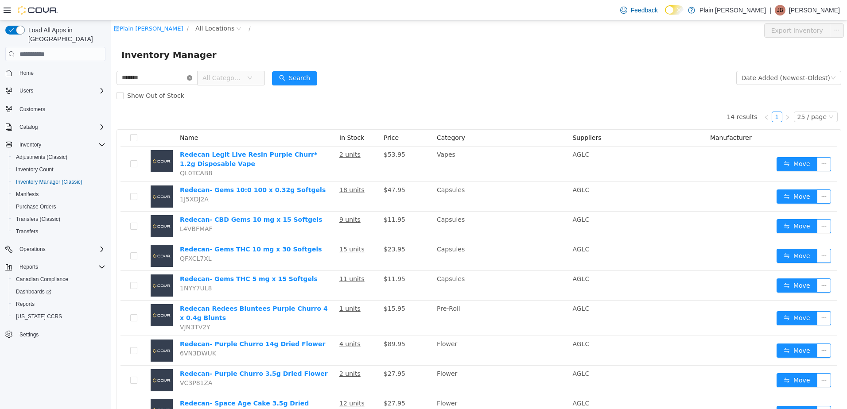
click at [192, 79] on icon "icon: close-circle" at bounding box center [189, 77] width 5 height 5
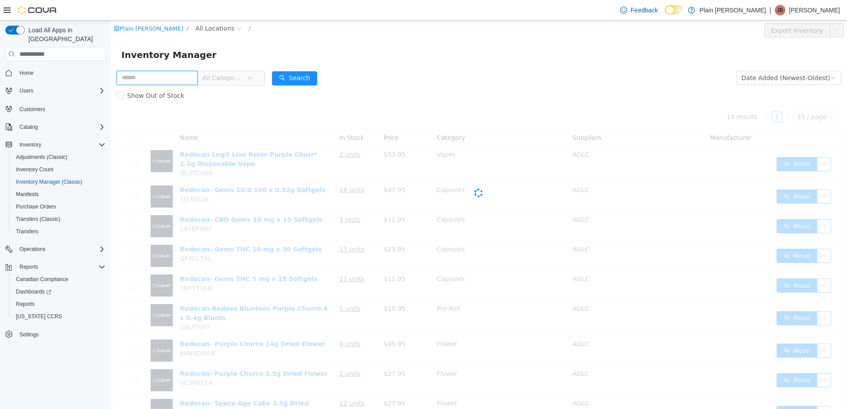
click at [175, 76] on input "text" at bounding box center [156, 78] width 81 height 14
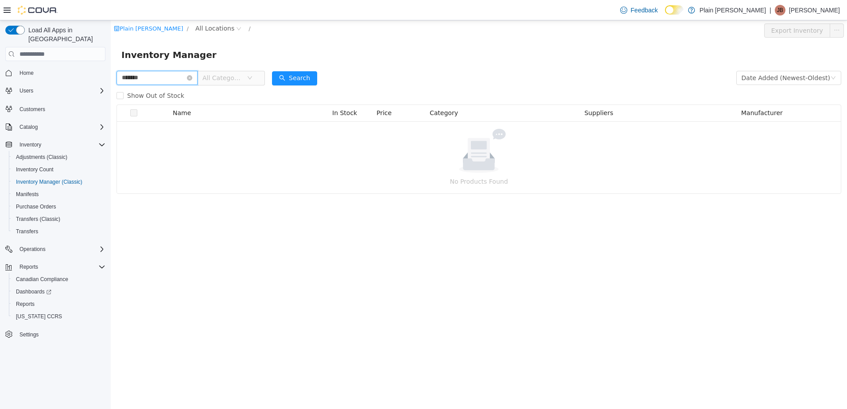
type input "*******"
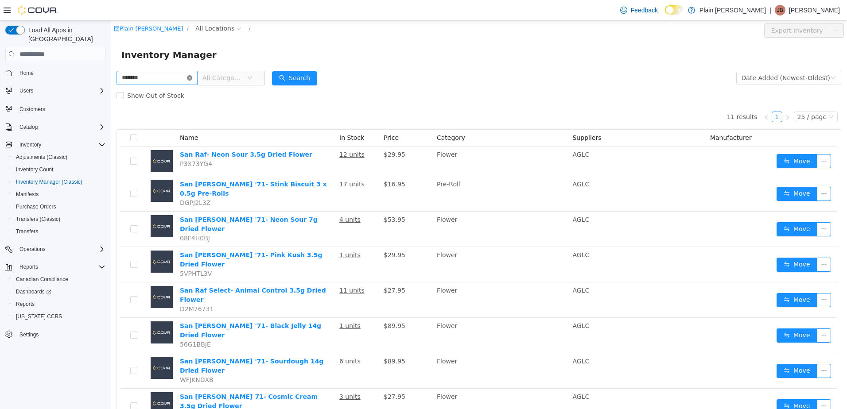
click at [192, 77] on icon "icon: close-circle" at bounding box center [189, 77] width 5 height 5
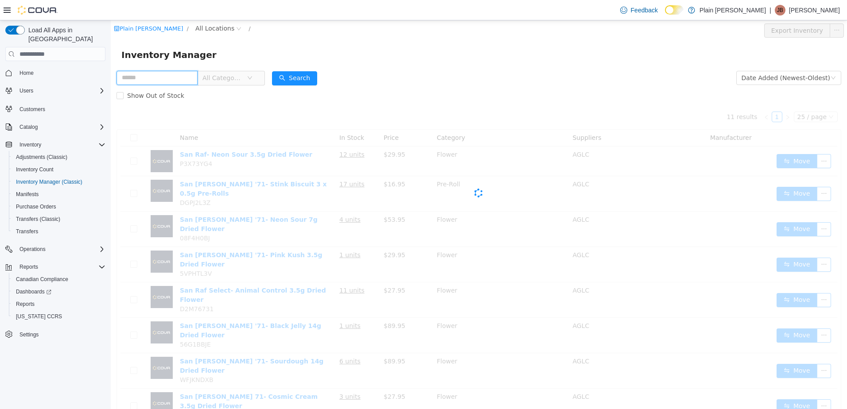
click at [186, 77] on input "text" at bounding box center [156, 78] width 81 height 14
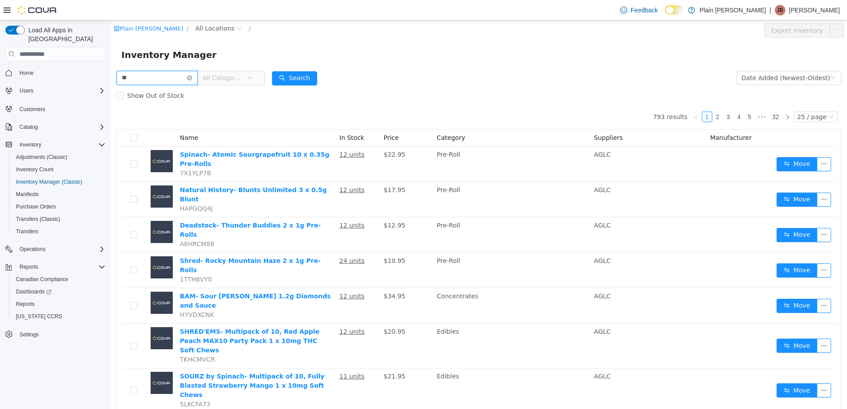
type input "*"
type input "****"
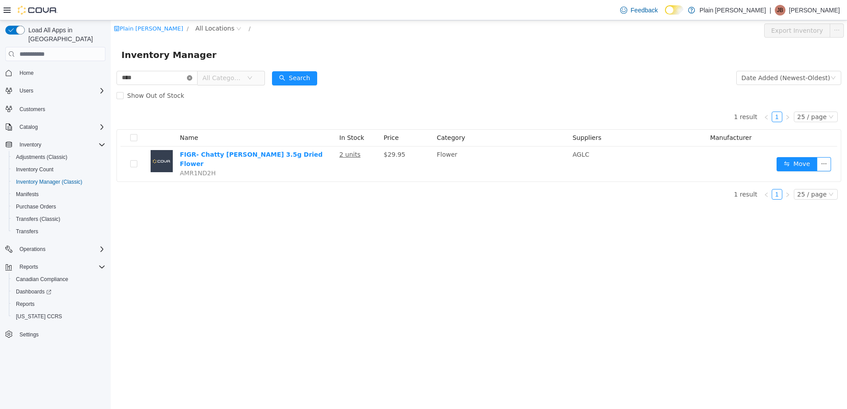
click at [192, 78] on icon "icon: close-circle" at bounding box center [189, 77] width 5 height 5
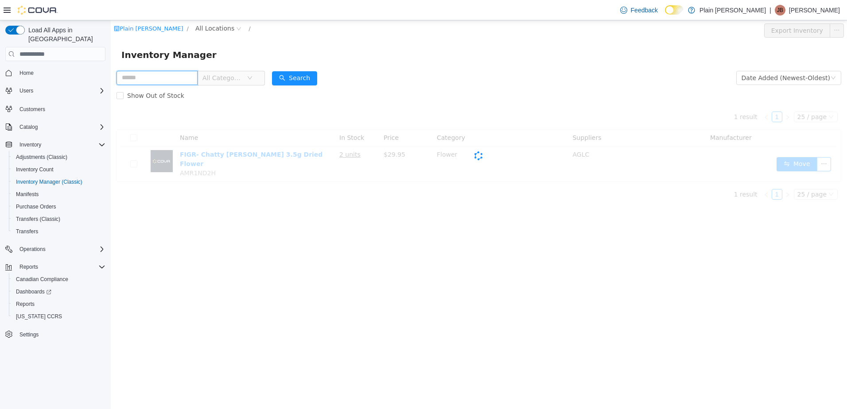
click at [188, 78] on input "text" at bounding box center [156, 78] width 81 height 14
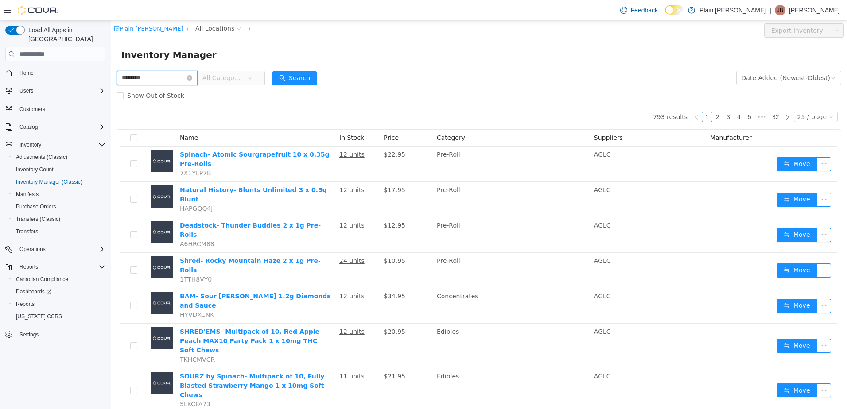
type input "********"
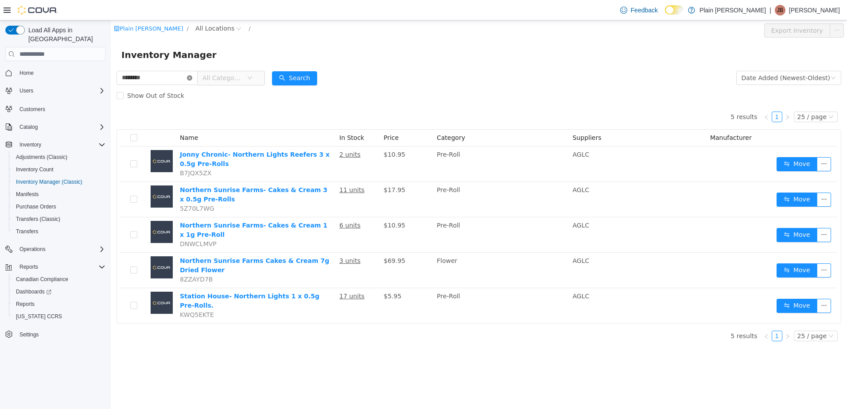
click at [192, 78] on icon "icon: close-circle" at bounding box center [189, 77] width 5 height 5
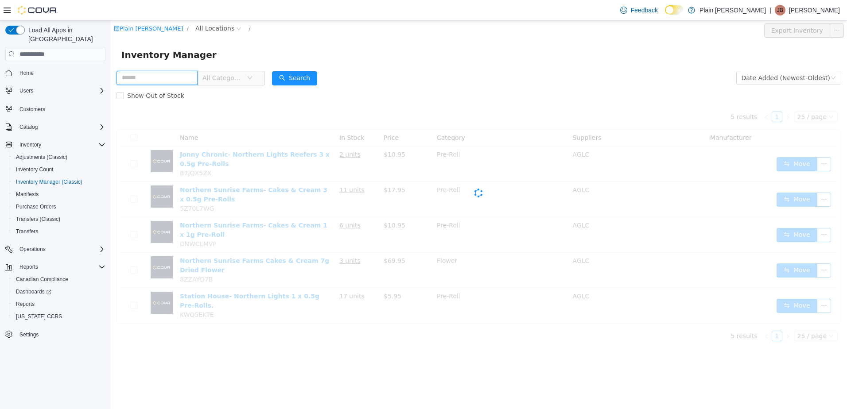
click at [197, 77] on input "text" at bounding box center [156, 78] width 81 height 14
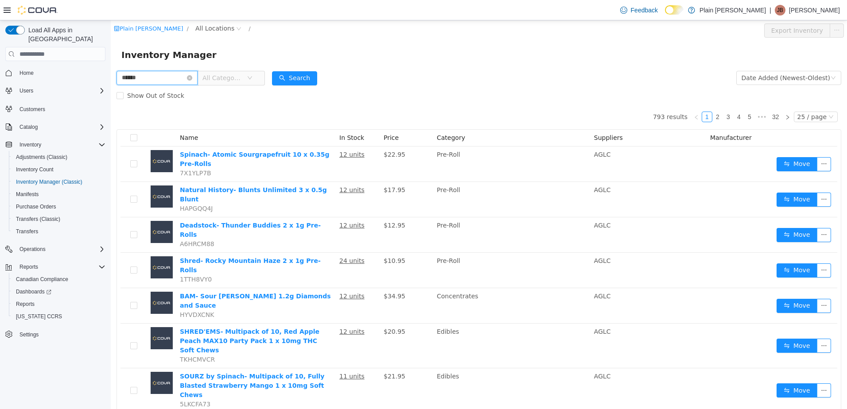
type input "******"
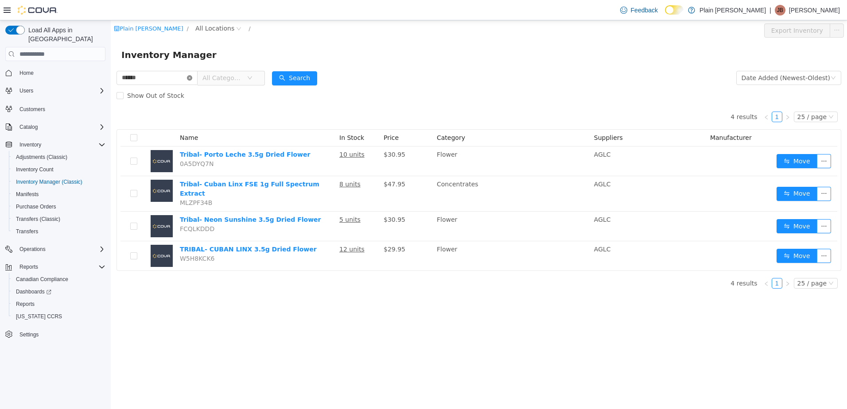
click at [192, 77] on icon "icon: close-circle" at bounding box center [189, 77] width 5 height 5
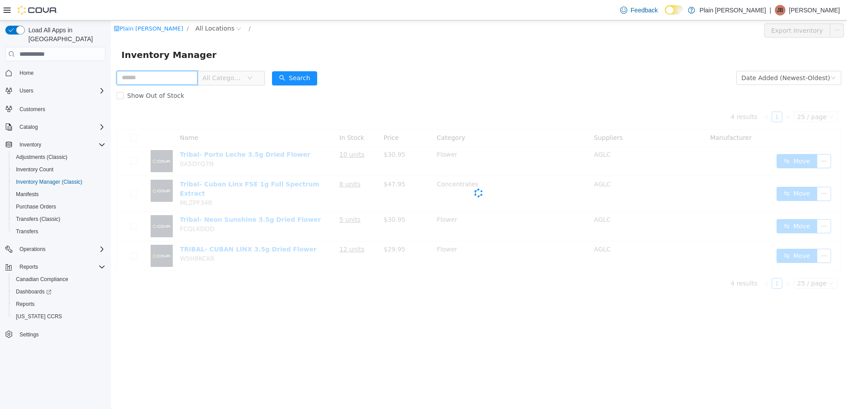
click at [194, 78] on input "text" at bounding box center [156, 78] width 81 height 14
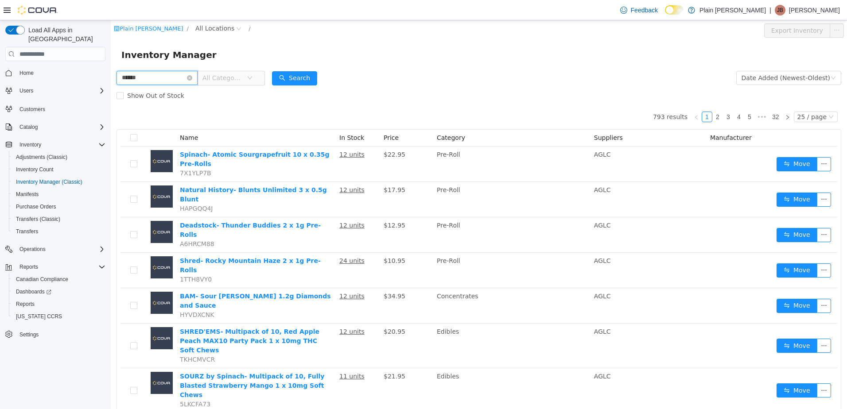
type input "******"
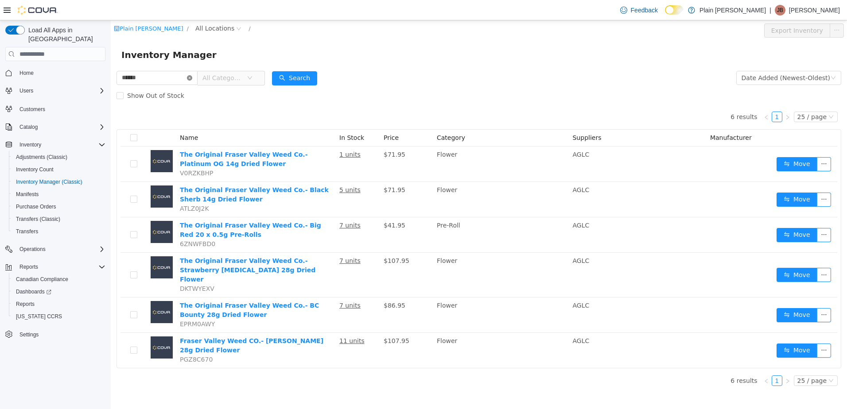
click at [192, 76] on icon "icon: close-circle" at bounding box center [189, 77] width 5 height 5
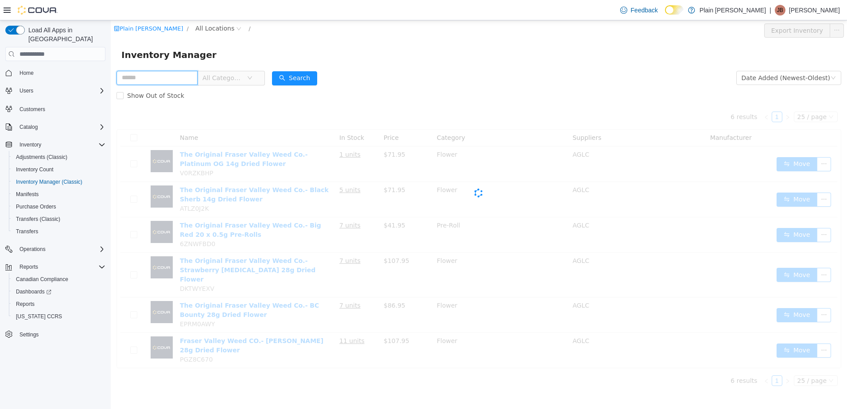
click at [194, 76] on input "text" at bounding box center [156, 78] width 81 height 14
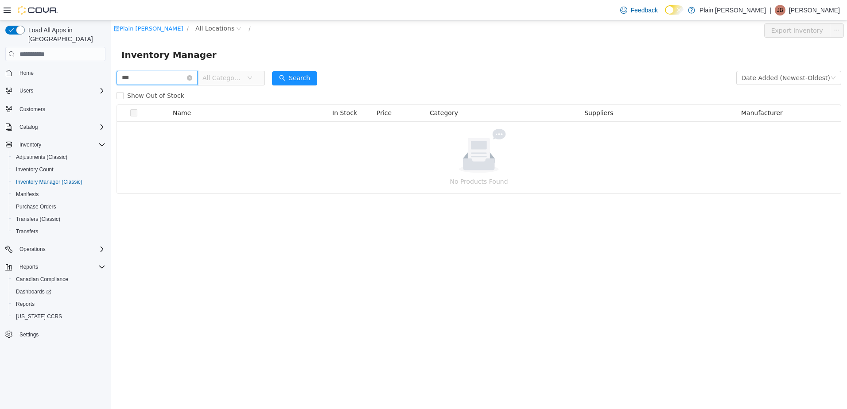
type input "***"
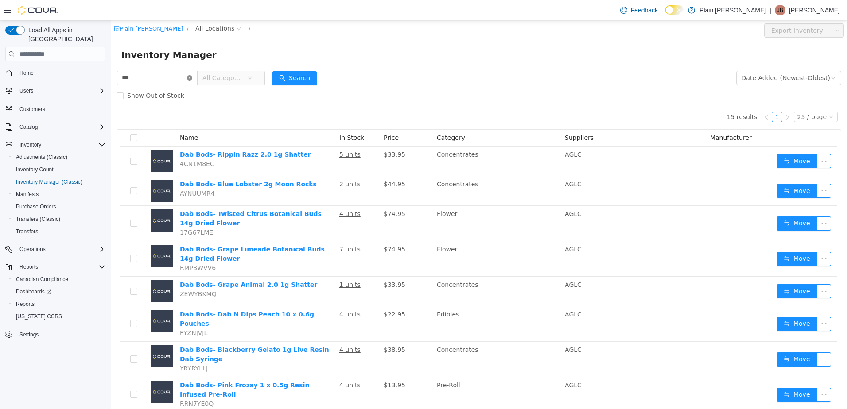
click at [192, 79] on icon "icon: close-circle" at bounding box center [189, 77] width 5 height 5
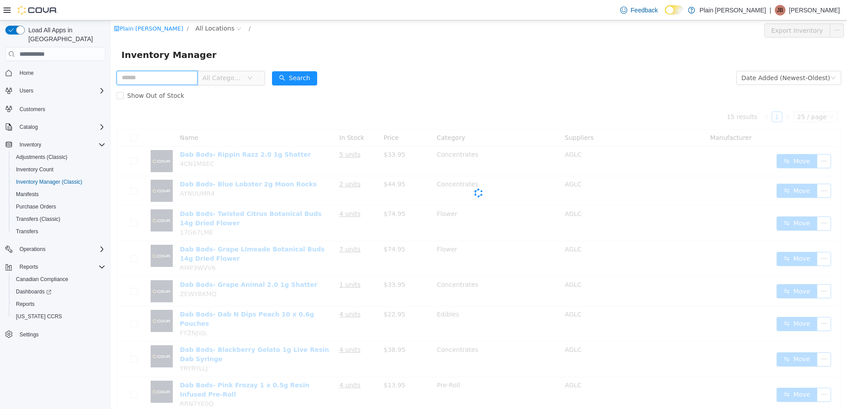
click at [190, 76] on input "text" at bounding box center [156, 78] width 81 height 14
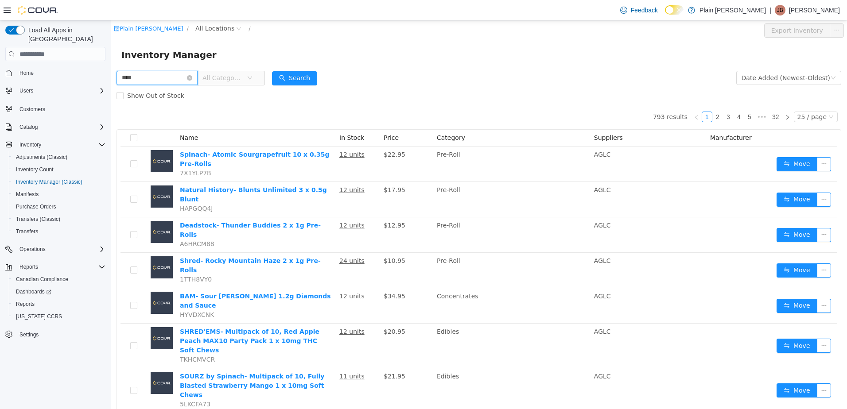
type input "****"
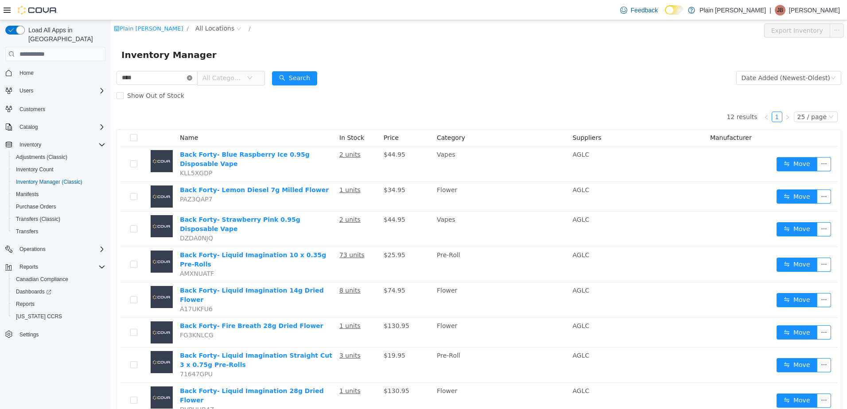
click at [192, 78] on icon "icon: close-circle" at bounding box center [189, 77] width 5 height 5
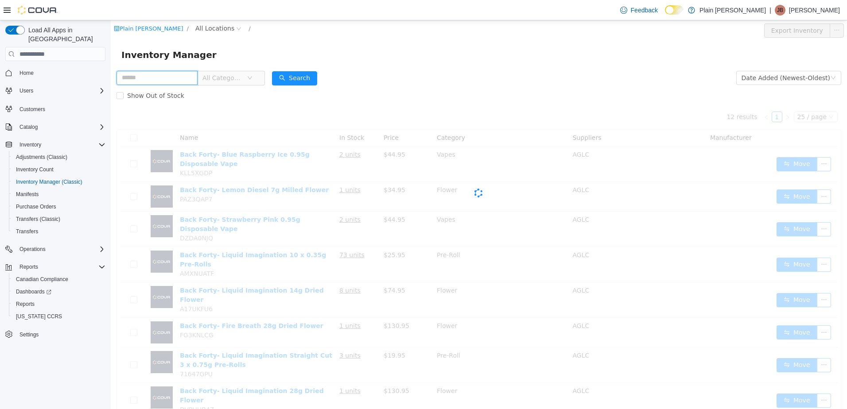
click at [194, 78] on input "text" at bounding box center [156, 78] width 81 height 14
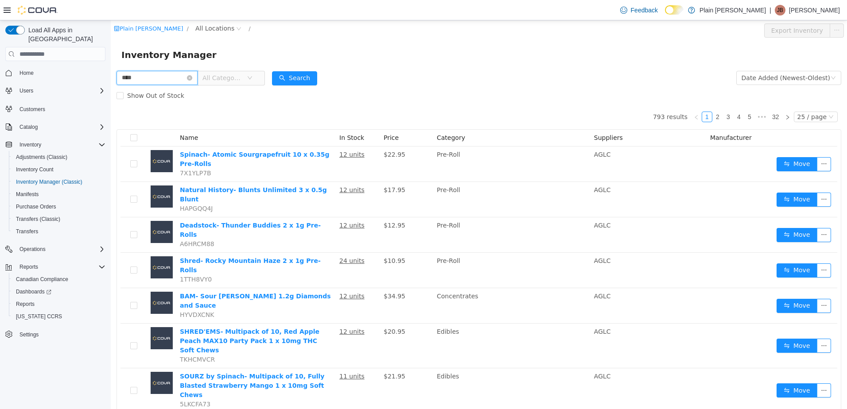
type input "****"
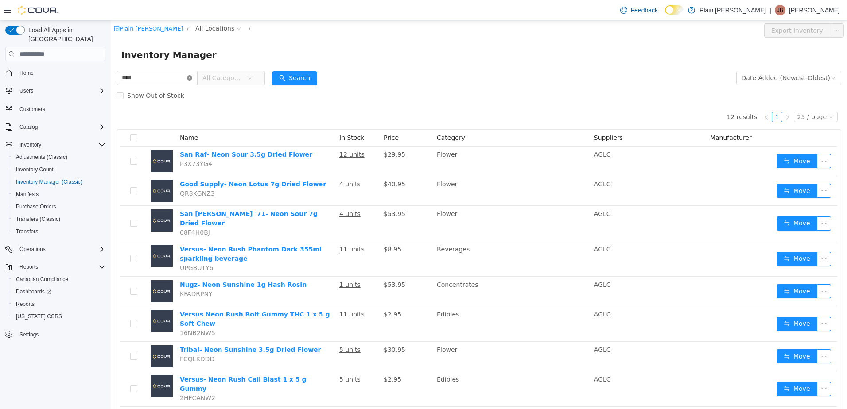
click at [192, 77] on icon "icon: close-circle" at bounding box center [189, 77] width 5 height 5
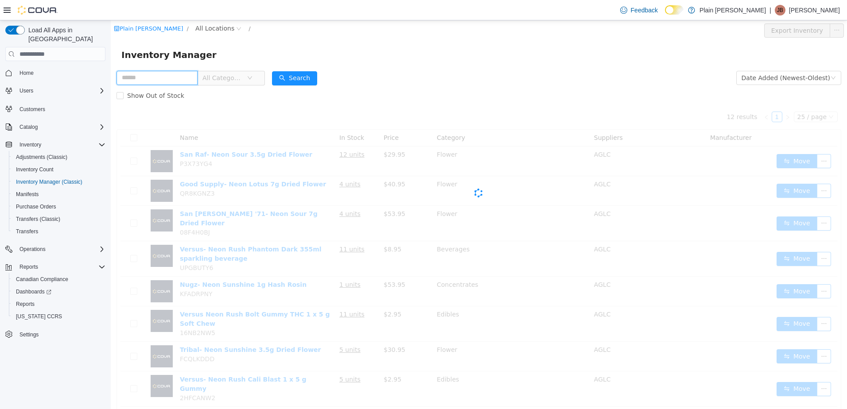
click at [172, 78] on input "text" at bounding box center [156, 78] width 81 height 14
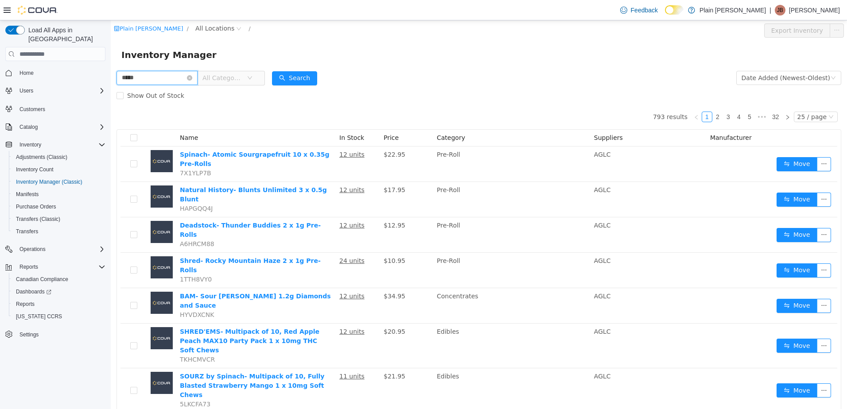
type input "*****"
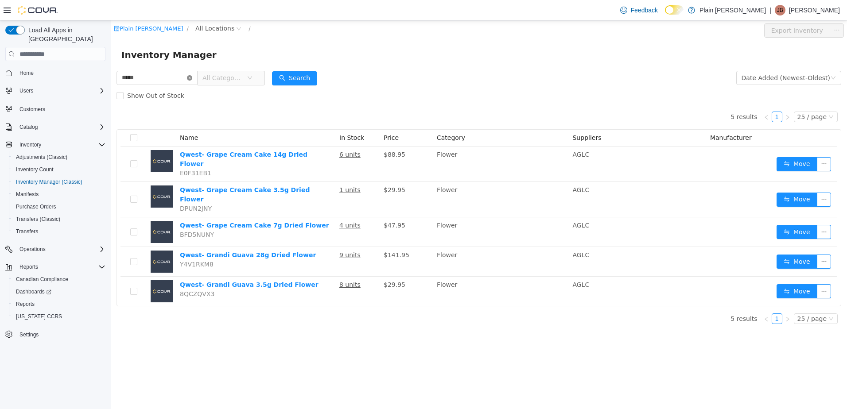
click at [192, 77] on icon "icon: close-circle" at bounding box center [189, 77] width 5 height 5
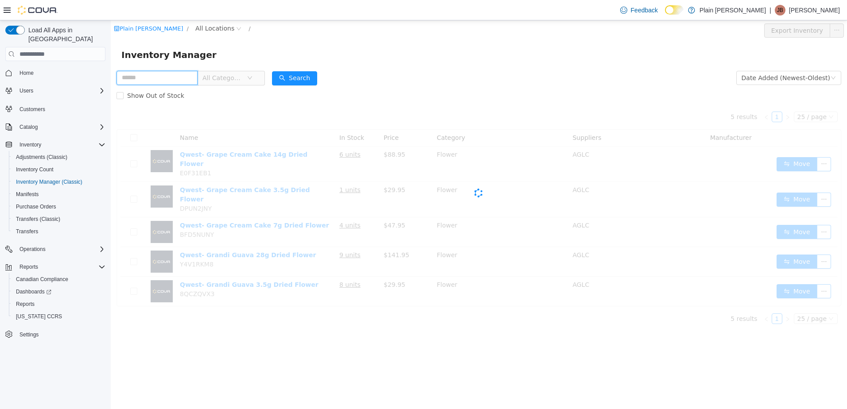
click at [186, 76] on input "text" at bounding box center [156, 78] width 81 height 14
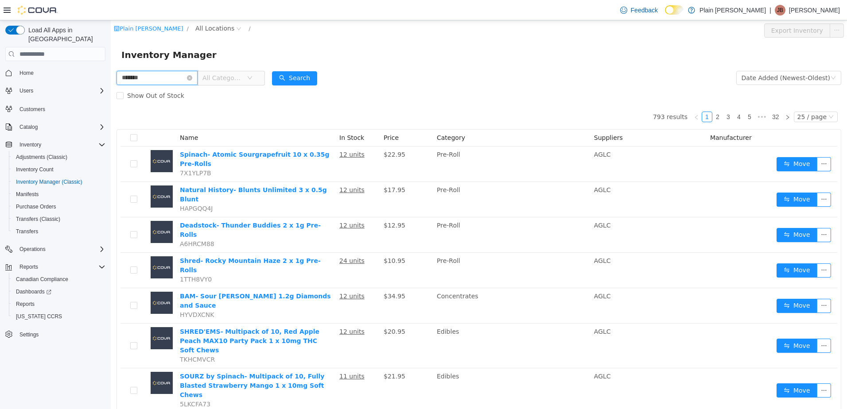
type input "*******"
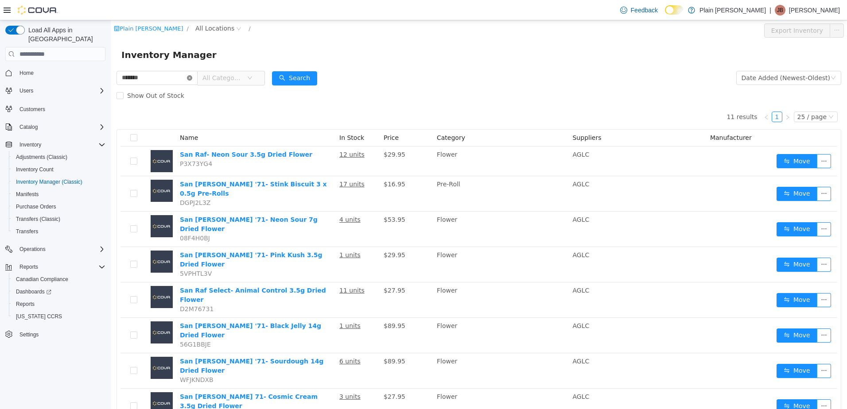
click at [192, 78] on icon "icon: close-circle" at bounding box center [189, 77] width 5 height 5
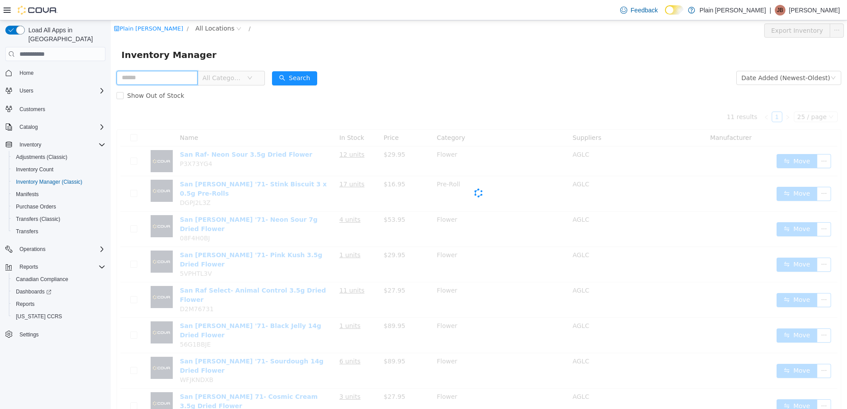
click at [186, 78] on input "text" at bounding box center [156, 78] width 81 height 14
type input "******"
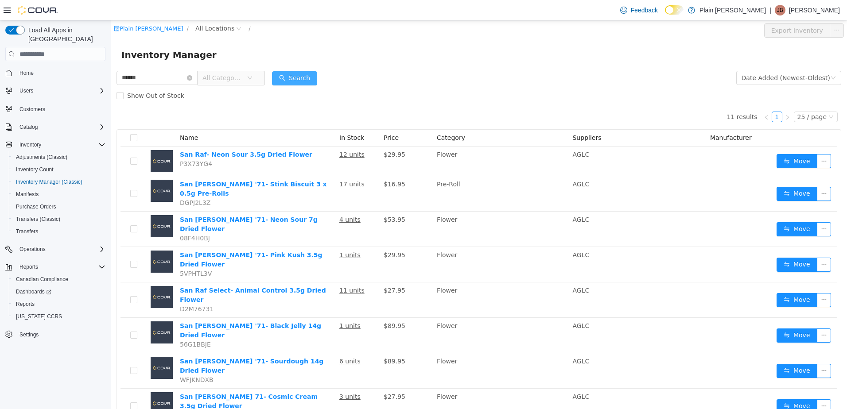
click at [298, 74] on button "Search" at bounding box center [294, 78] width 45 height 14
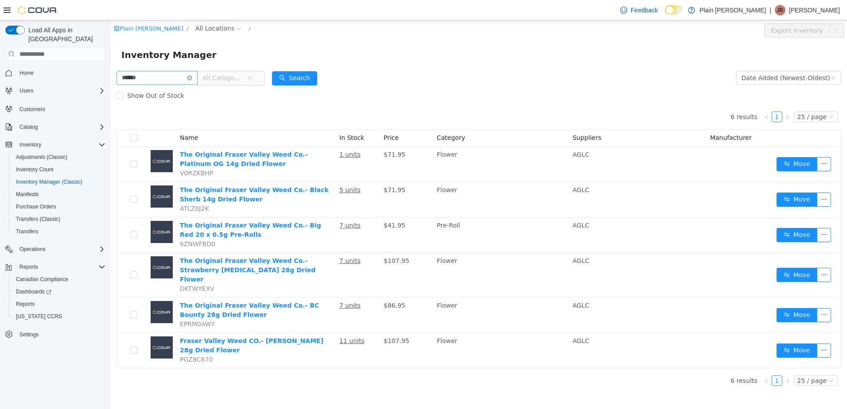
click at [192, 76] on icon "icon: close-circle" at bounding box center [189, 77] width 5 height 5
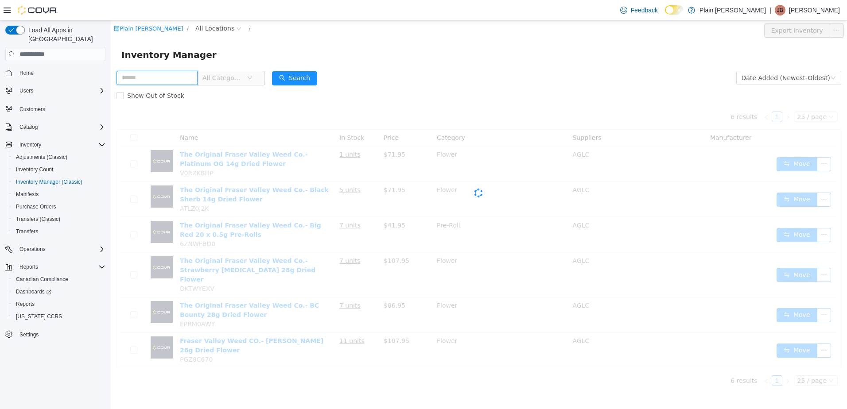
click at [184, 78] on input "text" at bounding box center [156, 78] width 81 height 14
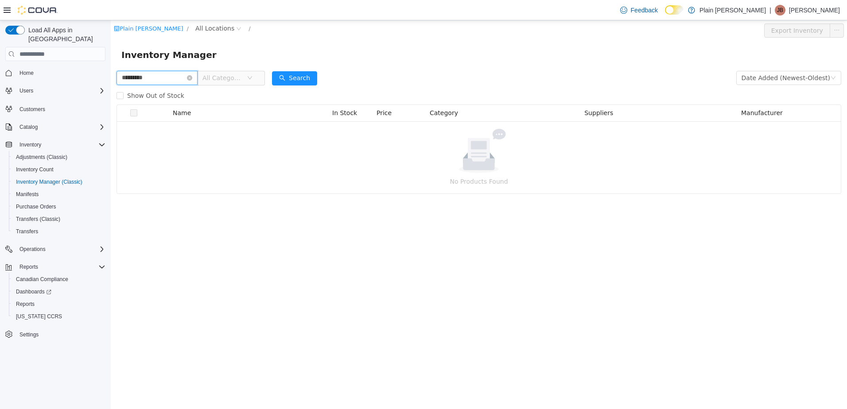
type input "*********"
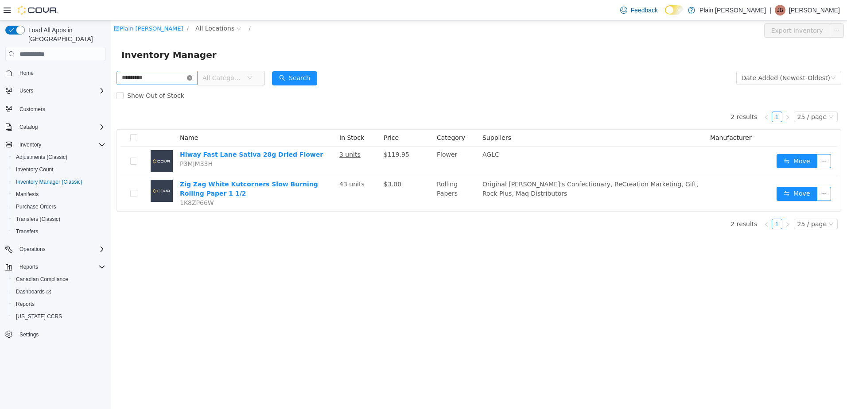
click at [192, 78] on icon "icon: close-circle" at bounding box center [189, 77] width 5 height 5
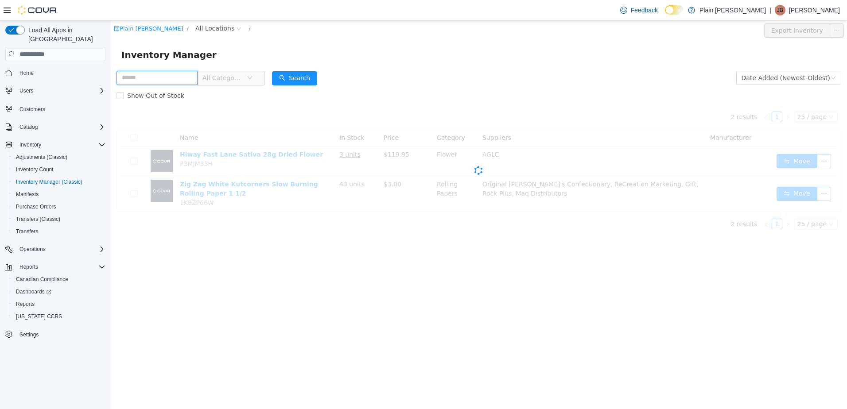
click at [186, 76] on input "text" at bounding box center [156, 78] width 81 height 14
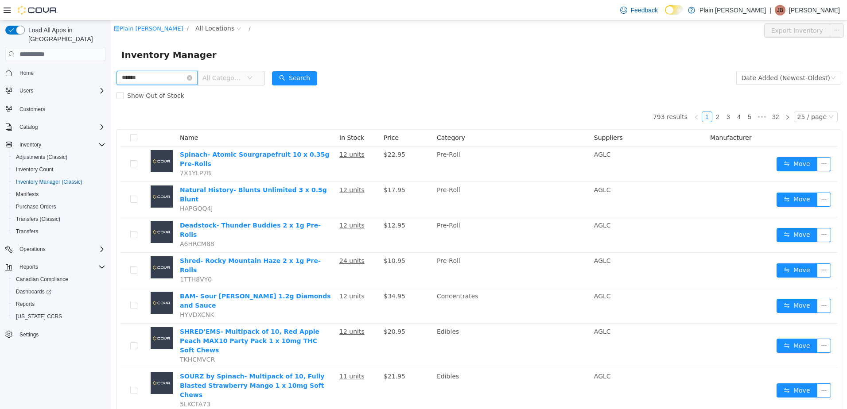
type input "******"
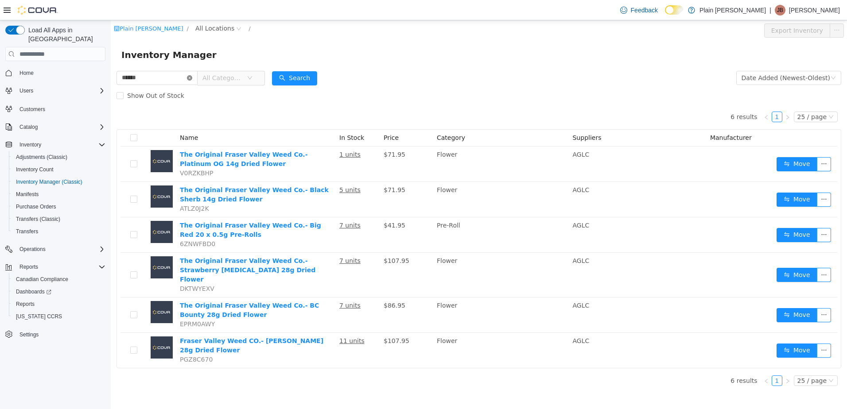
click at [192, 78] on icon "icon: close-circle" at bounding box center [189, 77] width 5 height 5
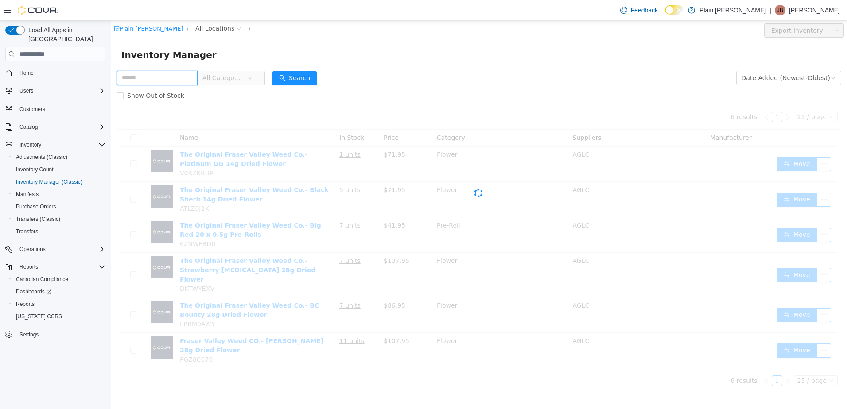
click at [188, 77] on input "text" at bounding box center [156, 78] width 81 height 14
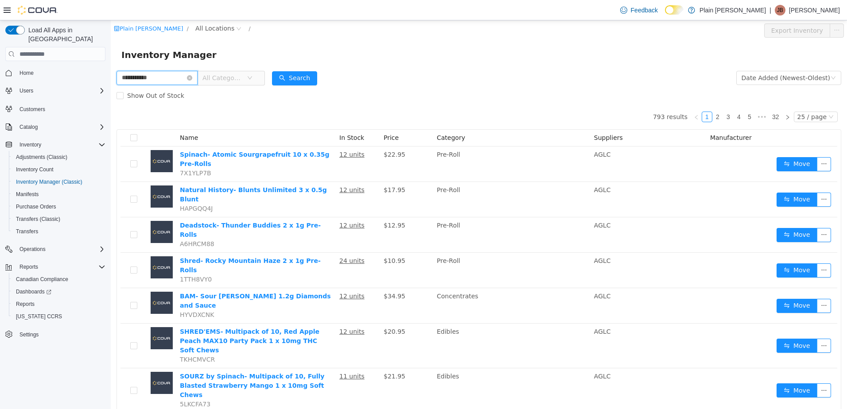
type input "**********"
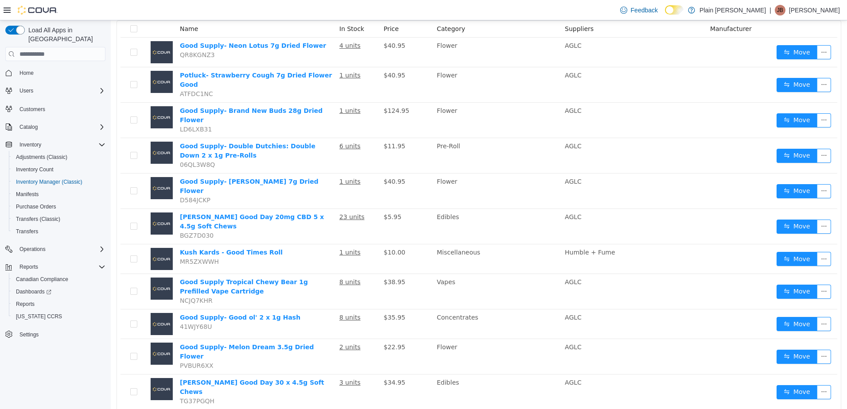
scroll to position [34, 0]
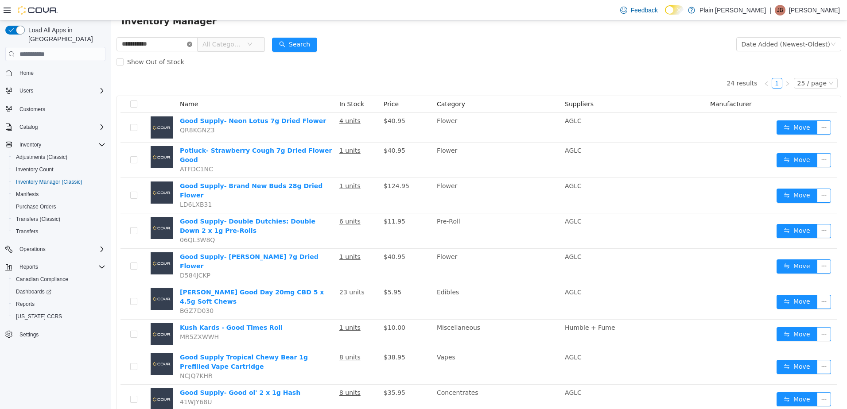
click at [192, 43] on icon "icon: close-circle" at bounding box center [189, 44] width 5 height 5
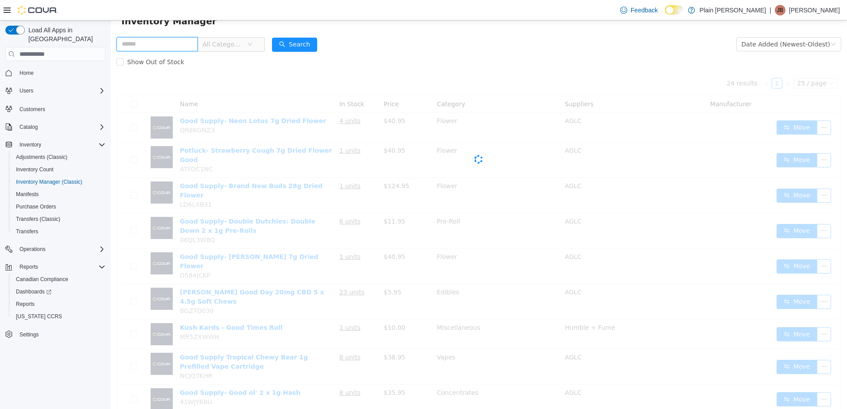
click at [192, 43] on input "text" at bounding box center [156, 44] width 81 height 14
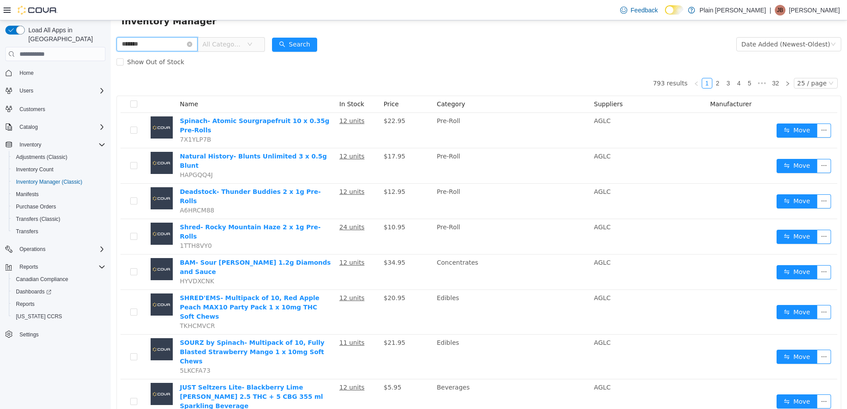
type input "*******"
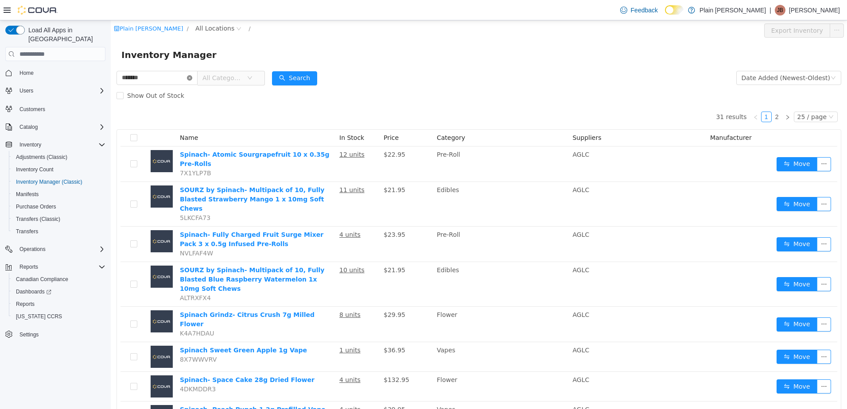
click at [192, 78] on icon "icon: close-circle" at bounding box center [189, 77] width 5 height 5
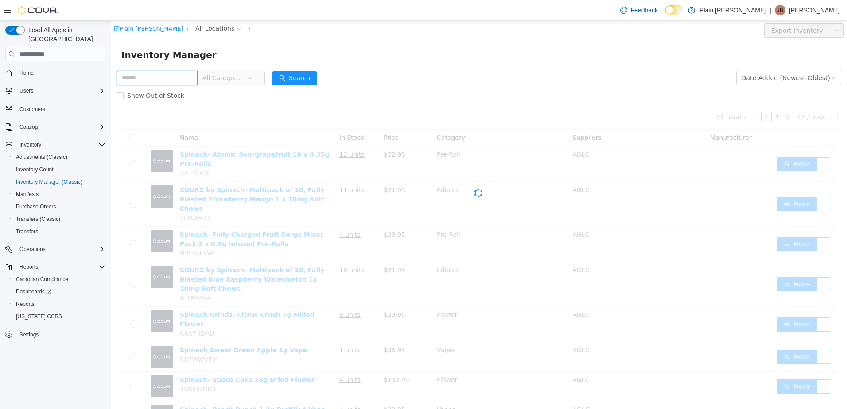
click at [187, 76] on input "text" at bounding box center [156, 78] width 81 height 14
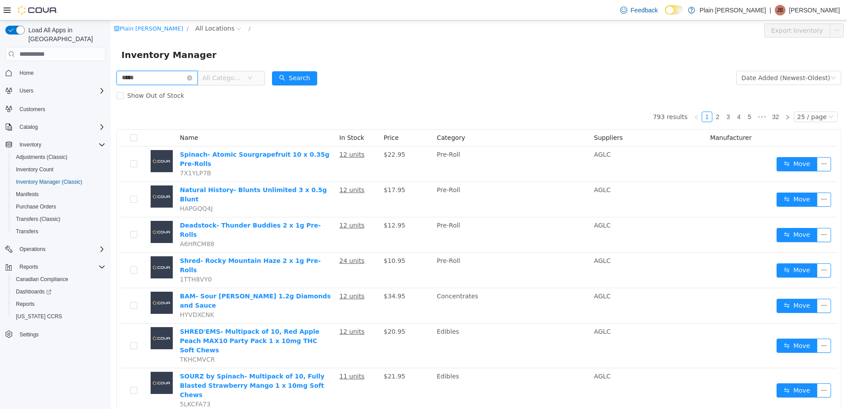
type input "*****"
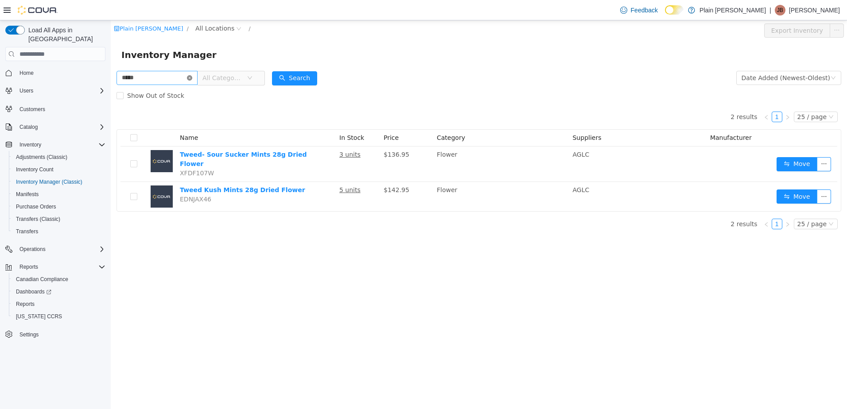
click at [192, 78] on icon "icon: close-circle" at bounding box center [189, 77] width 5 height 5
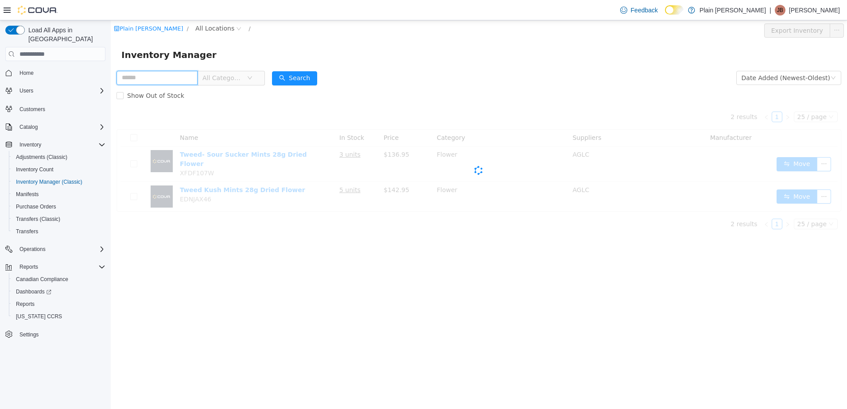
click at [194, 78] on input "text" at bounding box center [156, 78] width 81 height 14
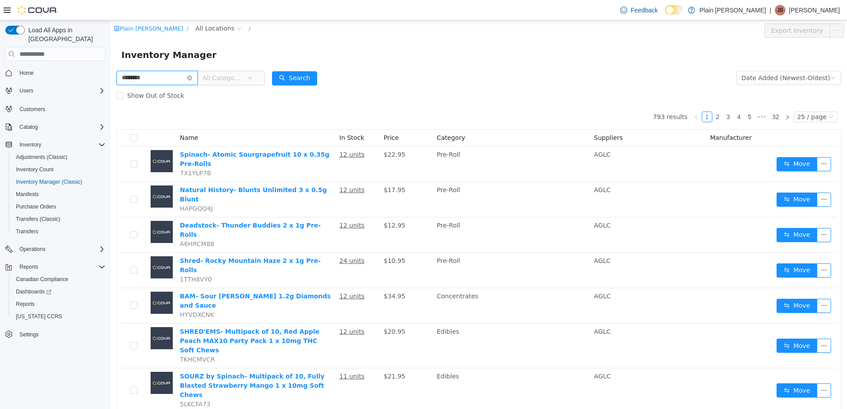
type input "********"
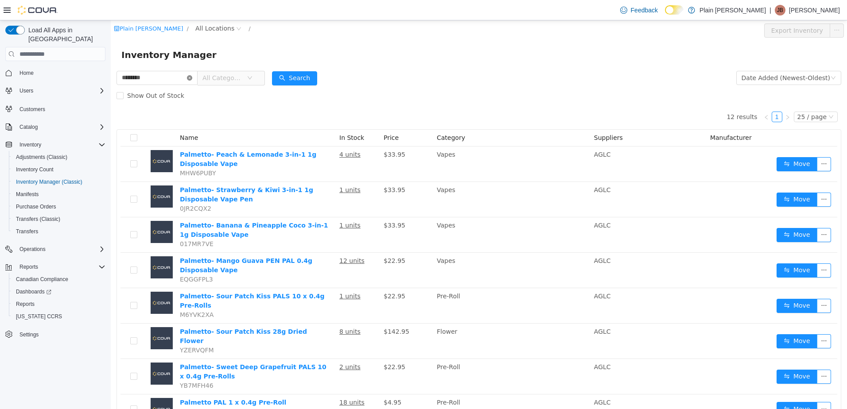
click at [192, 75] on icon "icon: close-circle" at bounding box center [189, 77] width 5 height 5
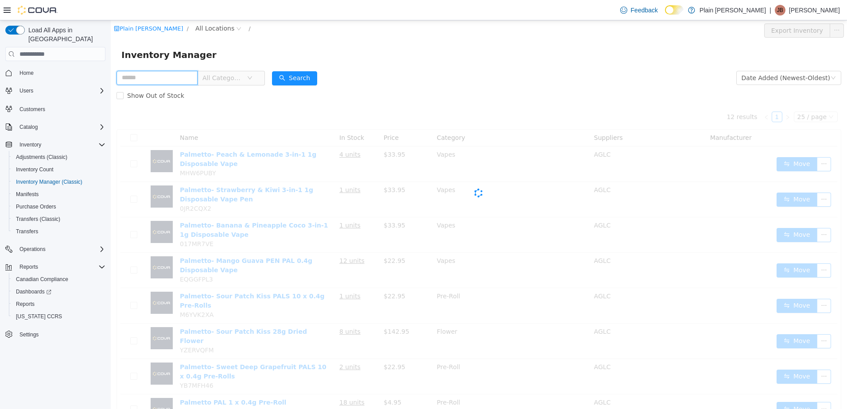
click at [189, 78] on input "text" at bounding box center [156, 78] width 81 height 14
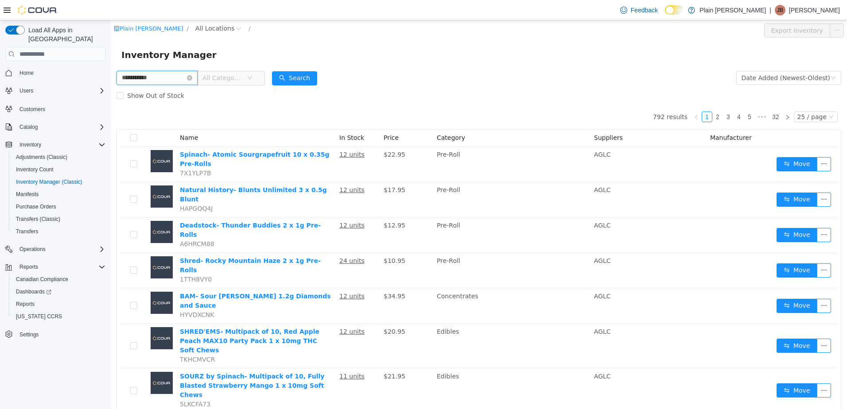
type input "**********"
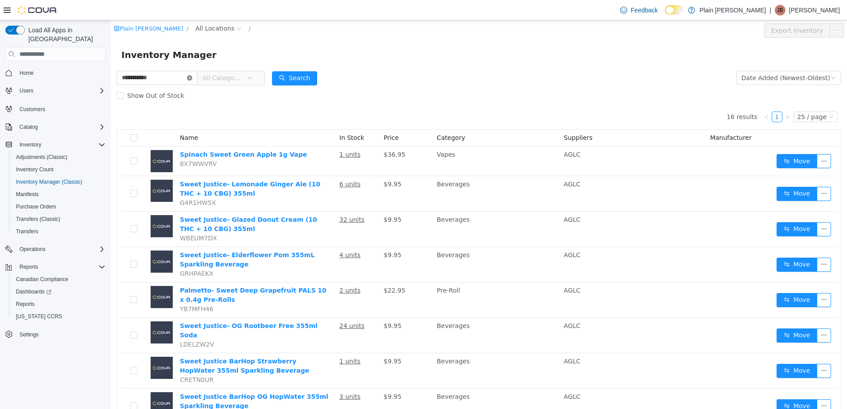
click at [192, 78] on icon "icon: close-circle" at bounding box center [189, 77] width 5 height 5
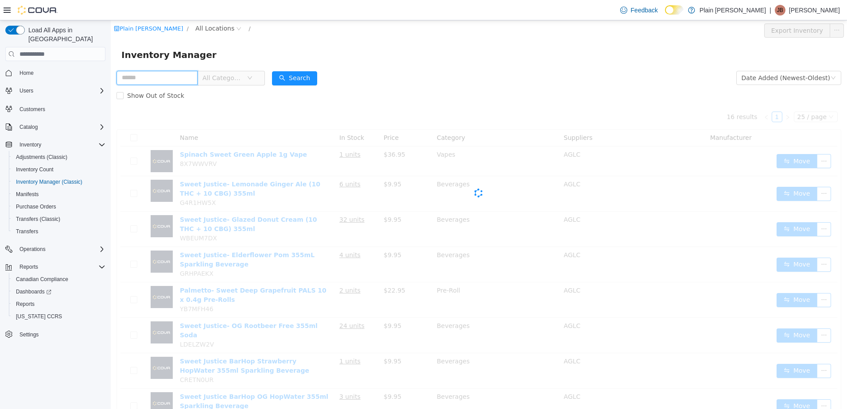
click at [191, 79] on input "text" at bounding box center [156, 78] width 81 height 14
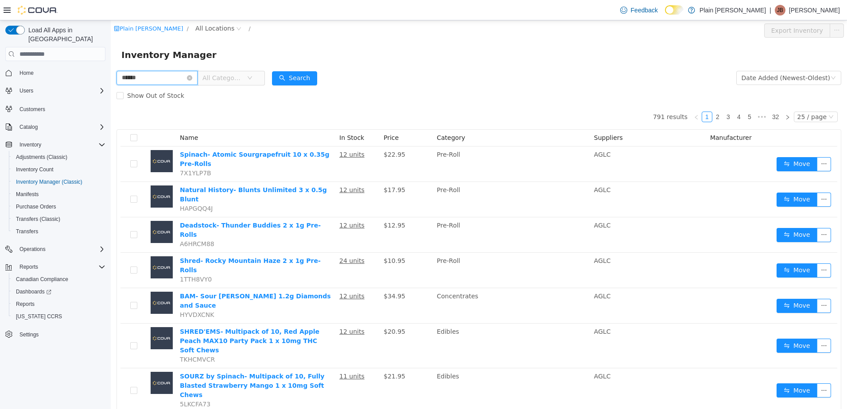
type input "******"
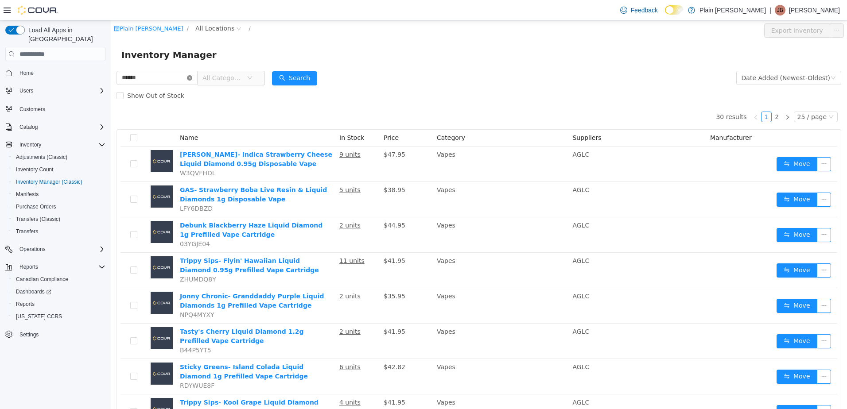
click at [192, 75] on icon "icon: close-circle" at bounding box center [189, 77] width 5 height 5
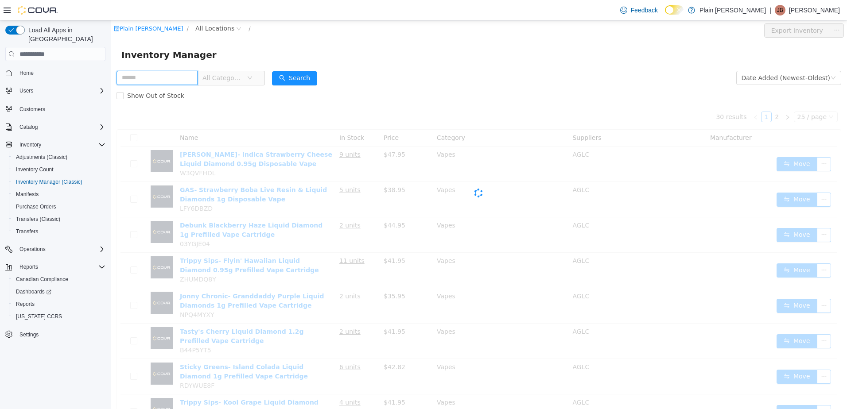
click at [190, 76] on input "text" at bounding box center [156, 78] width 81 height 14
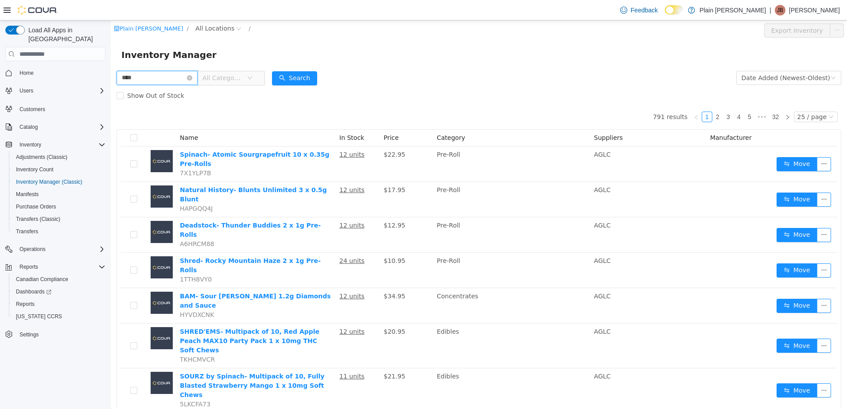
type input "****"
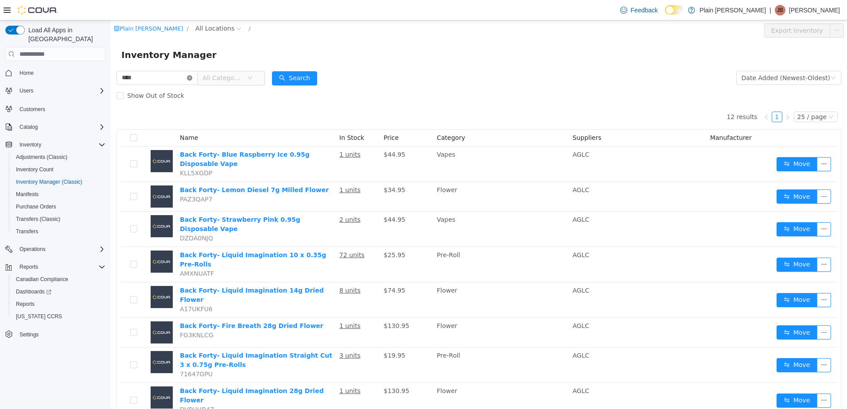
click at [192, 78] on icon "icon: close-circle" at bounding box center [189, 77] width 5 height 5
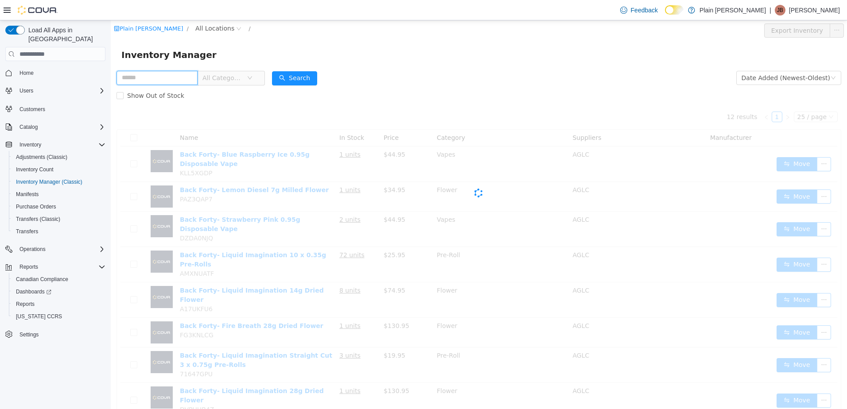
click at [181, 77] on input "text" at bounding box center [156, 78] width 81 height 14
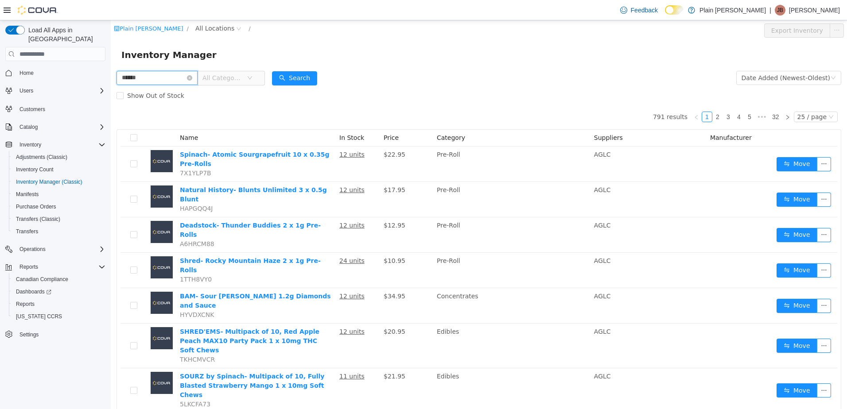
type input "******"
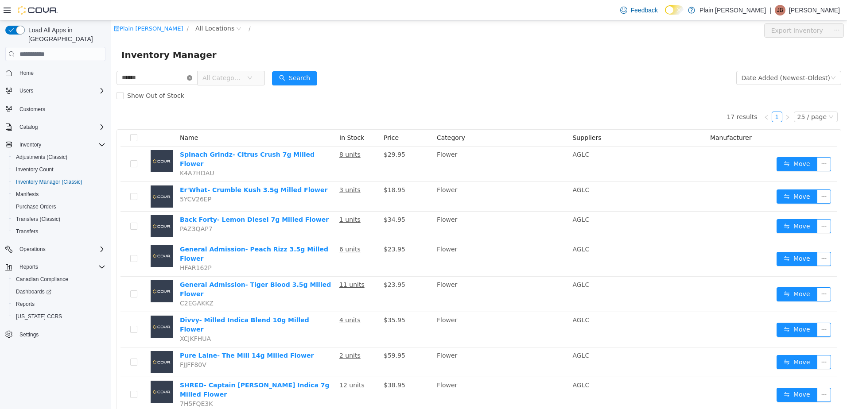
click at [192, 77] on icon "icon: close-circle" at bounding box center [189, 77] width 5 height 5
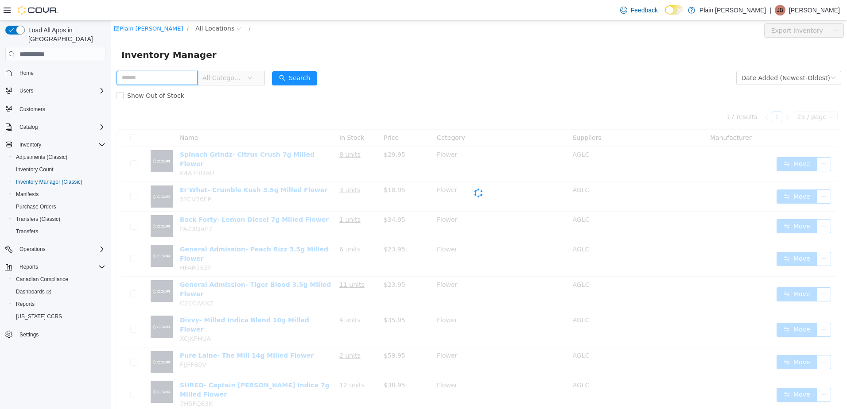
click at [190, 75] on input "text" at bounding box center [156, 78] width 81 height 14
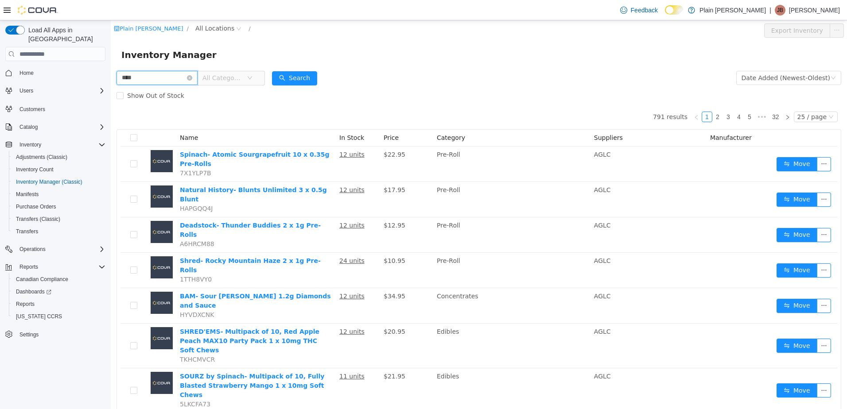
type input "****"
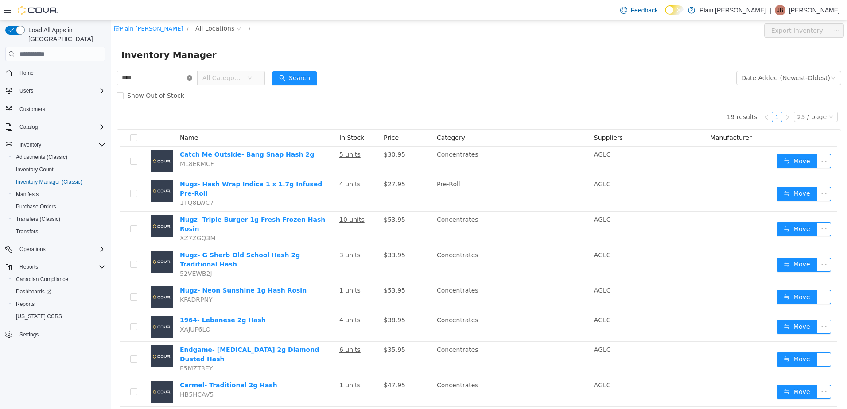
click at [192, 78] on icon "icon: close-circle" at bounding box center [189, 77] width 5 height 5
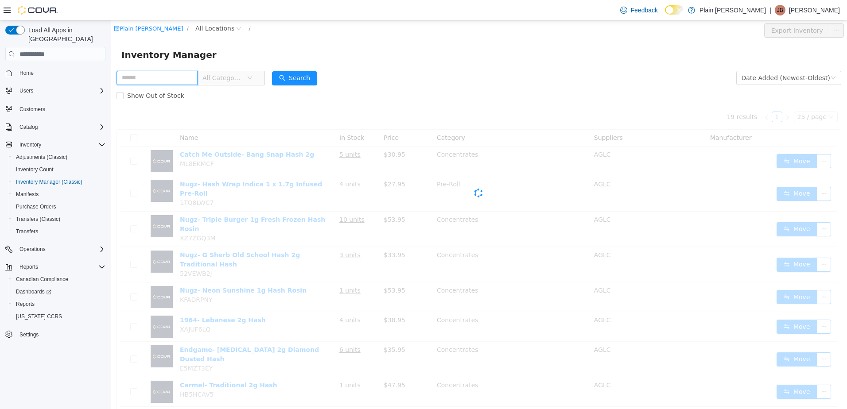
click at [190, 77] on input "text" at bounding box center [156, 78] width 81 height 14
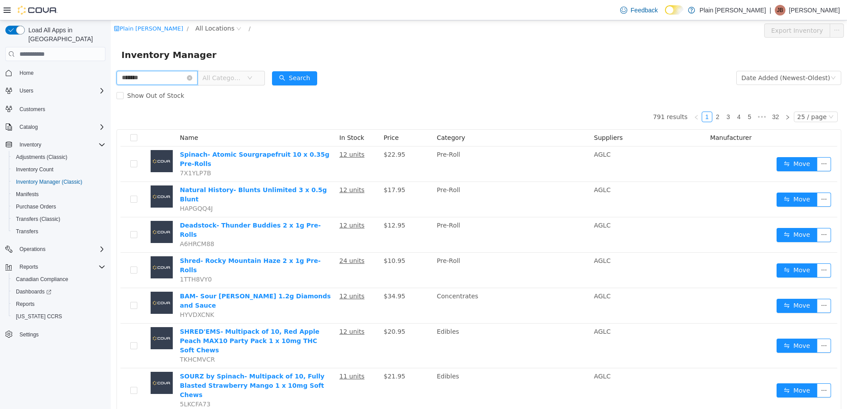
type input "*******"
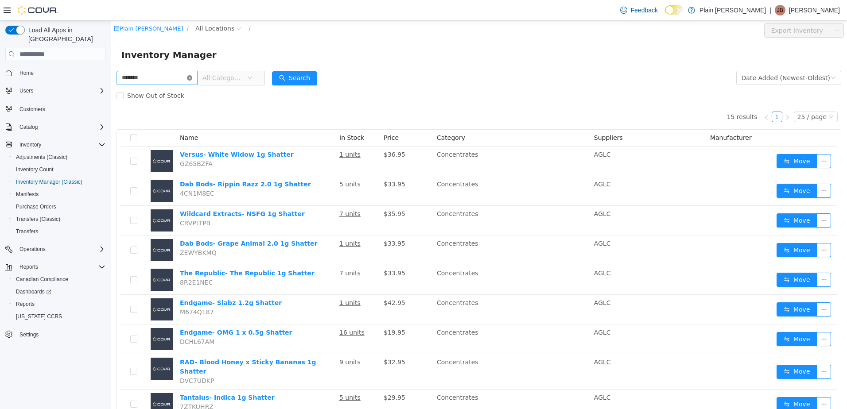
click at [192, 76] on icon "icon: close-circle" at bounding box center [189, 77] width 5 height 5
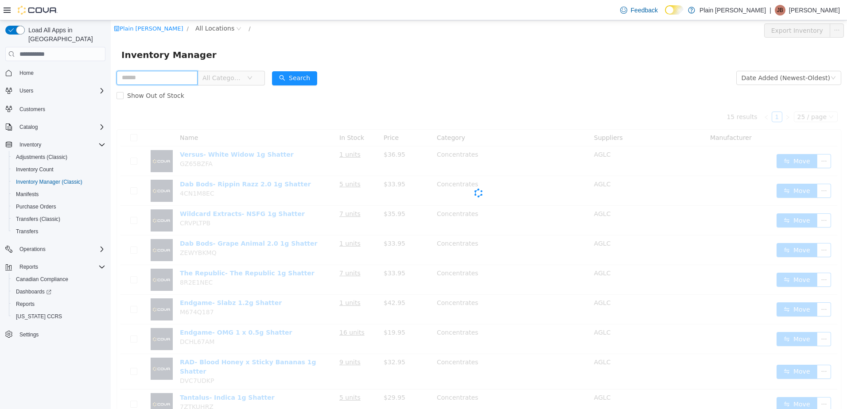
click at [171, 75] on input "text" at bounding box center [156, 78] width 81 height 14
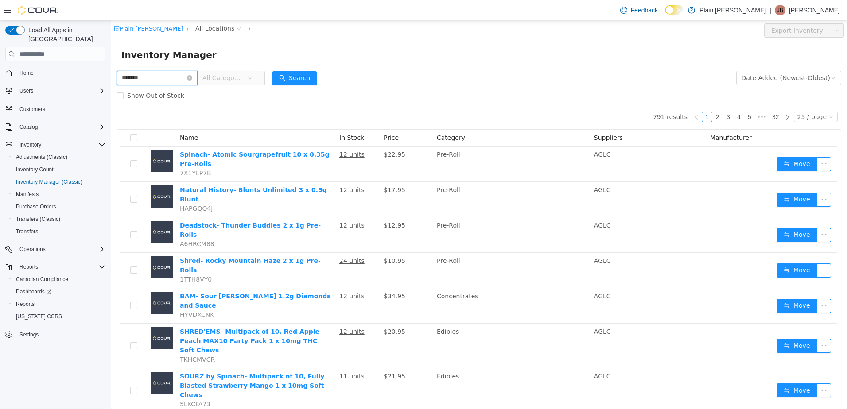
type input "*******"
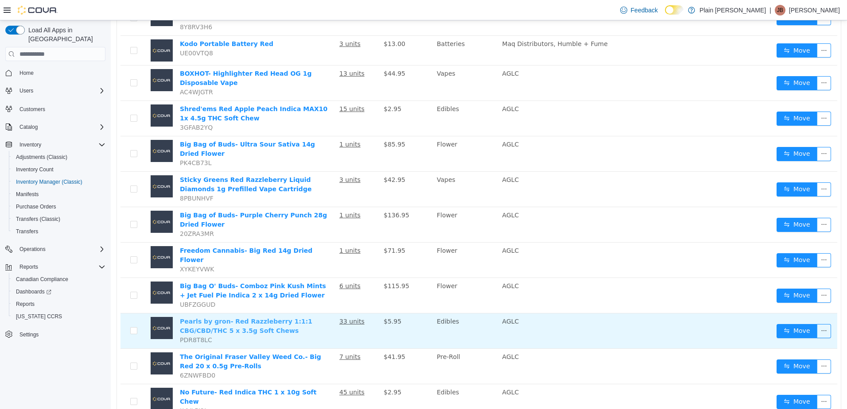
scroll to position [443, 0]
